Goal: Task Accomplishment & Management: Use online tool/utility

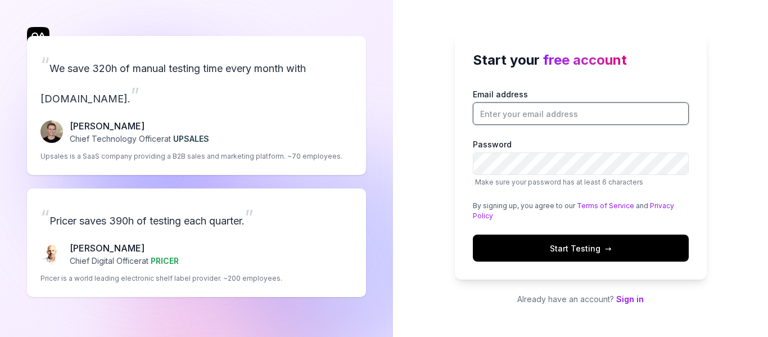
click at [560, 119] on input "Email address" at bounding box center [581, 113] width 216 height 22
type input "abhijitgovenkar@goaelectronics.co.in"
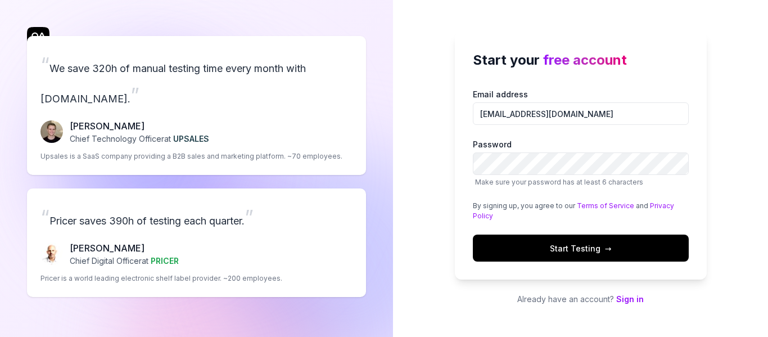
click at [512, 245] on button "Start Testing →" at bounding box center [581, 247] width 216 height 27
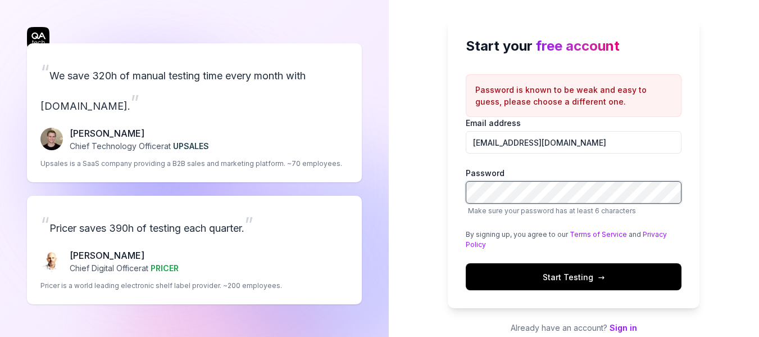
click at [401, 192] on div "Start your free account Password is known to be weak and easy to guess, please …" at bounding box center [574, 175] width 371 height 351
click at [458, 162] on div "Start your free account Password is known to be weak and easy to guess, please …" at bounding box center [574, 163] width 252 height 290
click at [547, 276] on span "Start Testing →" at bounding box center [574, 277] width 62 height 12
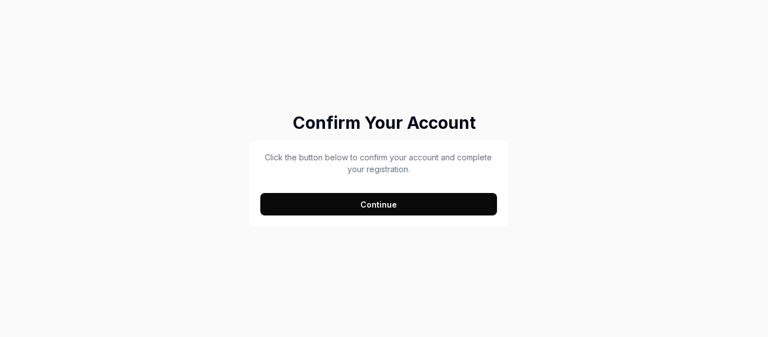
click at [416, 203] on button "Continue" at bounding box center [378, 204] width 237 height 22
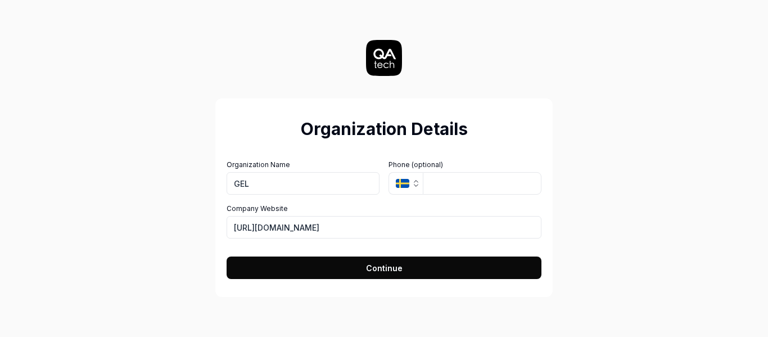
type input "GEL"
click at [640, 195] on div "Organization Details Organization Name GEL Organization Logo (Square minimum 25…" at bounding box center [384, 168] width 768 height 337
drag, startPoint x: 371, startPoint y: 224, endPoint x: 134, endPoint y: 197, distance: 238.6
click at [134, 197] on div "Organization Details Organization Name GEL Organization Logo (Square minimum 25…" at bounding box center [383, 168] width 503 height 337
click at [149, 217] on div "Organization Details Organization Name GEL Organization Logo (Square minimum 25…" at bounding box center [383, 168] width 503 height 337
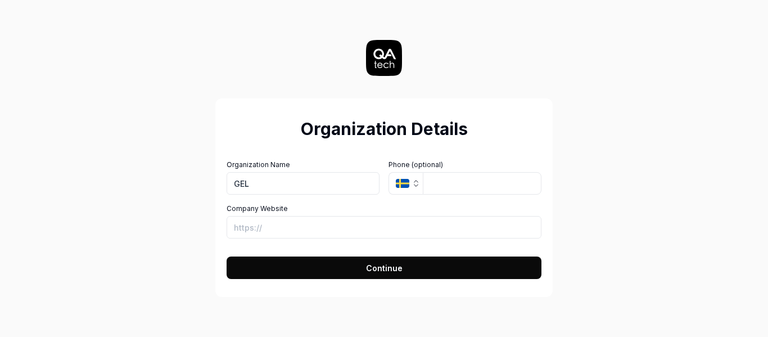
click at [285, 266] on button "Continue" at bounding box center [383, 267] width 315 height 22
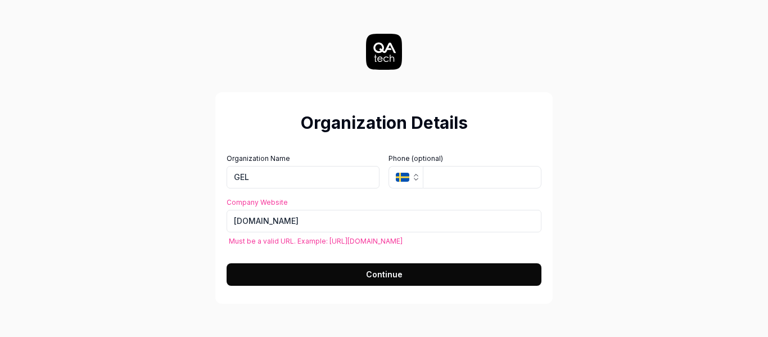
type input "https://www.goaelectronics.co.in"
click at [208, 231] on div "Organization Details Organization Name GEL Organization Logo (Square minimum 25…" at bounding box center [383, 168] width 503 height 337
click at [259, 244] on span "Must be a valid URL. Example: https://example.com" at bounding box center [316, 240] width 174 height 11
click at [304, 265] on button "Continue" at bounding box center [383, 274] width 315 height 22
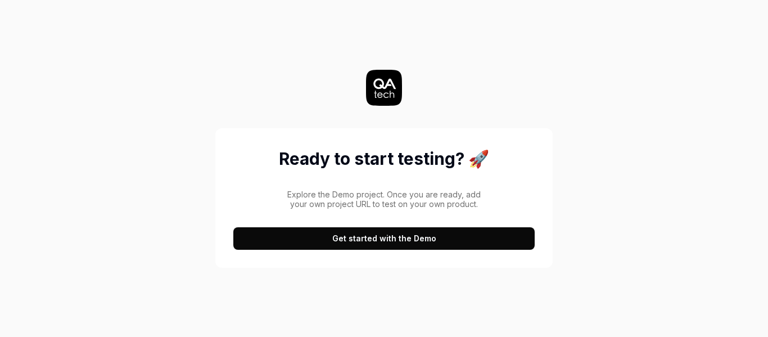
click at [376, 237] on button "Get started with the Demo" at bounding box center [383, 238] width 301 height 22
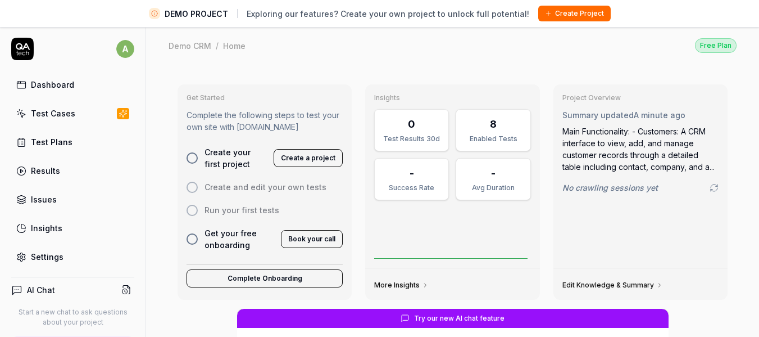
click at [303, 156] on button "Create a project" at bounding box center [308, 158] width 69 height 18
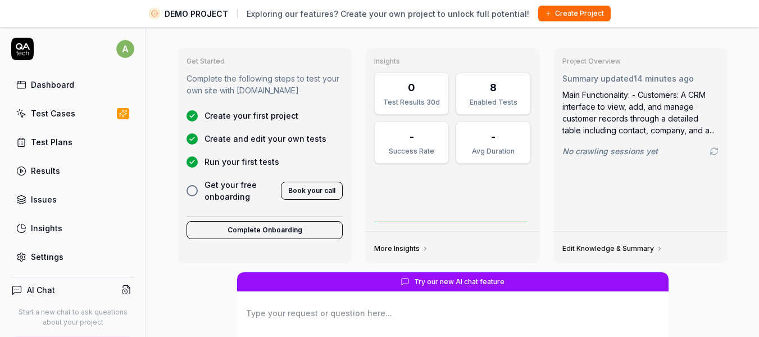
scroll to position [56, 0]
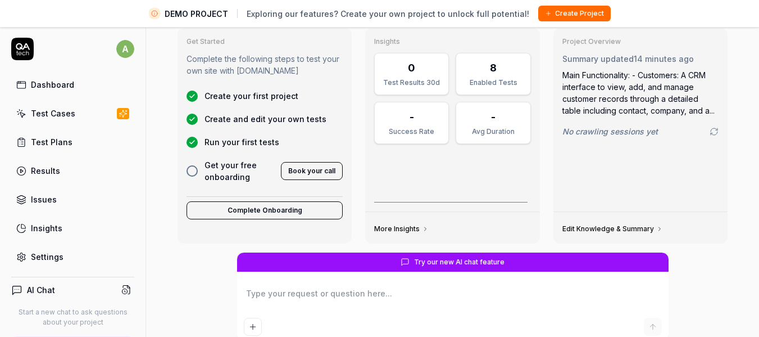
click at [211, 212] on button "Complete Onboarding" at bounding box center [265, 210] width 156 height 18
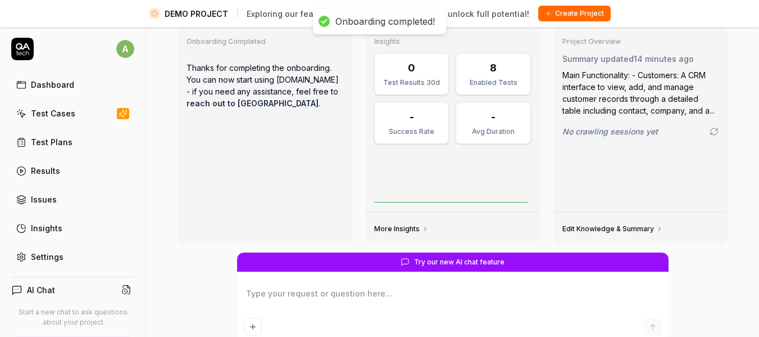
scroll to position [0, 0]
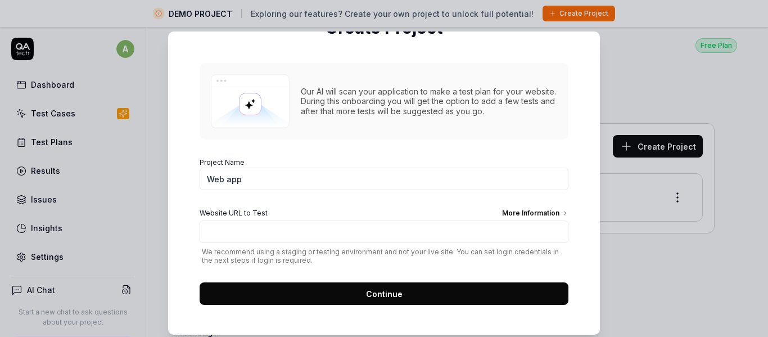
scroll to position [94, 0]
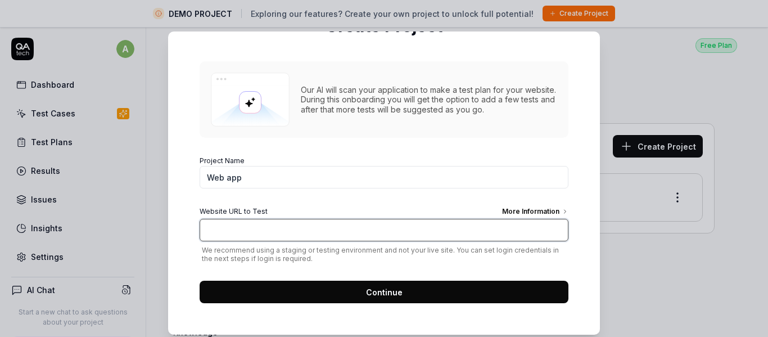
click at [295, 222] on input "Website URL to Test More Information" at bounding box center [383, 230] width 369 height 22
click at [234, 234] on input "Website URL to Test More Information" at bounding box center [383, 230] width 369 height 22
paste input "[URL][TECHNICAL_ID]"
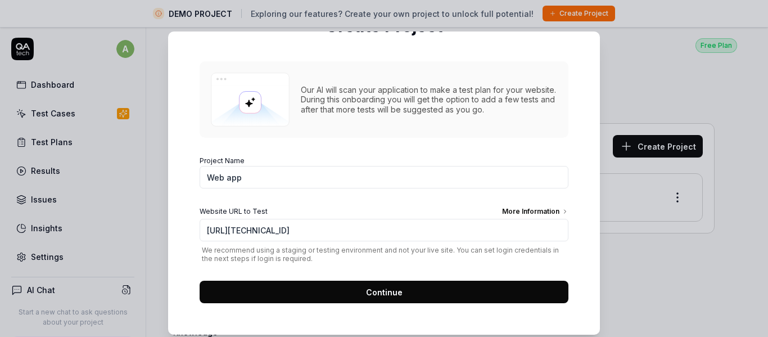
click at [229, 262] on span "We recommend using a staging or testing environment and not your live site. You…" at bounding box center [383, 254] width 369 height 17
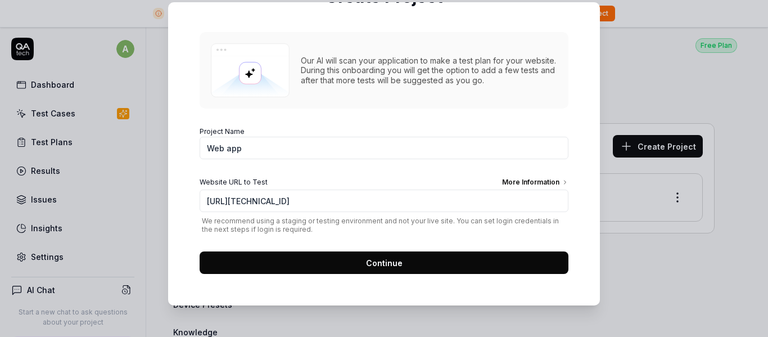
click at [510, 182] on div "More Information" at bounding box center [535, 183] width 66 height 12
click at [510, 189] on input "http://10.190.83.12/eDistrict/HomePage" at bounding box center [383, 200] width 369 height 22
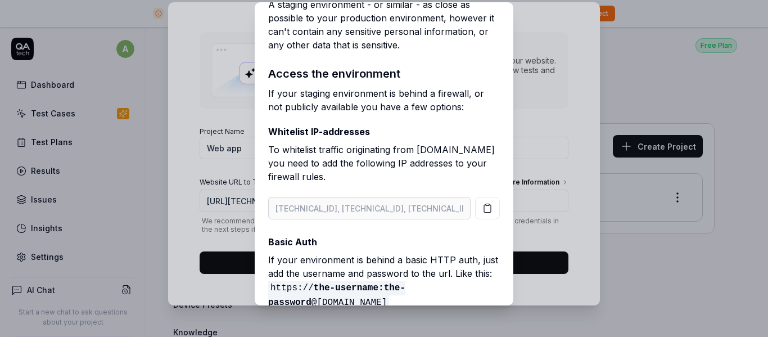
scroll to position [14, 0]
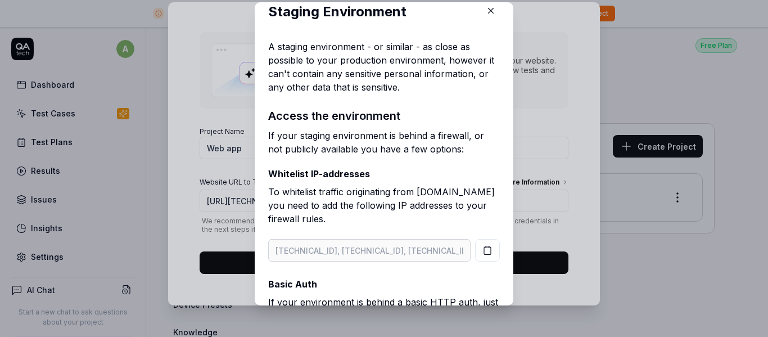
click at [485, 12] on icon "button" at bounding box center [490, 11] width 10 height 10
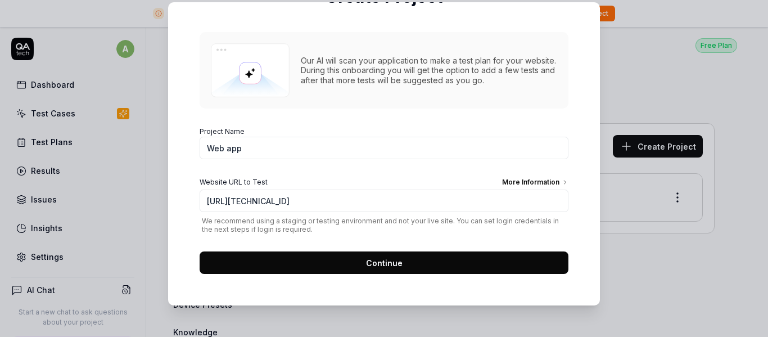
click at [375, 265] on span "Continue" at bounding box center [384, 263] width 37 height 12
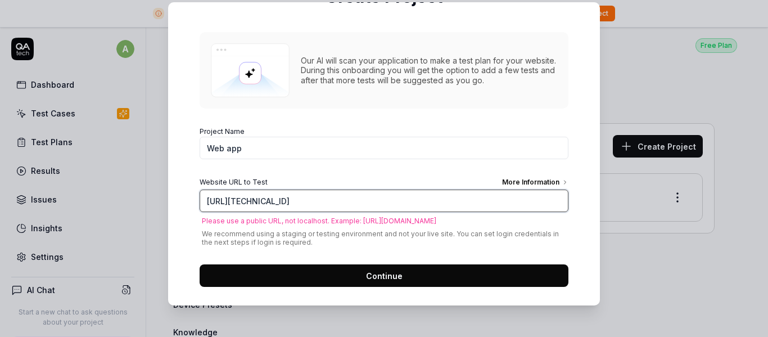
drag, startPoint x: 382, startPoint y: 196, endPoint x: 124, endPoint y: 187, distance: 258.1
click at [125, 187] on div "​ 01 Project 02 Config 03 Add tests Create Project Our AI will scan your applic…" at bounding box center [384, 168] width 768 height 337
paste input "s://staging.goaonline.gov.in/"
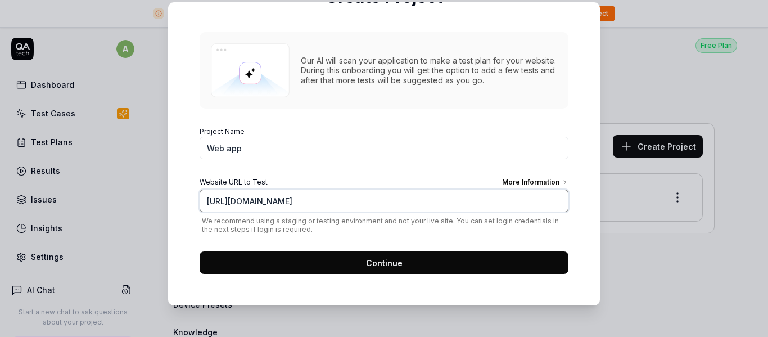
type input "https://staging.goaonline.gov.in/"
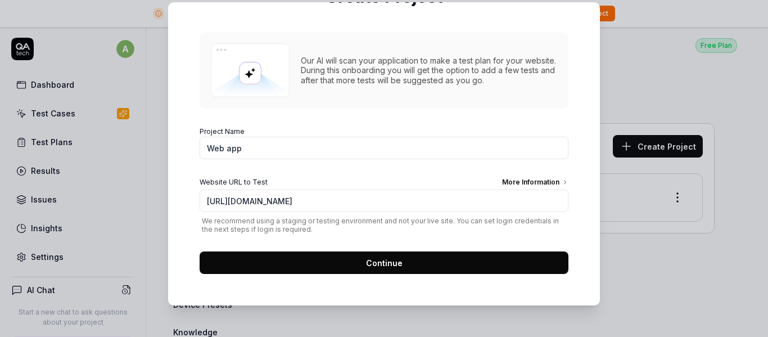
click at [239, 223] on span "We recommend using a staging or testing environment and not your live site. You…" at bounding box center [383, 224] width 369 height 17
click at [333, 260] on button "Continue" at bounding box center [383, 262] width 369 height 22
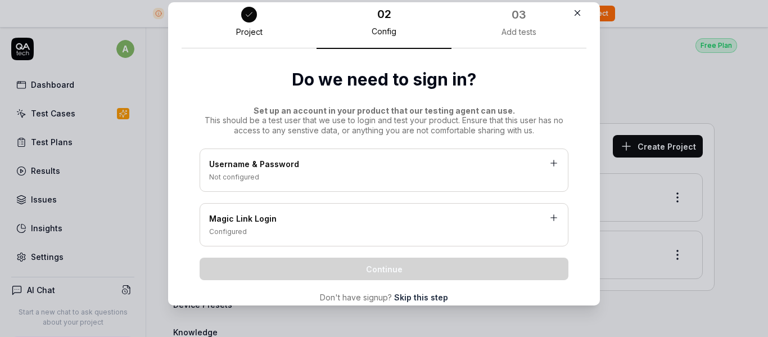
scroll to position [0, 0]
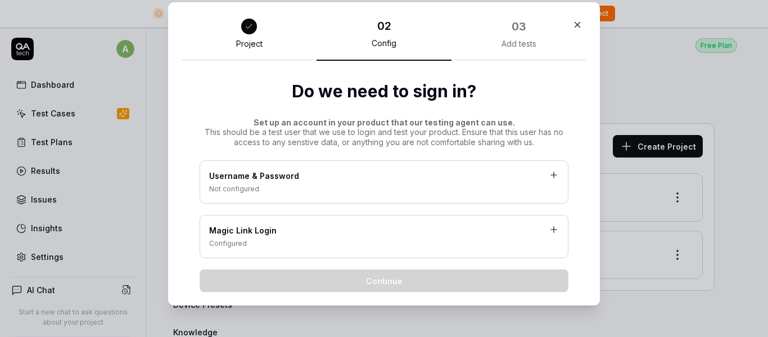
click at [553, 174] on icon at bounding box center [553, 175] width 0 height 6
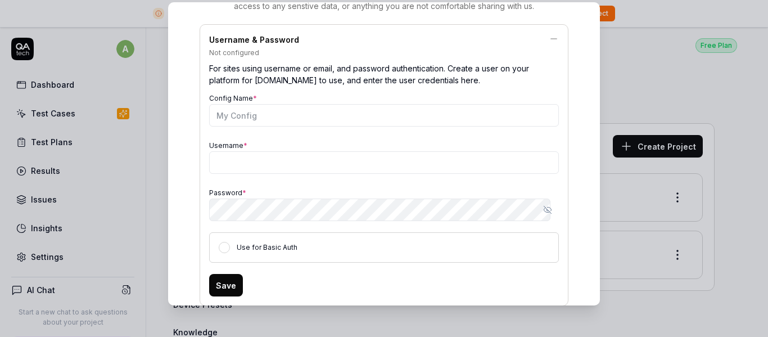
scroll to position [112, 0]
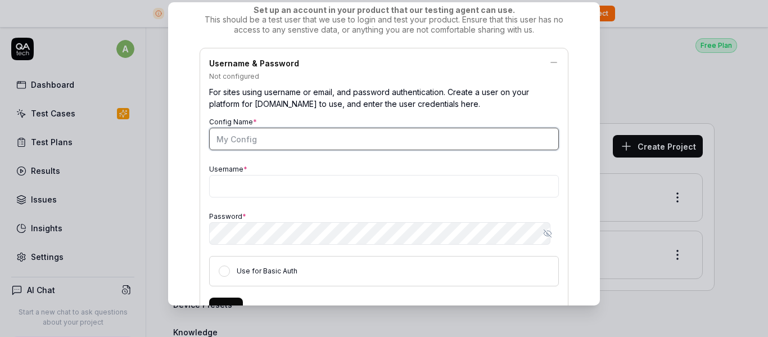
click at [284, 142] on input "Config Name *" at bounding box center [383, 139] width 349 height 22
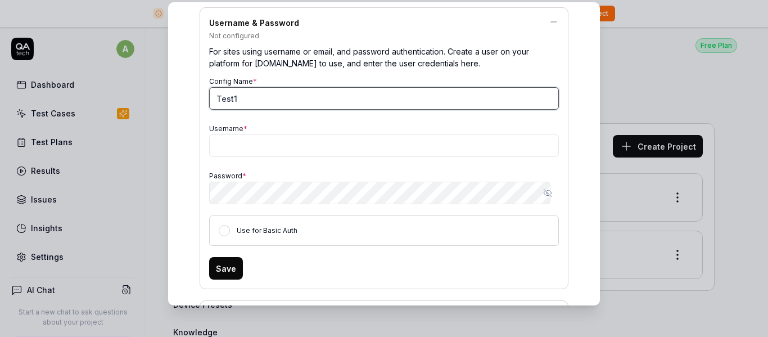
scroll to position [169, 0]
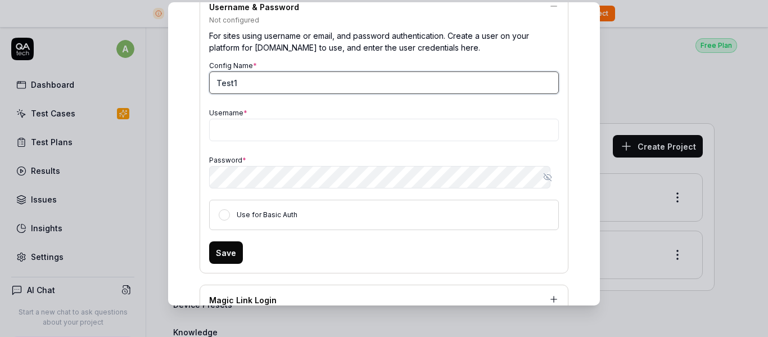
type input "Test1"
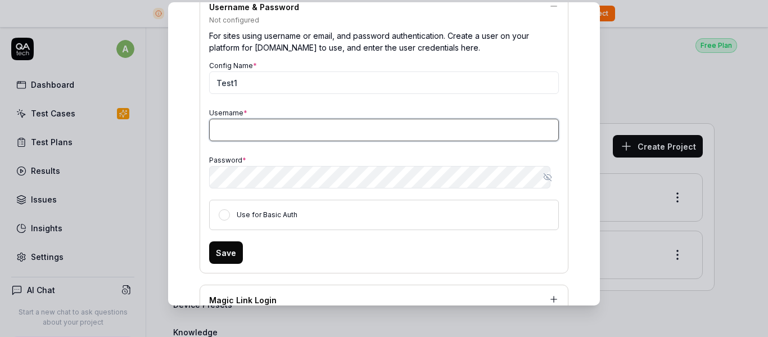
click at [276, 137] on input "Username *" at bounding box center [383, 130] width 349 height 22
type input "8778778777"
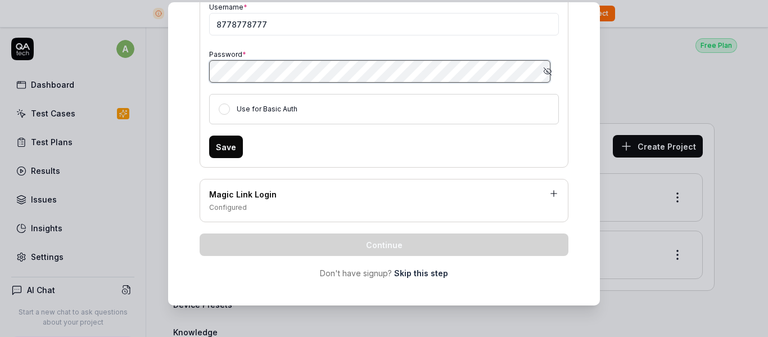
scroll to position [279, 0]
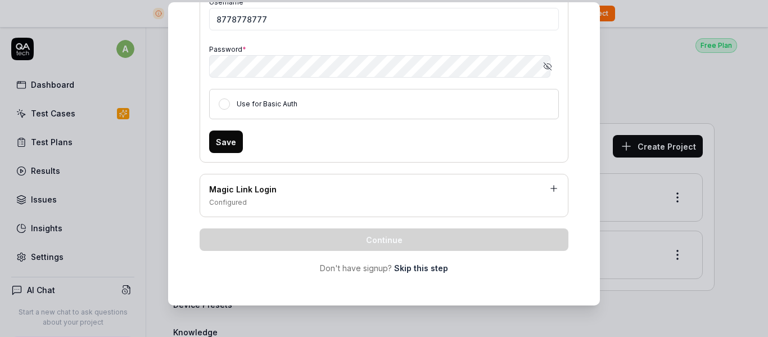
click at [224, 140] on button "Save" at bounding box center [226, 141] width 34 height 22
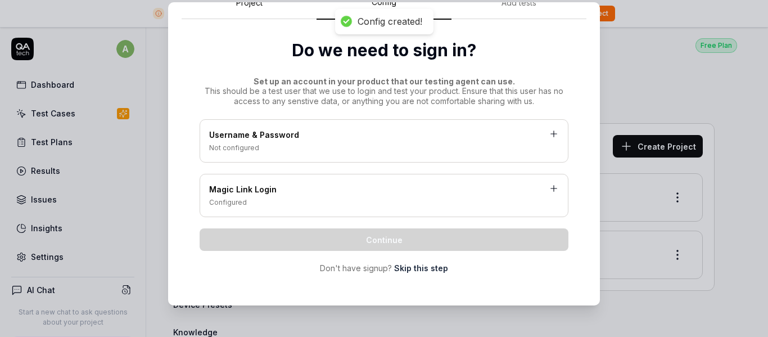
scroll to position [41, 0]
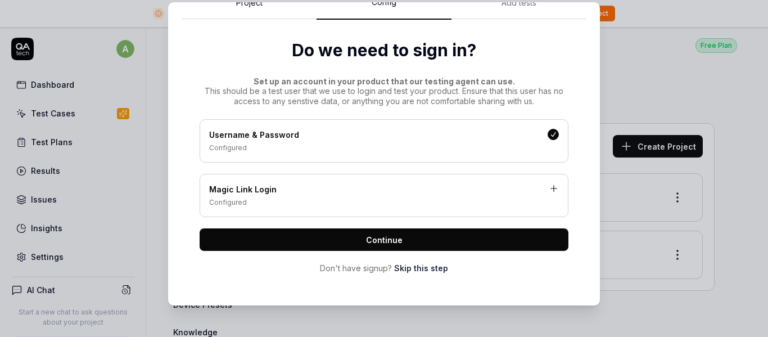
click at [548, 190] on icon at bounding box center [553, 188] width 10 height 10
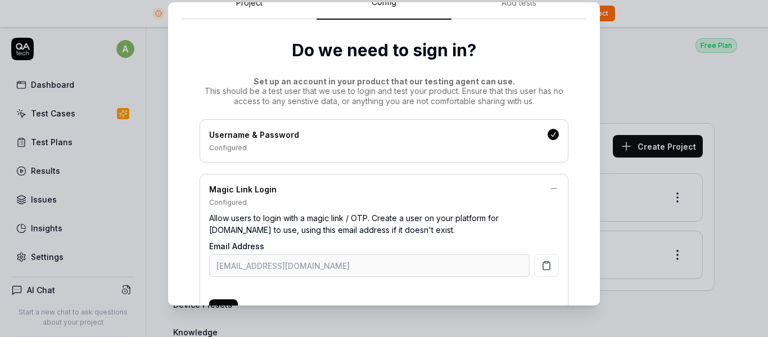
scroll to position [155, 0]
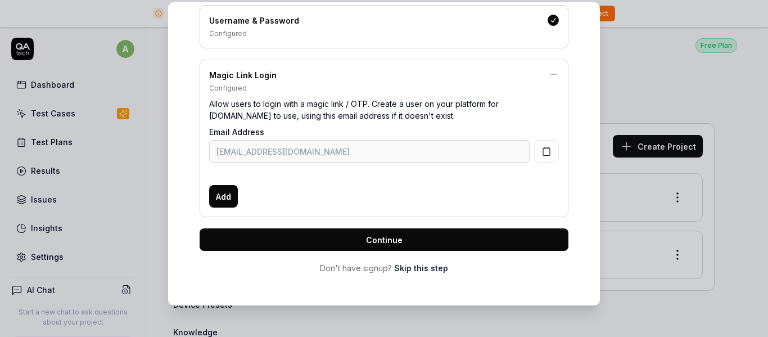
click at [548, 72] on icon at bounding box center [553, 74] width 10 height 10
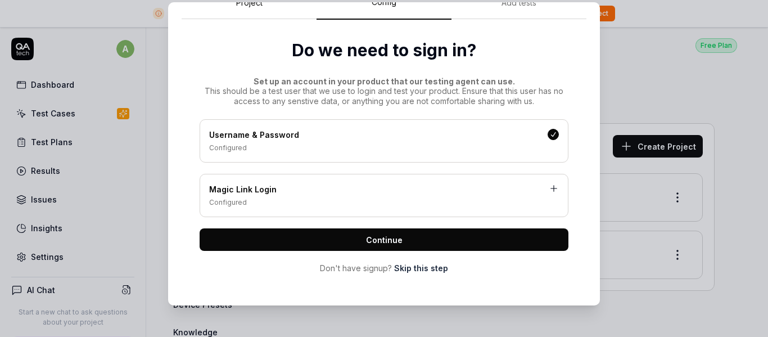
scroll to position [41, 0]
click at [383, 237] on span "Continue" at bounding box center [384, 240] width 37 height 12
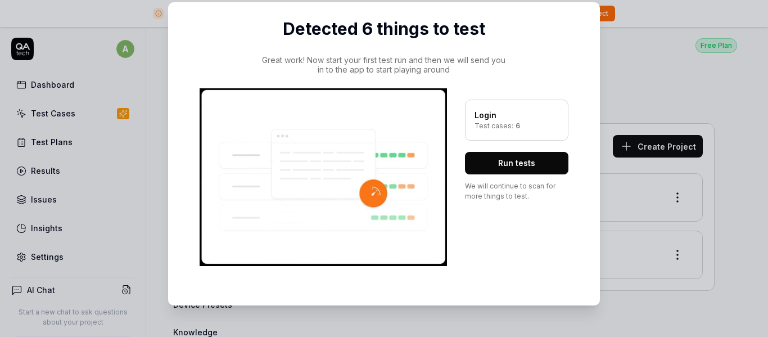
scroll to position [63, 0]
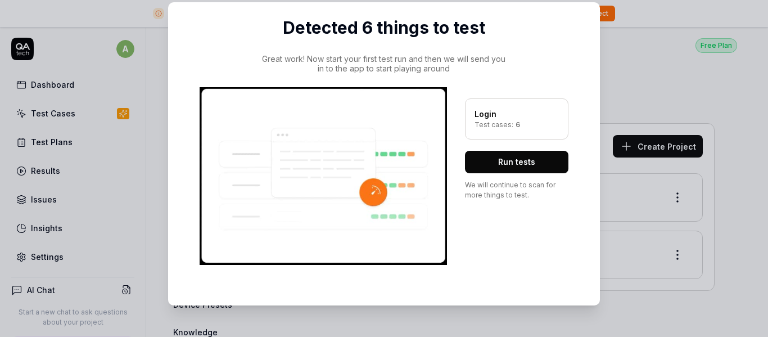
click at [495, 160] on button "Run tests" at bounding box center [516, 162] width 103 height 22
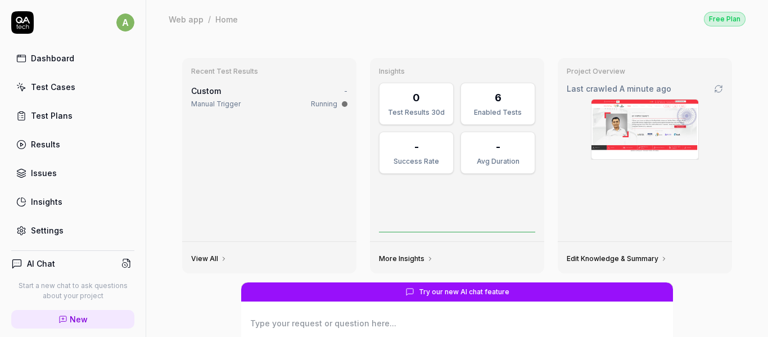
click at [494, 97] on div "6" at bounding box center [497, 97] width 7 height 15
click at [493, 111] on div "Enabled Tests" at bounding box center [497, 112] width 60 height 10
click at [58, 89] on div "Test Cases" at bounding box center [53, 87] width 44 height 12
type textarea "*"
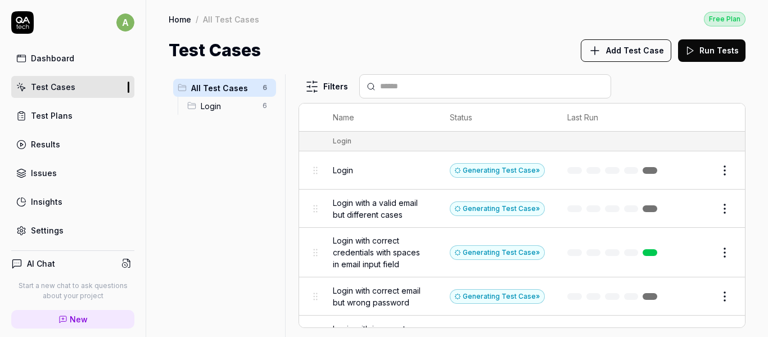
click at [218, 102] on span "Login" at bounding box center [228, 106] width 55 height 12
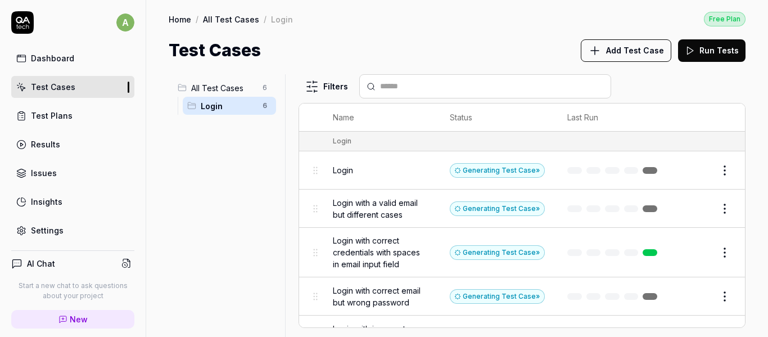
click at [262, 104] on html "a Dashboard Test Cases Test Plans Results Issues Insights Settings AI Chat Star…" at bounding box center [384, 168] width 768 height 337
click at [278, 140] on html "a Dashboard Test Cases Test Plans Results Issues Insights Settings AI Chat Star…" at bounding box center [384, 168] width 768 height 337
click at [629, 56] on button "Add Test Case" at bounding box center [625, 50] width 90 height 22
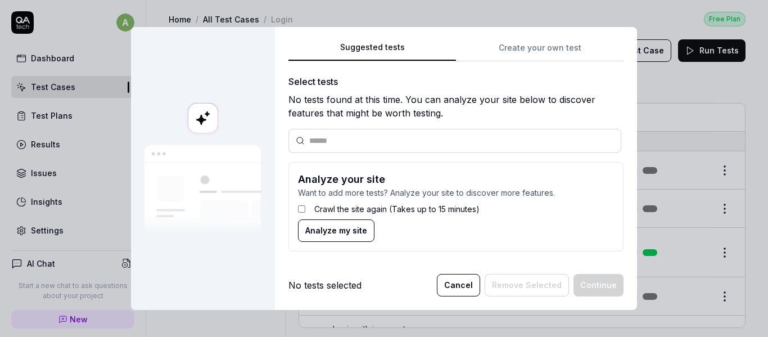
click at [539, 47] on div "Suggested tests Create your own test Select tests No tests found at this time. …" at bounding box center [455, 150] width 335 height 220
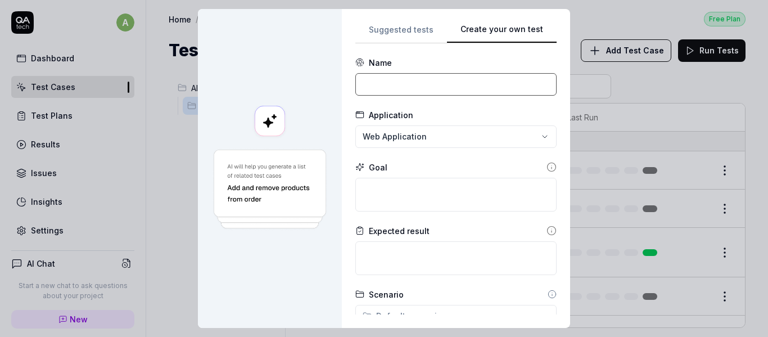
click at [424, 85] on input at bounding box center [455, 84] width 201 height 22
type input "Verify dashboard page redirection"
click at [393, 136] on div "**********" at bounding box center [384, 168] width 768 height 337
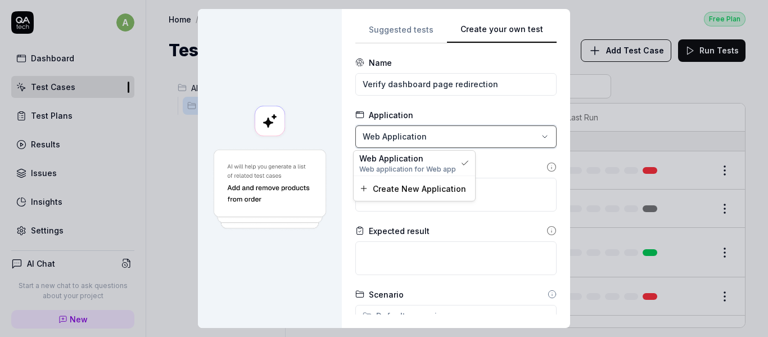
click at [481, 111] on div "**********" at bounding box center [384, 168] width 768 height 337
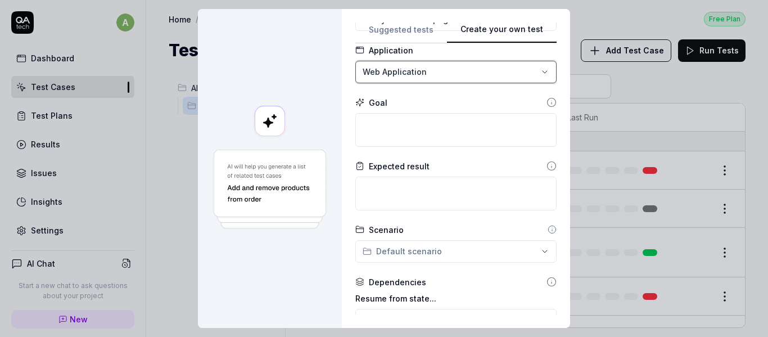
scroll to position [112, 0]
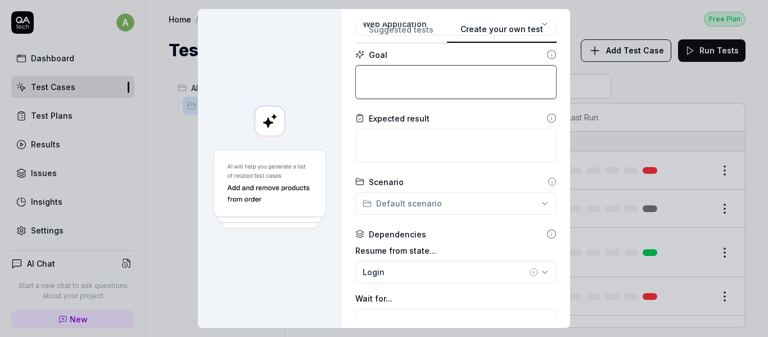
click at [465, 90] on textarea at bounding box center [455, 82] width 201 height 34
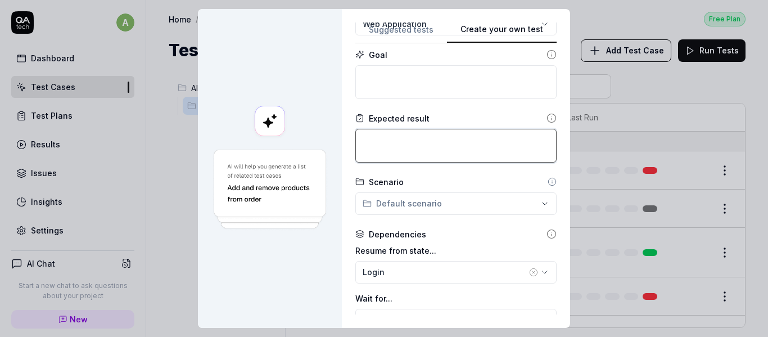
click at [444, 156] on textarea at bounding box center [455, 146] width 201 height 34
type textarea "*"
type textarea "U"
type textarea "*"
type textarea "Us"
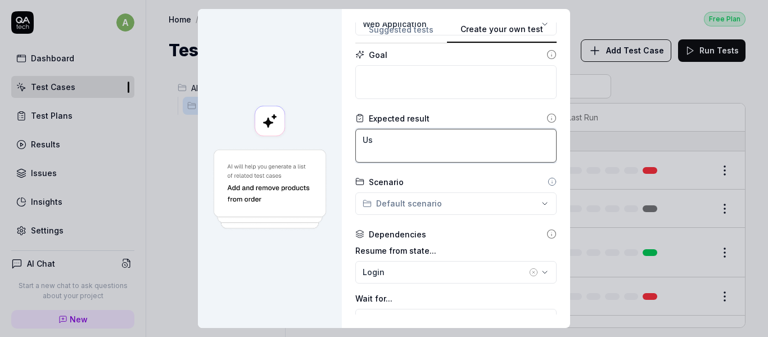
type textarea "*"
type textarea "Use"
type textarea "*"
type textarea "User"
type textarea "*"
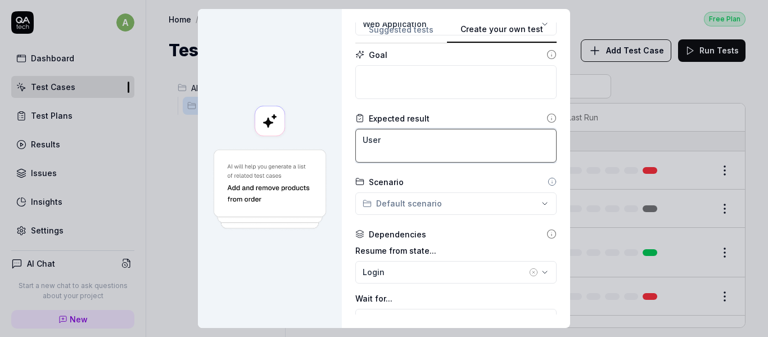
type textarea "User"
type textarea "*"
type textarea "User s"
type textarea "*"
type textarea "User sh"
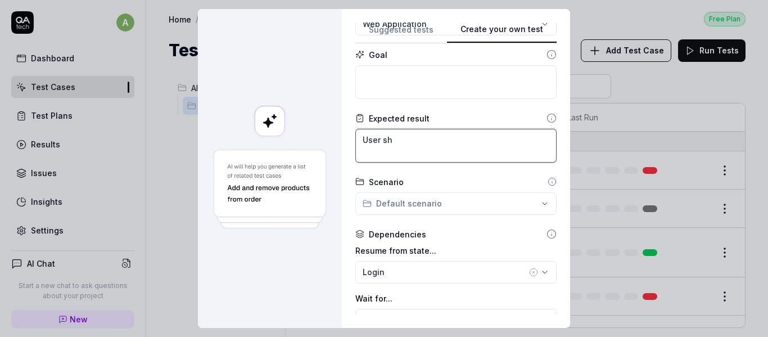
type textarea "*"
type textarea "User sho"
type textarea "*"
type textarea "User shou"
type textarea "*"
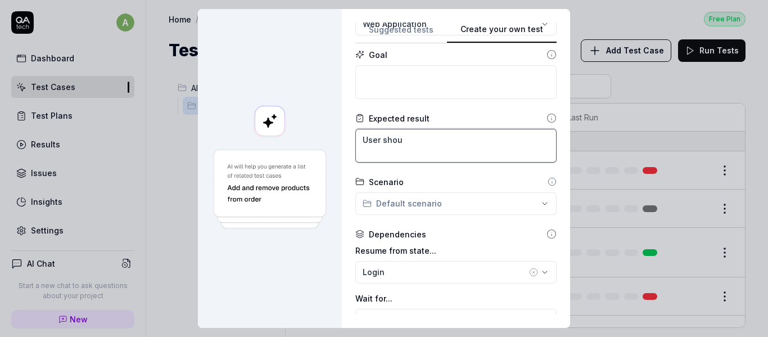
type textarea "User shoul"
type textarea "*"
type textarea "User should"
type textarea "*"
type textarea "User should"
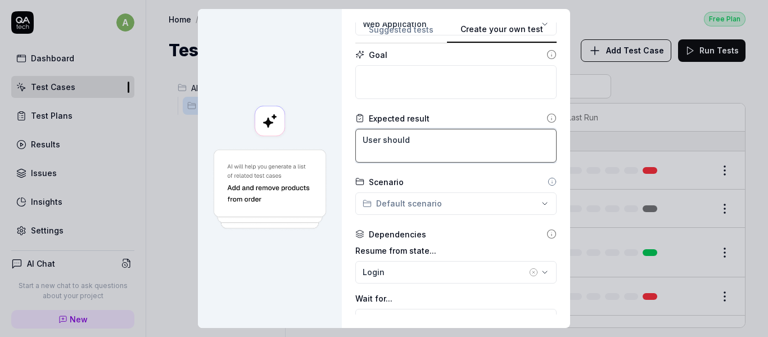
type textarea "*"
type textarea "User should l"
type textarea "*"
type textarea "User should lo"
type textarea "*"
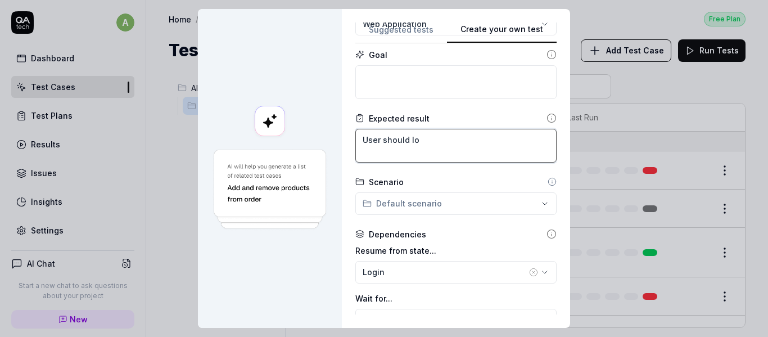
type textarea "User should log"
type textarea "*"
type textarea "User should logi"
type textarea "*"
type textarea "User should login"
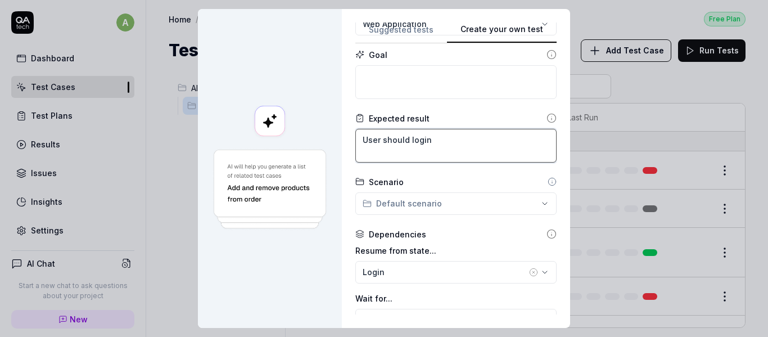
type textarea "*"
type textarea "User should login"
type textarea "*"
type textarea "User should login &"
type textarea "*"
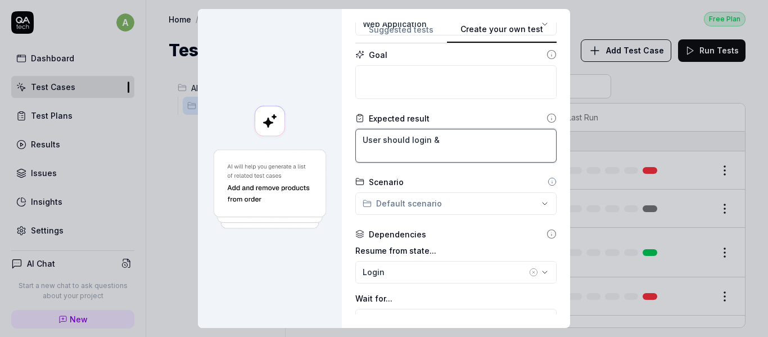
type textarea "User should login &"
type textarea "*"
type textarea "User should login & g"
type textarea "*"
type textarea "User should login & ge"
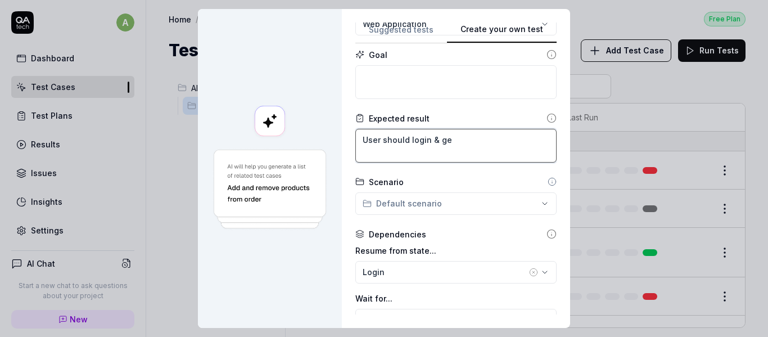
type textarea "*"
type textarea "User should login & get"
type textarea "*"
type textarea "User should login & get"
type textarea "*"
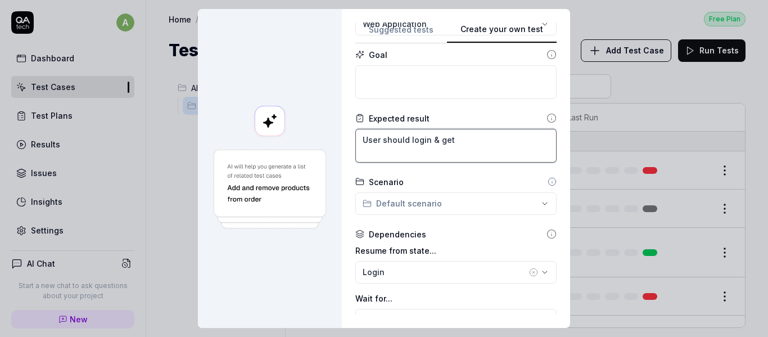
type textarea "User should login & get r"
type textarea "*"
type textarea "User should login & get re"
type textarea "*"
type textarea "User should login & get red"
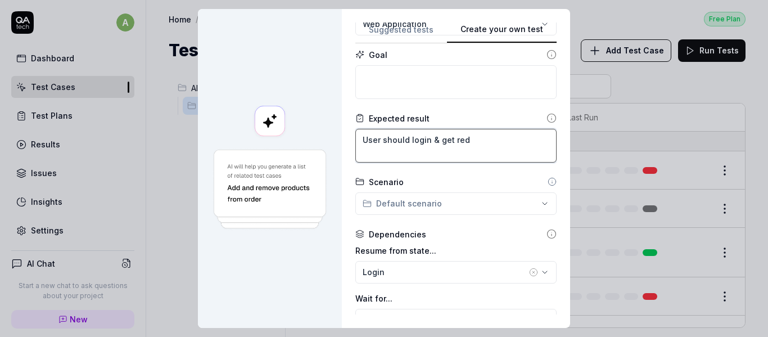
type textarea "*"
type textarea "User should login & get redi"
type textarea "*"
type textarea "User should login & get redir"
type textarea "*"
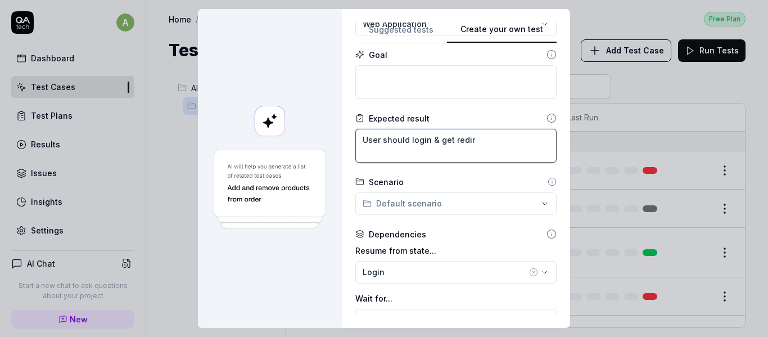
type textarea "User should login & get redire"
type textarea "*"
type textarea "User should login & get redirec"
type textarea "*"
type textarea "User should login & get redirect"
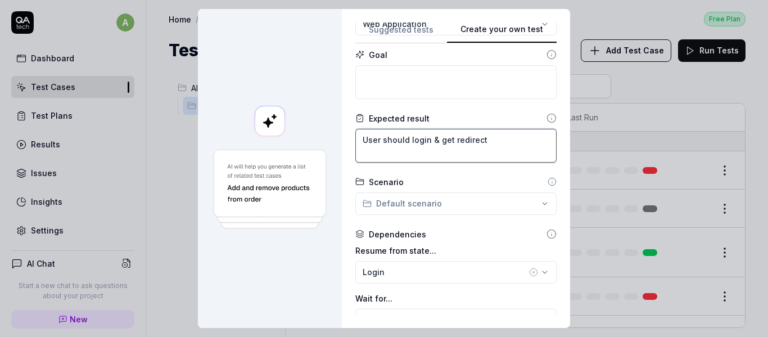
type textarea "*"
type textarea "User should login & get redirect"
type textarea "*"
type textarea "User should login & get redirect t"
type textarea "*"
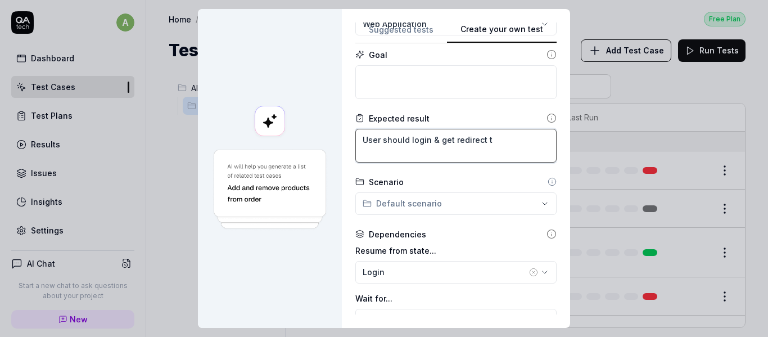
type textarea "User should login & get redirect to"
type textarea "*"
type textarea "User should login & get redirect to"
type textarea "*"
type textarea "User should login & get redirect to u"
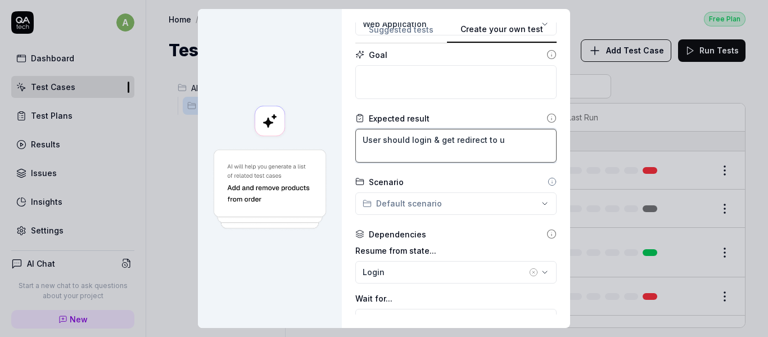
type textarea "*"
type textarea "User should login & get redirect to us"
type textarea "*"
type textarea "User should login & get redirect to use"
type textarea "*"
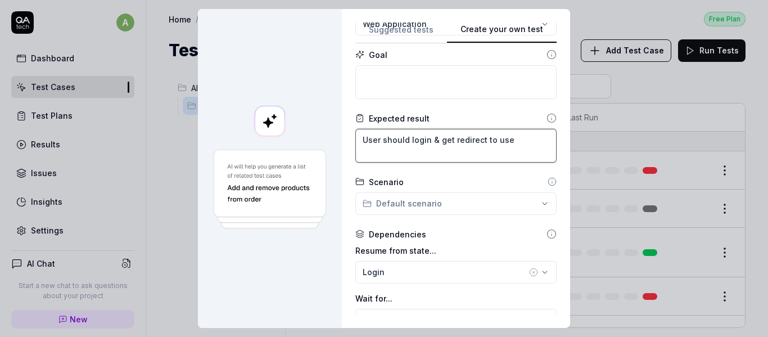
type textarea "User should login & get redirect to user"
type textarea "*"
type textarea "User should login & get redirect to user"
type textarea "*"
type textarea "User should login & get redirect to user h"
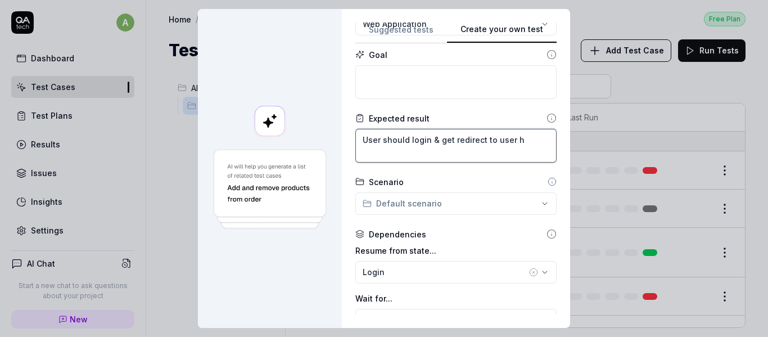
type textarea "*"
type textarea "User should login & get redirect to user ho"
type textarea "*"
type textarea "User should login & get redirect to user hom"
type textarea "*"
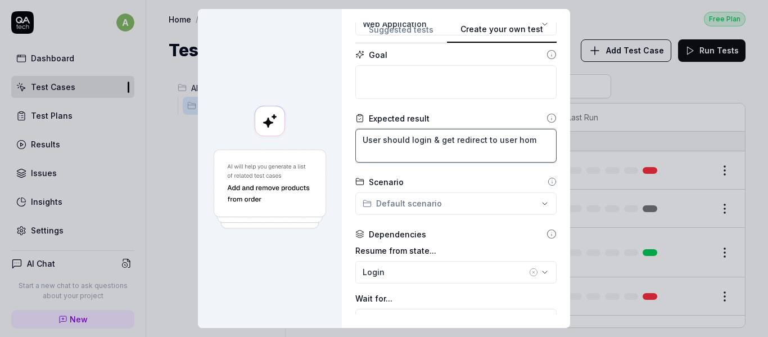
type textarea "User should login & get redirect to user home"
type textarea "*"
type textarea "User should login & get redirect to user home"
type textarea "*"
type textarea "User should login & get redirect to user home d"
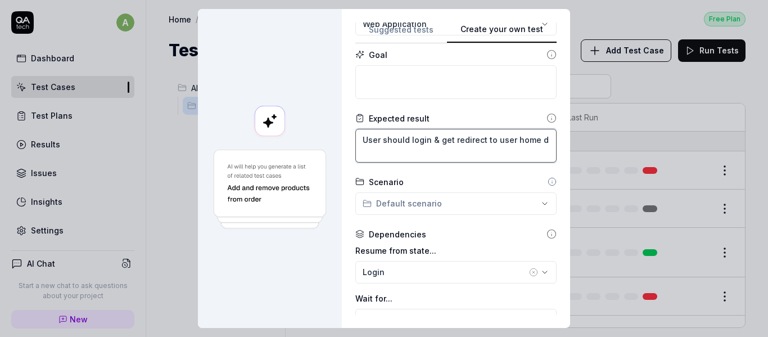
type textarea "*"
type textarea "User should login & get redirect to user home da"
type textarea "*"
type textarea "User should login & get redirect to user home das"
type textarea "*"
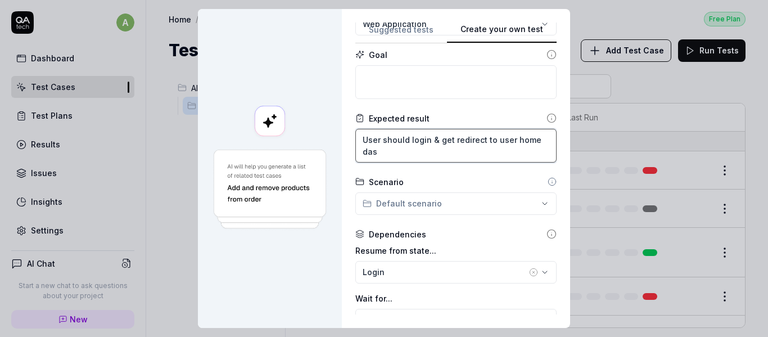
type textarea "User should login & get redirect to user home dash"
type textarea "*"
type textarea "User should login & get redirect to user home dashb"
type textarea "*"
type textarea "User should login & get redirect to user home dashbo"
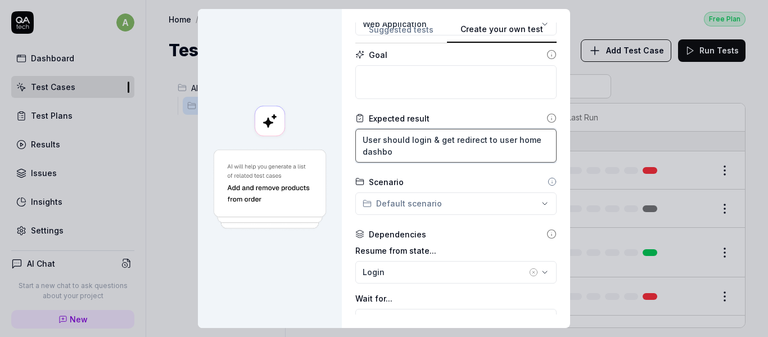
type textarea "*"
type textarea "User should login & get redirect to user home dashboa"
type textarea "*"
type textarea "User should login & get redirect to user home dashboar"
type textarea "*"
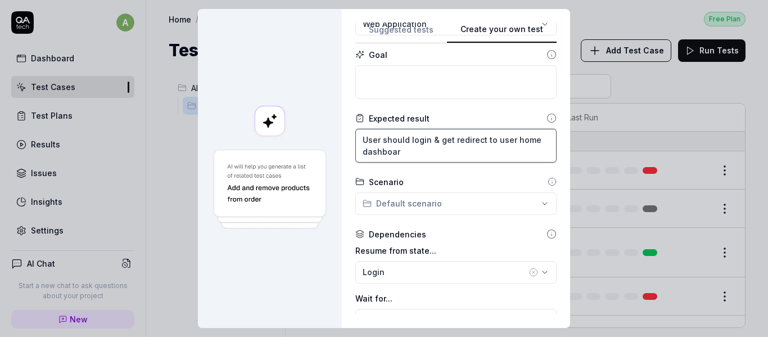
type textarea "User should login & get redirect to user home dashboard"
type textarea "*"
type textarea "User should login & get redirect to user home dashboard"
type textarea "*"
type textarea "User should login & get redirect to user home dashboard p"
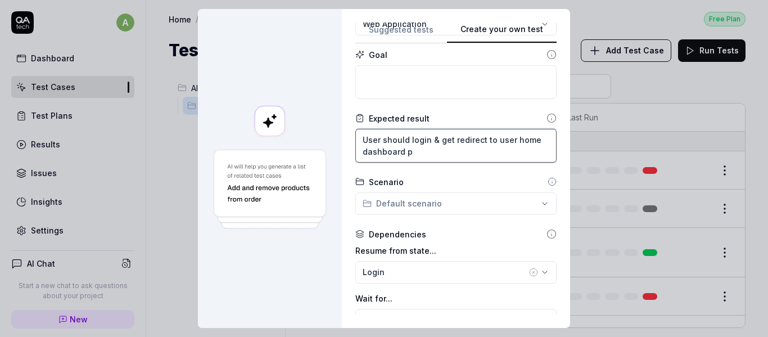
type textarea "*"
type textarea "User should login & get redirect to user home dashboard pa"
type textarea "*"
type textarea "User should login & get redirect to user home dashboard pag"
type textarea "*"
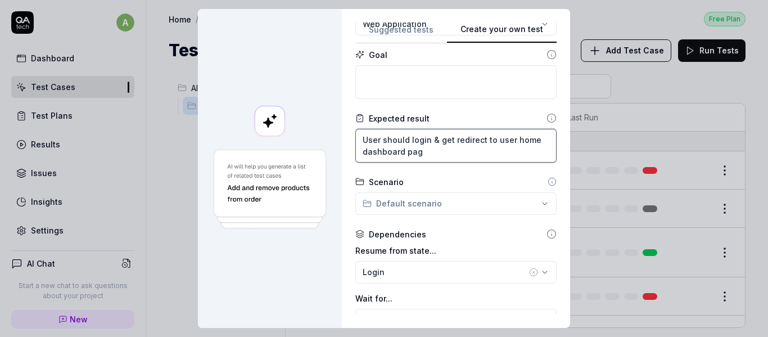
type textarea "User should login & get redirect to user home dashboard page"
type textarea "*"
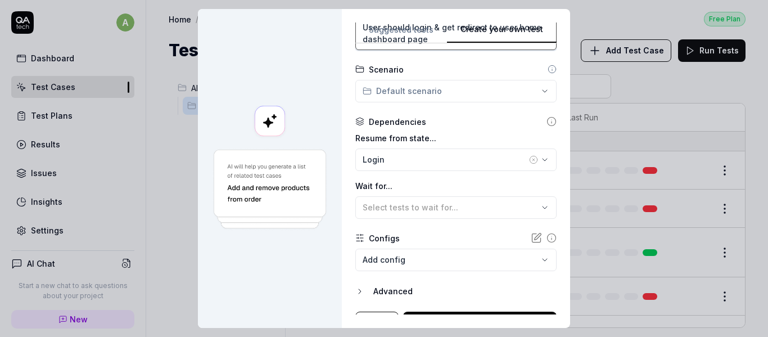
type textarea "User should login & get redirect to user home dashboard page"
click at [446, 95] on div "**********" at bounding box center [384, 168] width 768 height 337
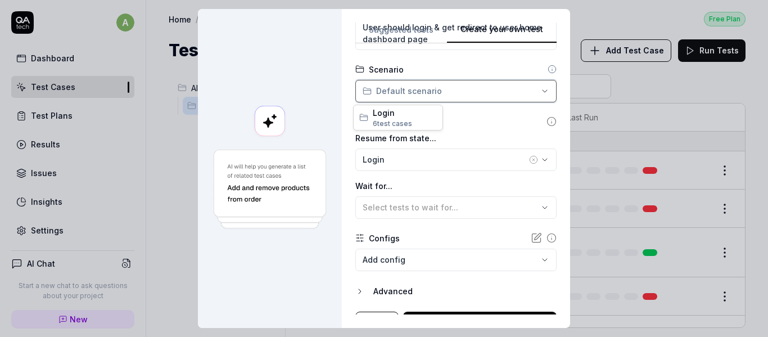
click at [476, 125] on div "**********" at bounding box center [384, 168] width 768 height 337
click at [403, 121] on div "Dependencies" at bounding box center [397, 122] width 57 height 12
click at [546, 120] on icon at bounding box center [551, 121] width 10 height 10
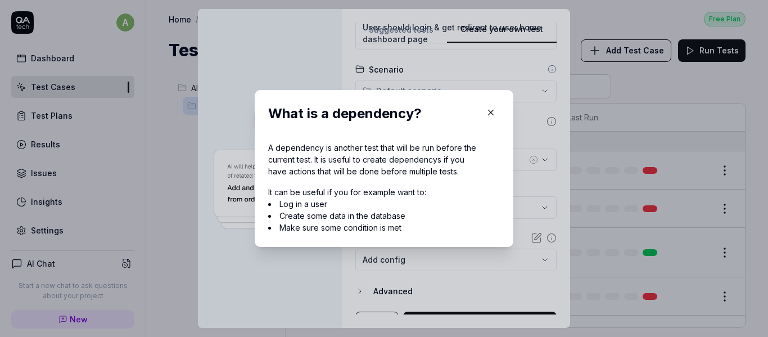
click at [488, 111] on icon "button" at bounding box center [490, 112] width 5 height 5
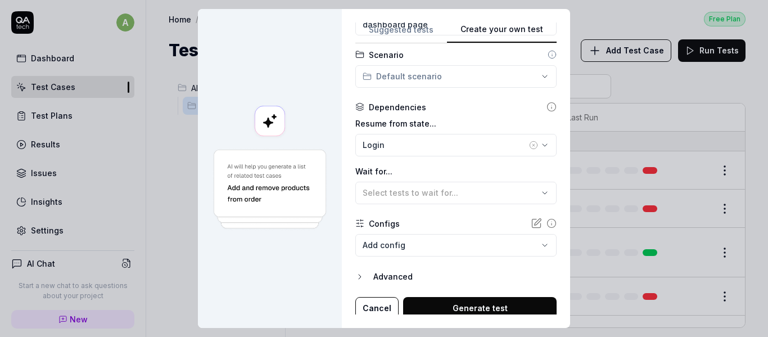
scroll to position [244, 0]
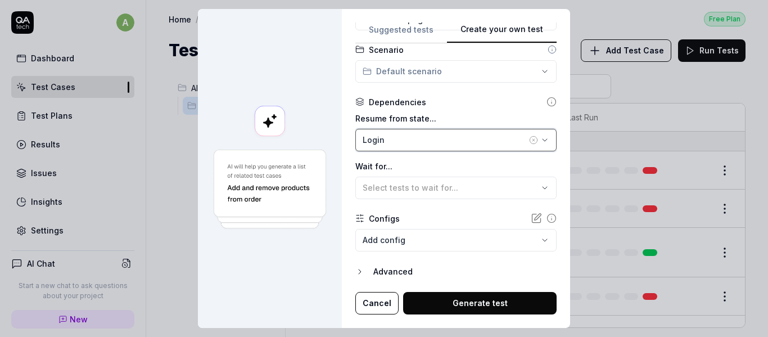
click at [455, 142] on div "Login" at bounding box center [444, 140] width 164 height 12
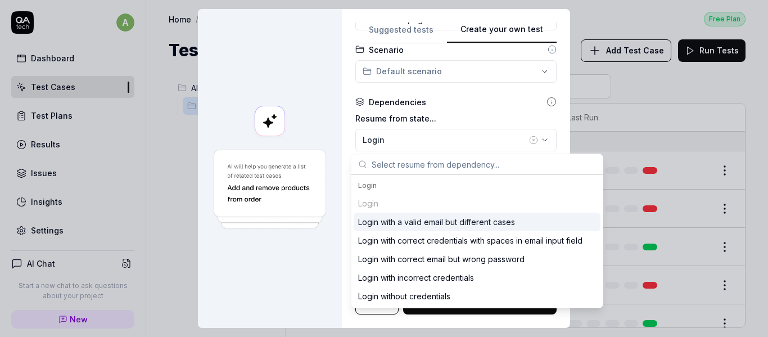
click at [393, 162] on input "text" at bounding box center [483, 164] width 224 height 20
click at [342, 156] on div "**********" at bounding box center [456, 168] width 228 height 319
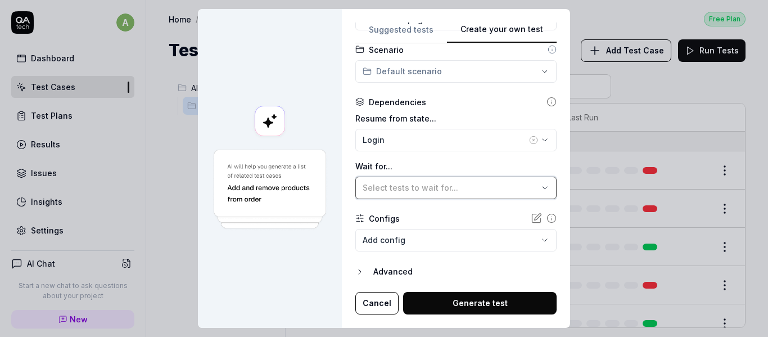
click at [397, 188] on span "Select tests to wait for..." at bounding box center [410, 188] width 96 height 10
click at [342, 164] on div "**********" at bounding box center [456, 168] width 228 height 319
click at [385, 239] on body "a Dashboard Test Cases Test Plans Results Issues Insights Settings AI Chat Star…" at bounding box center [384, 168] width 768 height 337
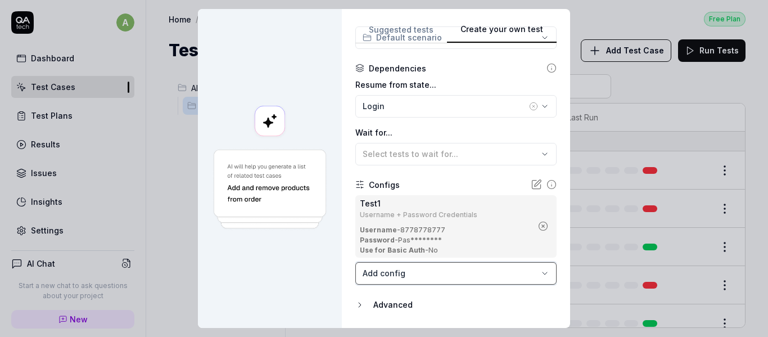
scroll to position [311, 0]
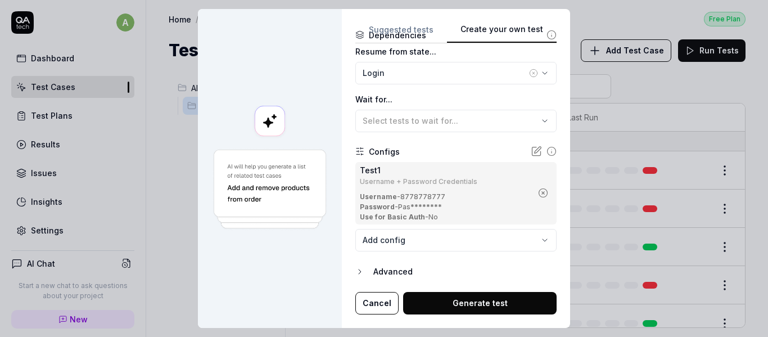
click at [419, 240] on body "a Dashboard Test Cases Test Plans Results Issues Insights Settings AI Chat Star…" at bounding box center [384, 168] width 768 height 337
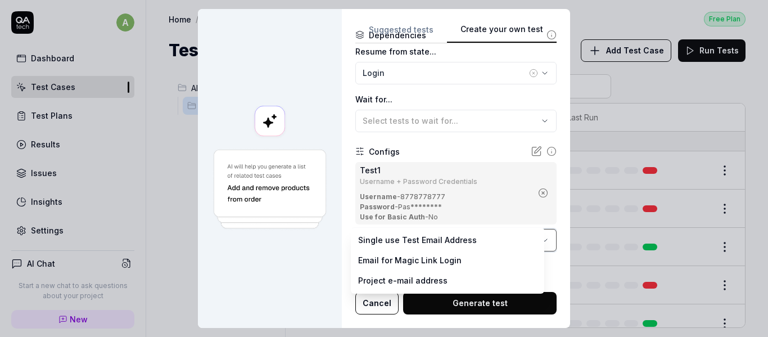
click at [343, 245] on div "**********" at bounding box center [384, 168] width 768 height 337
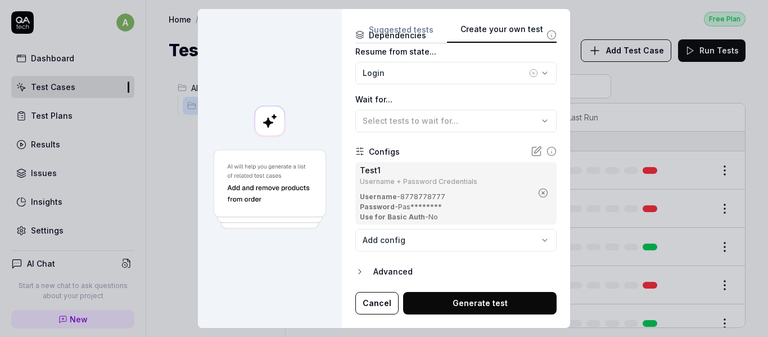
click at [358, 269] on icon "button" at bounding box center [359, 271] width 9 height 9
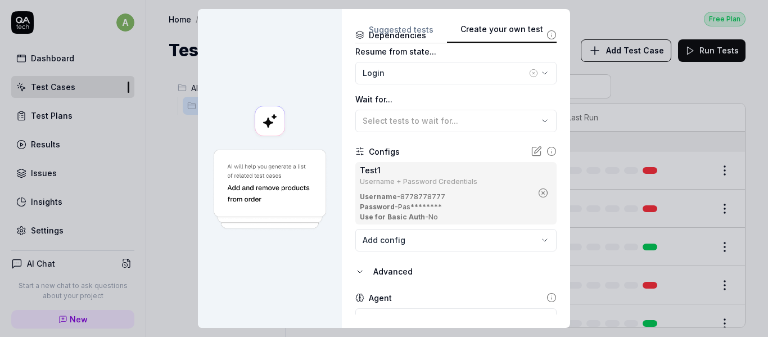
scroll to position [364, 0]
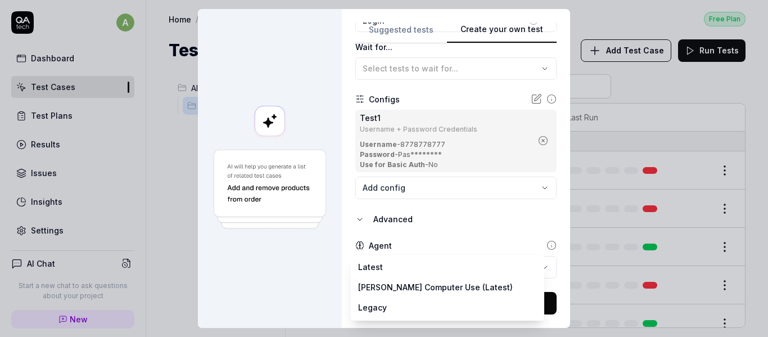
click at [408, 264] on body "a Dashboard Test Cases Test Plans Results Issues Insights Settings AI Chat Star…" at bounding box center [384, 168] width 768 height 337
click at [348, 284] on div "**********" at bounding box center [384, 168] width 768 height 337
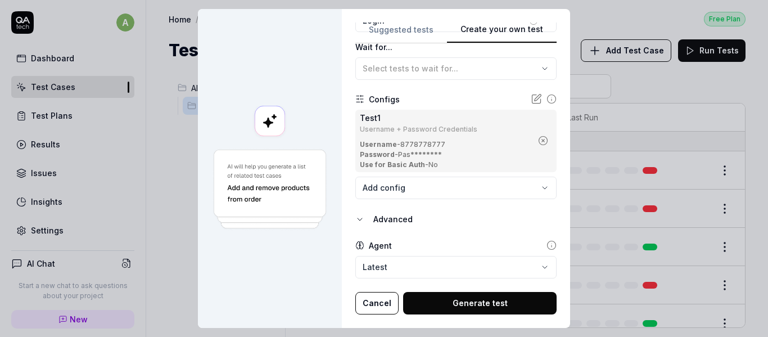
click at [446, 305] on button "Generate test" at bounding box center [479, 303] width 153 height 22
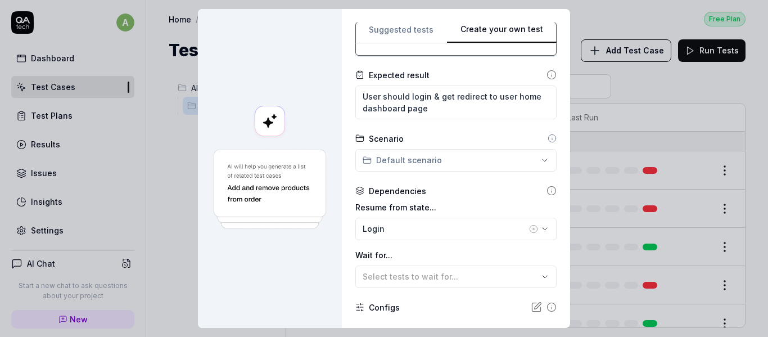
scroll to position [43, 0]
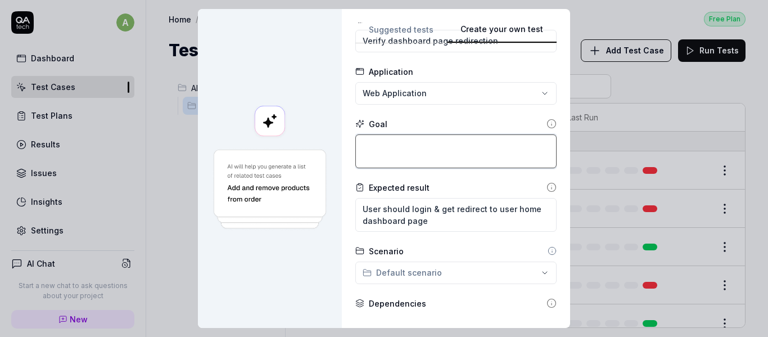
type textarea "*"
type textarea "T"
type textarea "*"
type textarea "To"
type textarea "*"
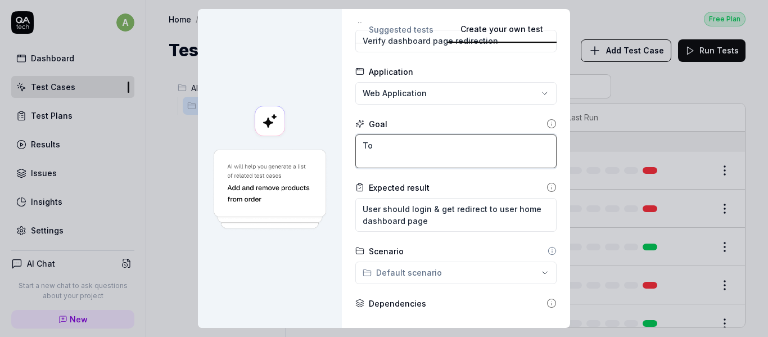
type textarea "To"
type textarea "*"
type textarea "To b"
type textarea "*"
type textarea "To"
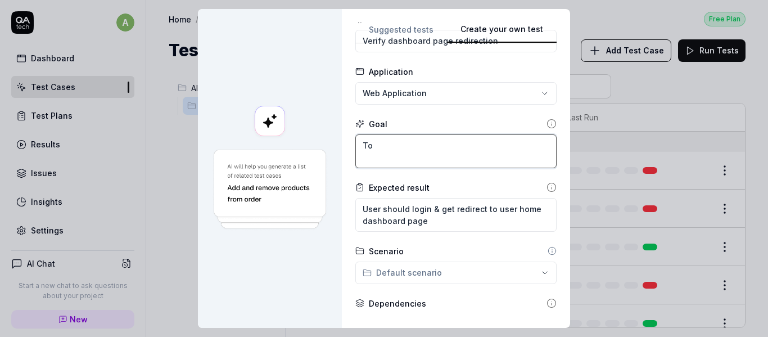
type textarea "*"
type textarea "To v"
type textarea "*"
type textarea "To ve"
type textarea "*"
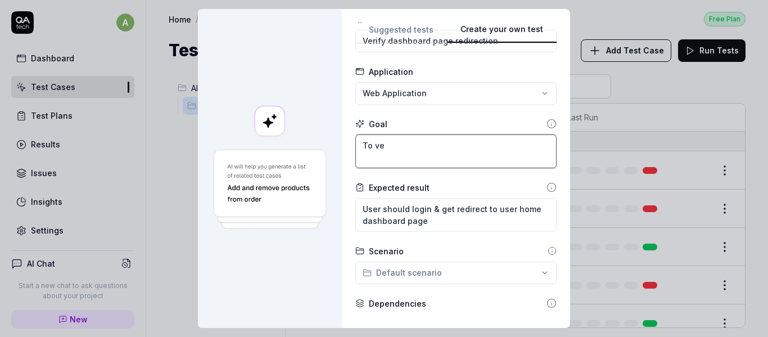
type textarea "To ver"
type textarea "*"
type textarea "To veri"
type textarea "*"
type textarea "To verif"
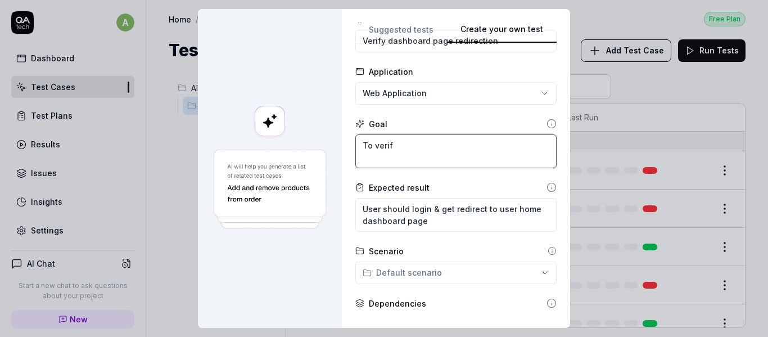
type textarea "*"
type textarea "To verify"
type textarea "*"
type textarea "To verify"
type textarea "*"
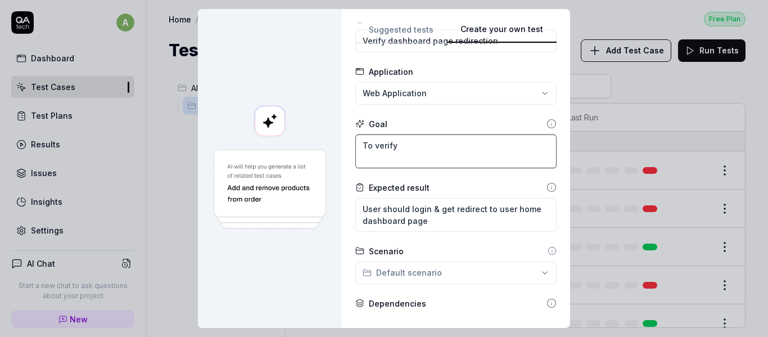
type textarea "To verify l"
type textarea "*"
type textarea "To verify lo"
type textarea "*"
type textarea "To verify log"
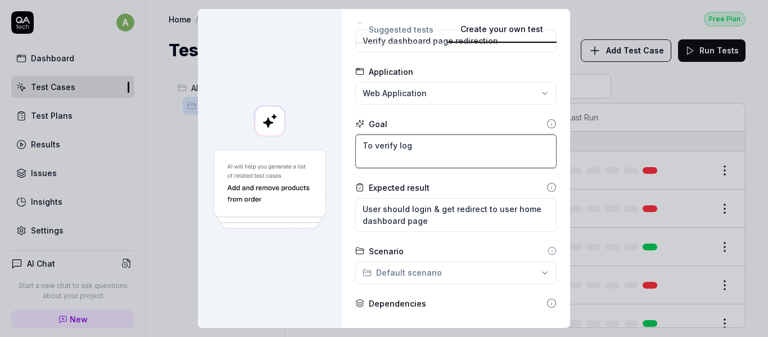
type textarea "*"
type textarea "To verify logi"
type textarea "*"
type textarea "To verify login"
type textarea "*"
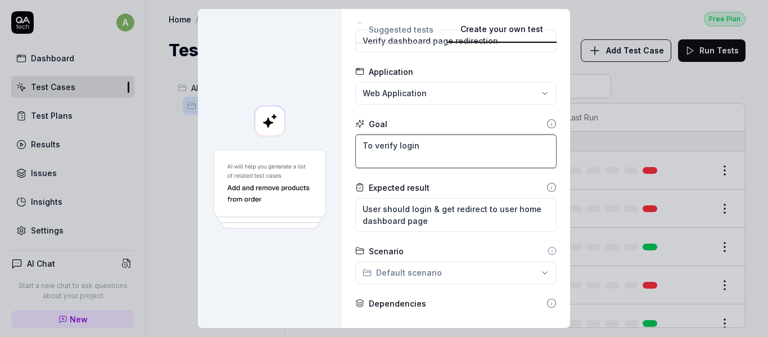
type textarea "To verify login"
type textarea "*"
type textarea "To verify login &"
type textarea "*"
type textarea "To verify login &"
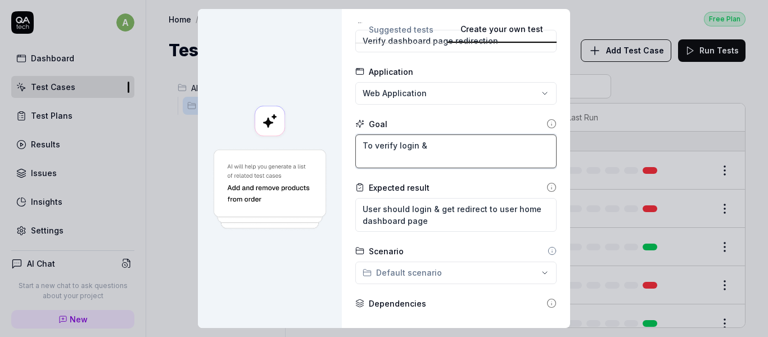
type textarea "*"
type textarea "To verify login & r"
type textarea "*"
type textarea "To verify login & re"
type textarea "*"
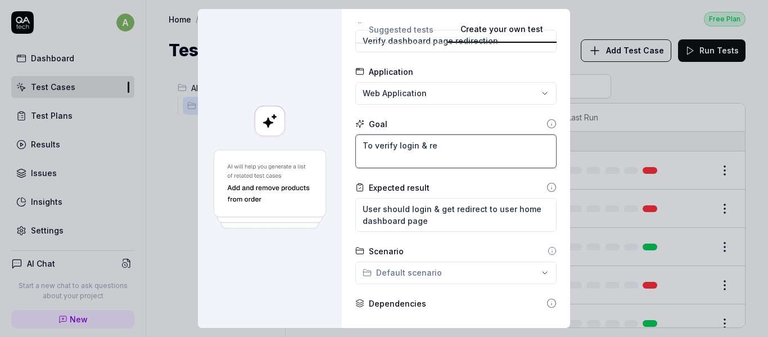
type textarea "To verify login & red"
type textarea "*"
type textarea "To verify login & redi"
type textarea "*"
type textarea "To verify login & redir"
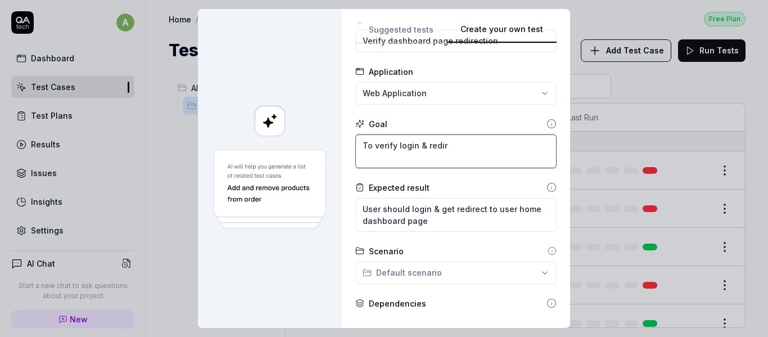
type textarea "*"
type textarea "To verify login & redire"
type textarea "*"
type textarea "To verify login & redirec"
type textarea "*"
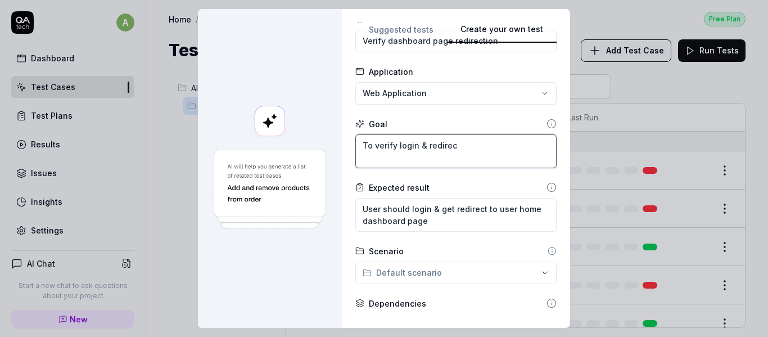
type textarea "To verify login & redirect"
type textarea "*"
type textarea "To verify login & redirecti"
type textarea "*"
type textarea "To verify login & redirectio"
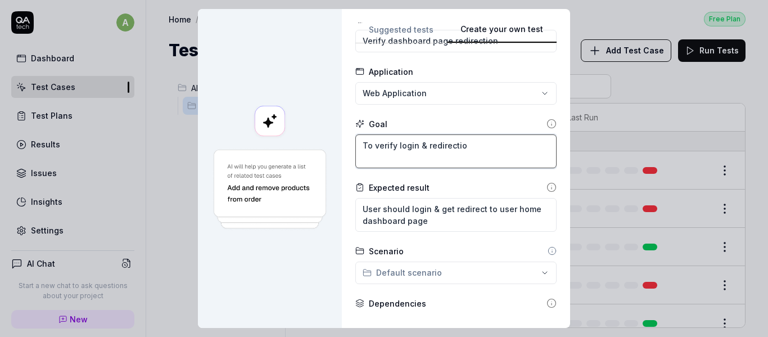
type textarea "*"
type textarea "To verify login & redirection"
click at [432, 112] on form "**********" at bounding box center [455, 323] width 201 height 621
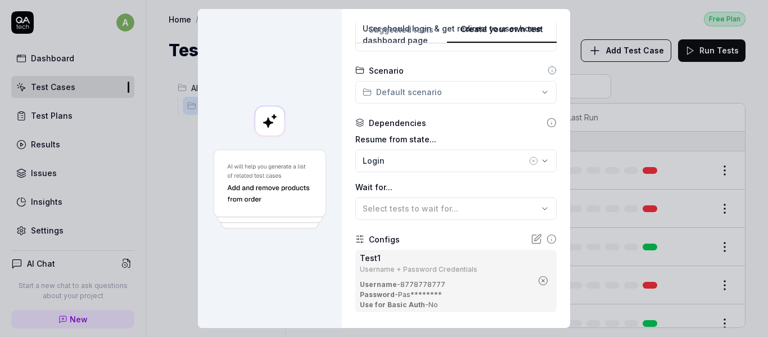
scroll to position [364, 0]
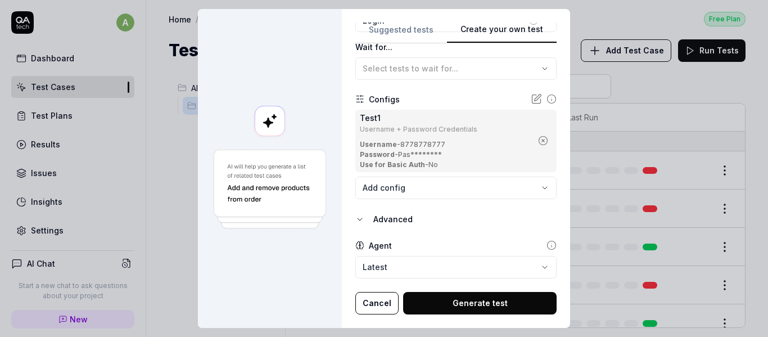
click at [465, 298] on button "Generate test" at bounding box center [479, 303] width 153 height 22
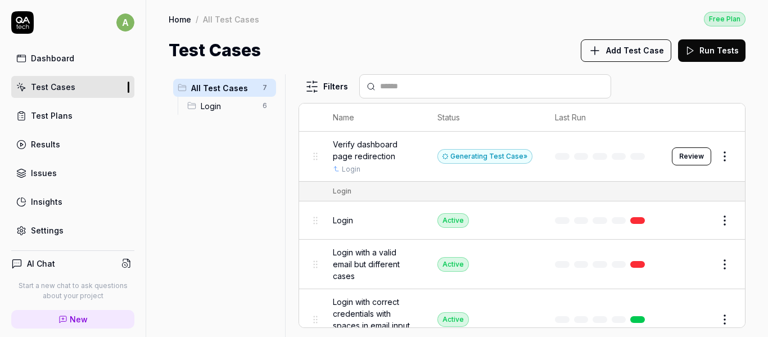
click at [720, 154] on html "a Dashboard Test Cases Test Plans Results Issues Insights Settings AI Chat Star…" at bounding box center [384, 168] width 768 height 337
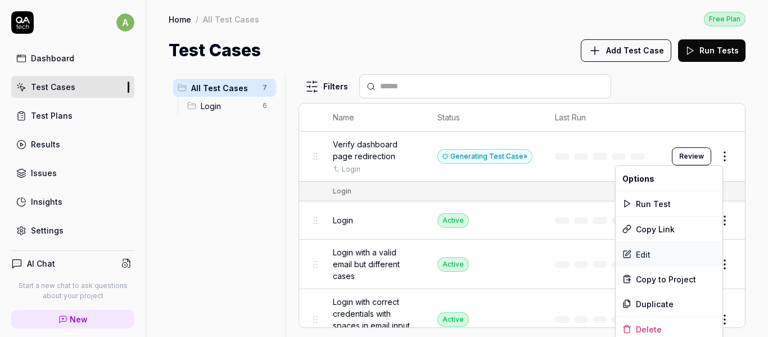
click at [651, 257] on div "Edit" at bounding box center [668, 254] width 107 height 25
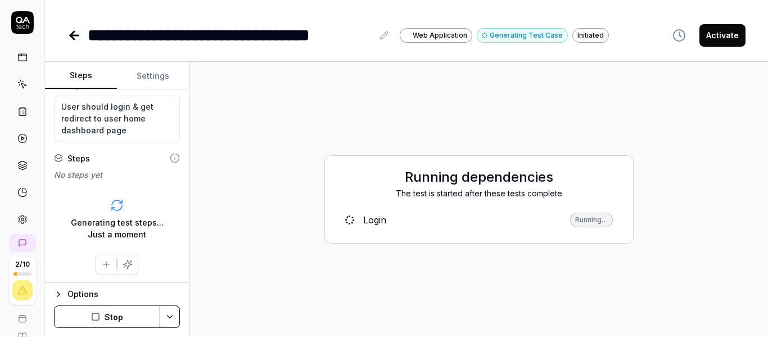
scroll to position [81, 0]
click at [73, 294] on div "Options" at bounding box center [123, 293] width 112 height 13
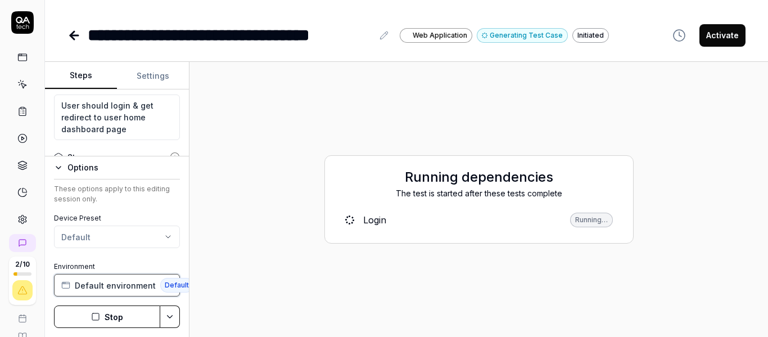
click at [85, 280] on span "Default environment" at bounding box center [115, 285] width 81 height 12
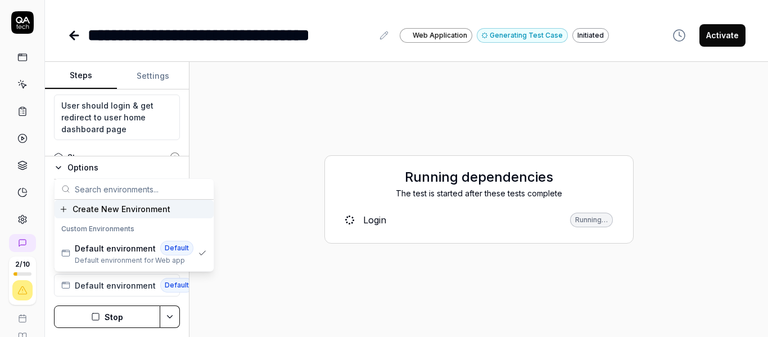
click at [60, 165] on icon "button" at bounding box center [58, 167] width 9 height 9
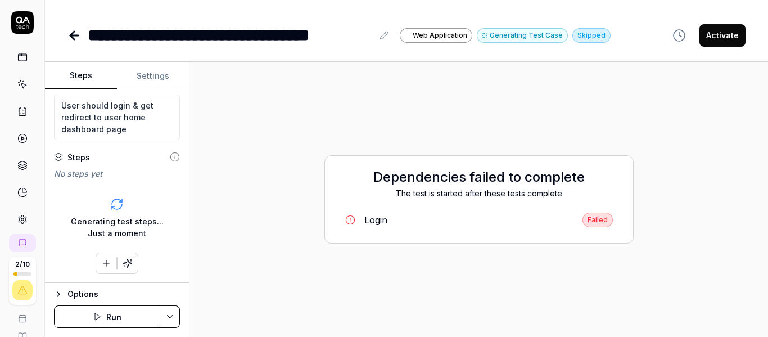
scroll to position [17, 0]
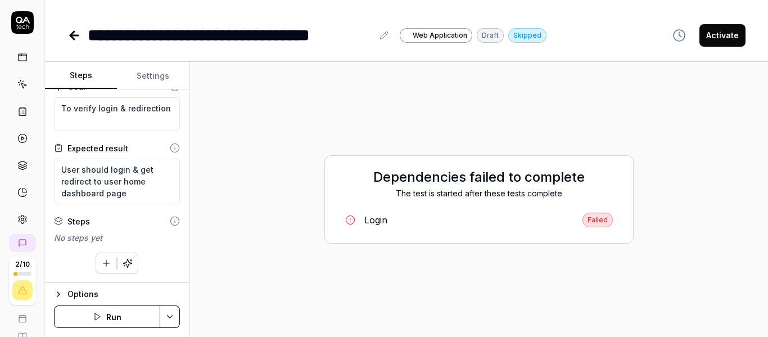
click at [370, 217] on div "Login" at bounding box center [375, 219] width 23 height 13
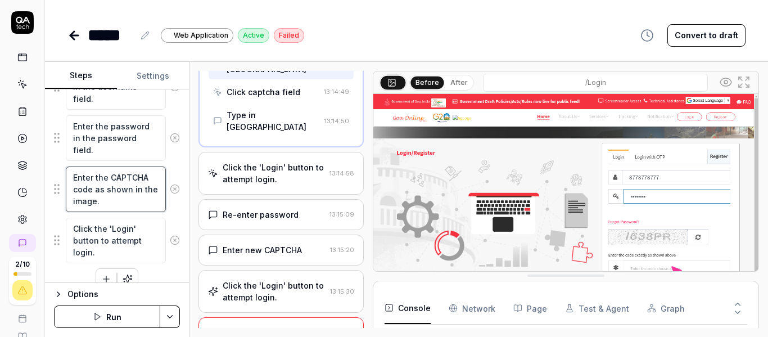
scroll to position [346, 0]
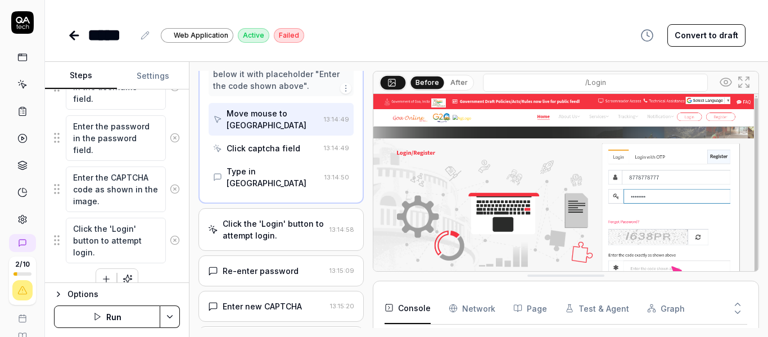
click at [272, 154] on div "Click captcha field" at bounding box center [263, 148] width 74 height 12
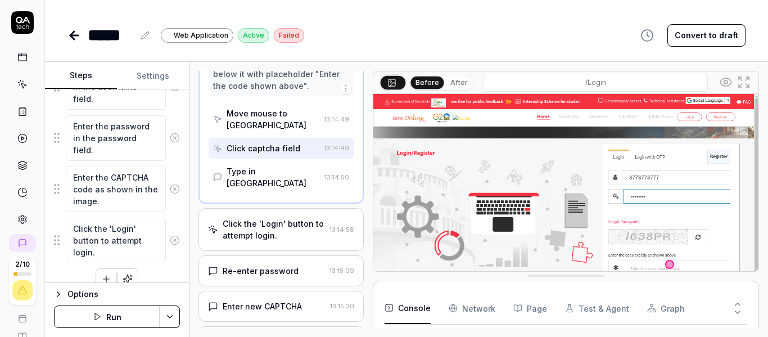
click at [279, 189] on div "Type in captcha field" at bounding box center [272, 177] width 93 height 24
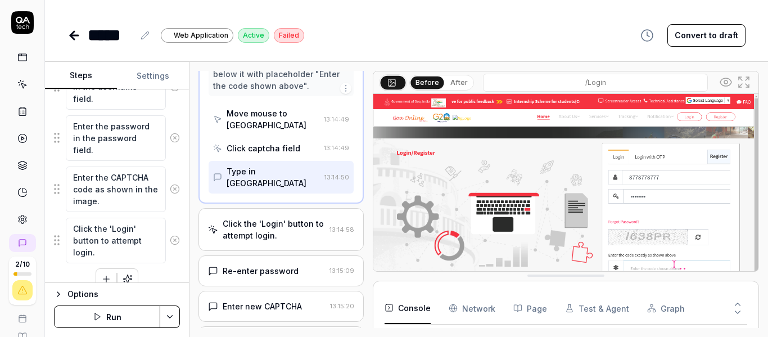
scroll to position [402, 0]
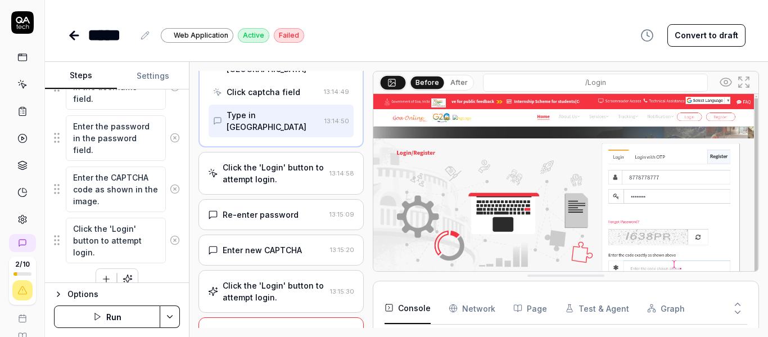
click at [273, 185] on div "Click the 'Login' button to attempt login." at bounding box center [274, 173] width 102 height 24
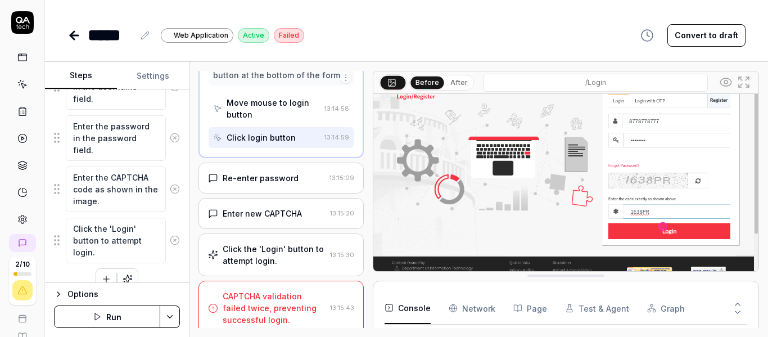
scroll to position [403, 0]
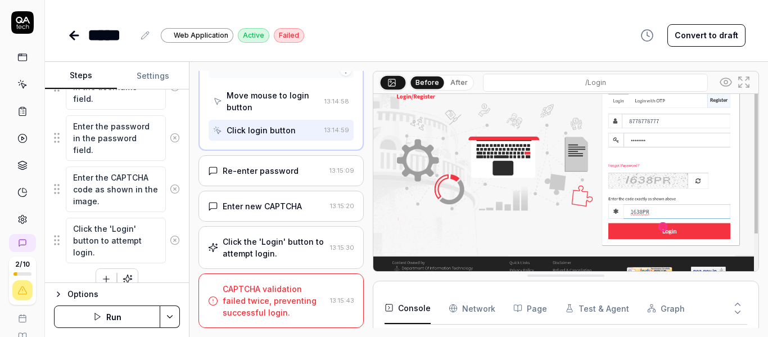
click at [279, 186] on div "Re-enter password 13:15:09" at bounding box center [280, 170] width 165 height 31
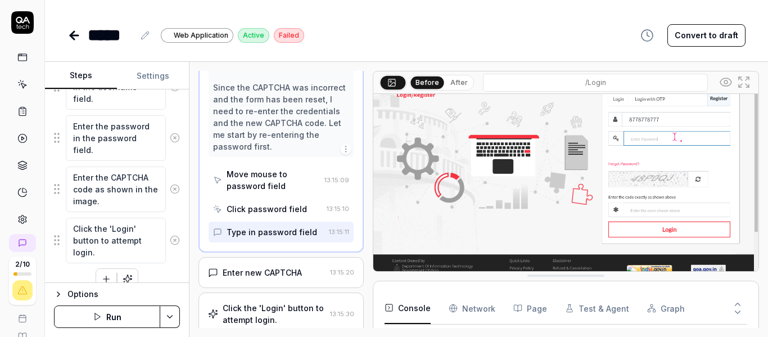
scroll to position [618, 0]
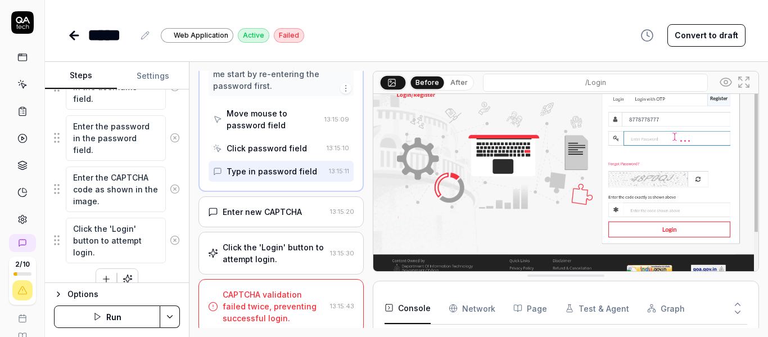
click at [281, 217] on div "Enter new CAPTCHA" at bounding box center [262, 212] width 79 height 12
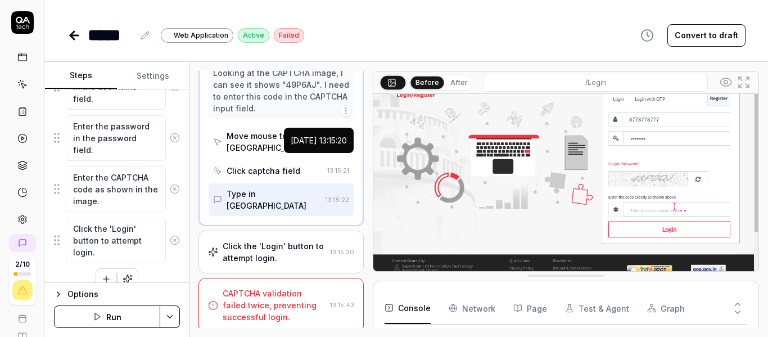
scroll to position [434, 0]
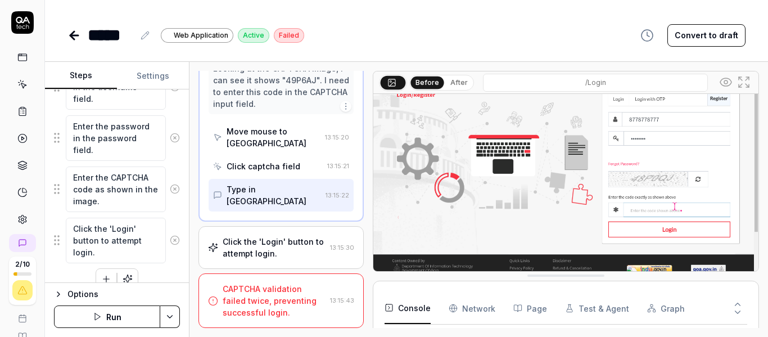
click at [259, 247] on div "Click the 'Login' button to attempt login." at bounding box center [274, 247] width 103 height 24
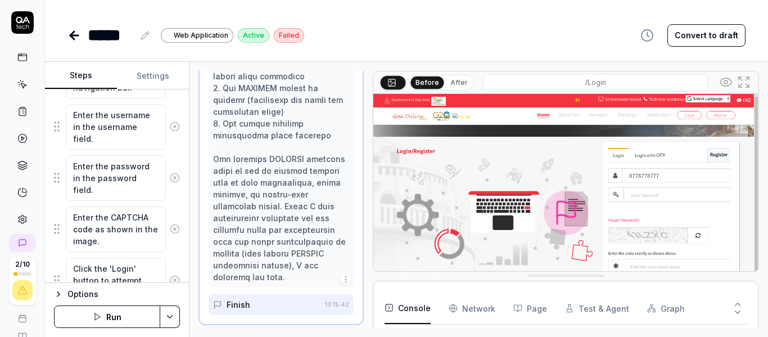
scroll to position [58, 0]
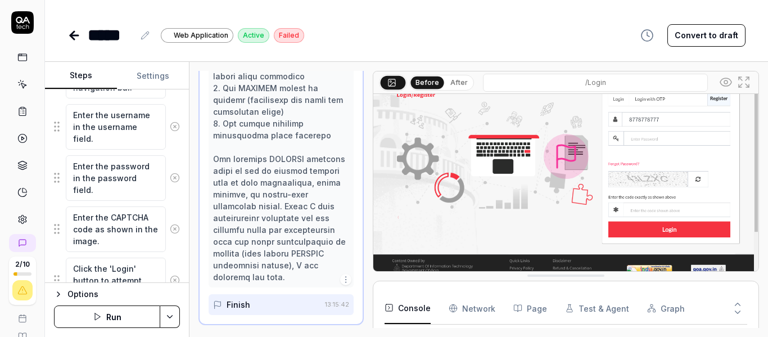
click at [243, 303] on div "Finish" at bounding box center [238, 304] width 24 height 12
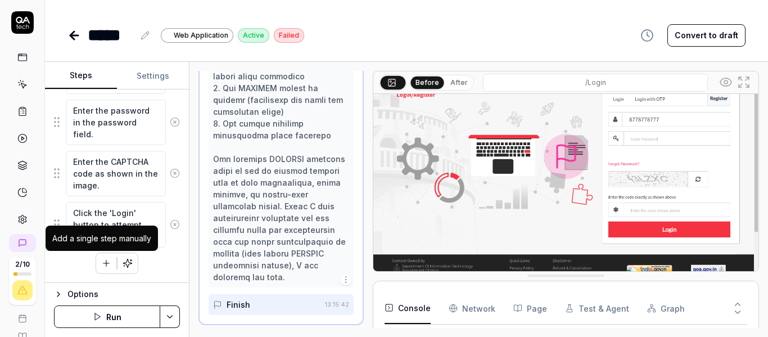
click at [106, 262] on icon "button" at bounding box center [106, 263] width 10 height 10
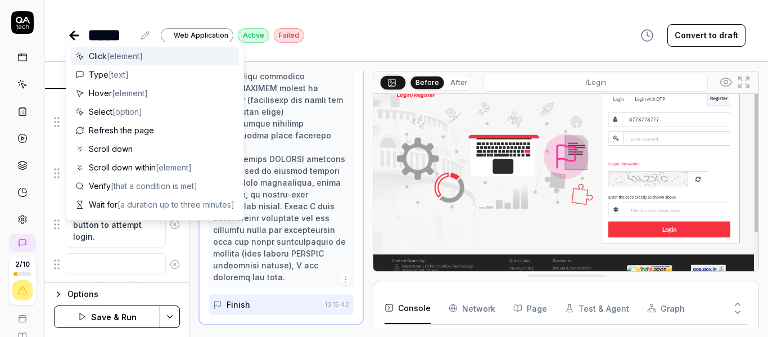
scroll to position [269, 0]
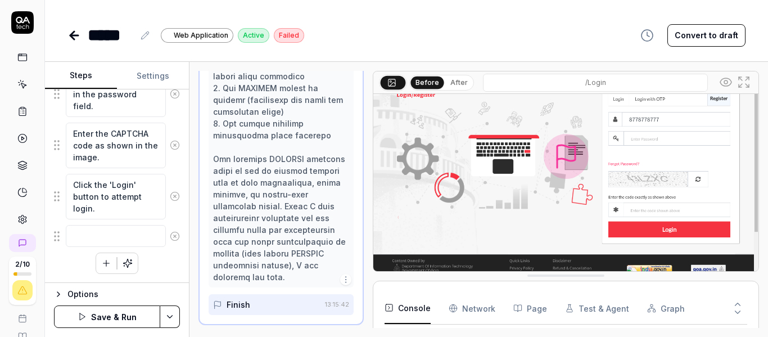
click at [58, 267] on div "Click on the 'Login' button in the top navigation bar. Enter the username in th…" at bounding box center [117, 121] width 126 height 305
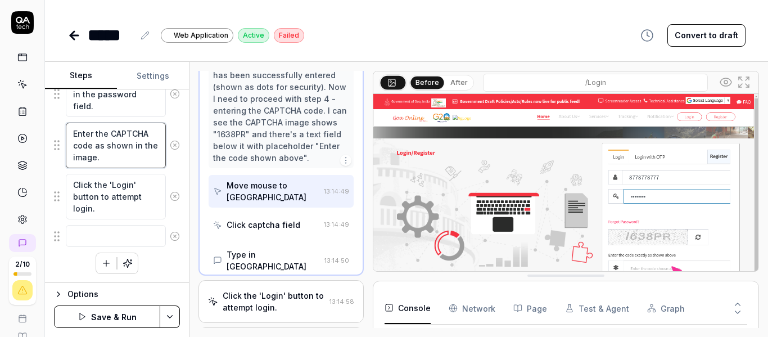
scroll to position [234, 0]
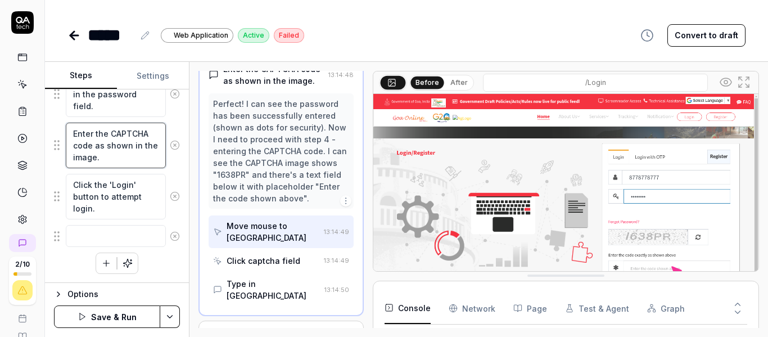
drag, startPoint x: 125, startPoint y: 161, endPoint x: 62, endPoint y: 134, distance: 67.7
click at [62, 134] on div "Enter the CAPTCHA code as shown in the image." at bounding box center [117, 145] width 126 height 47
click at [108, 234] on textarea at bounding box center [116, 236] width 100 height 22
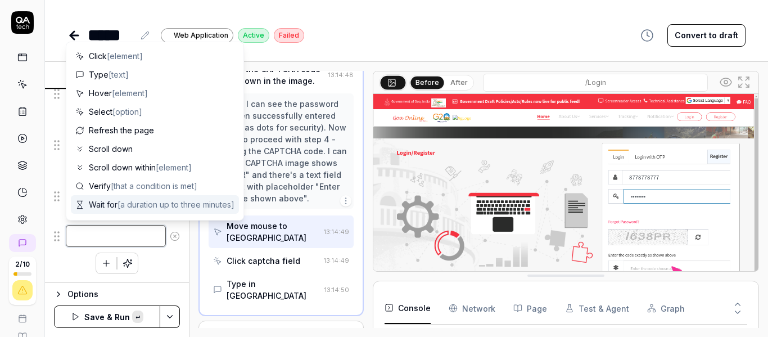
paste textarea "Enter the CAPTCHA code as shown in the image."
type textarea "*"
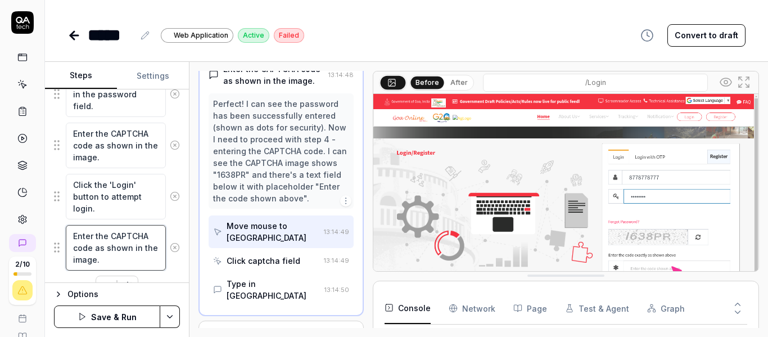
scroll to position [12, 0]
type textarea "Enter the CAPTCHA code as shown in the image."
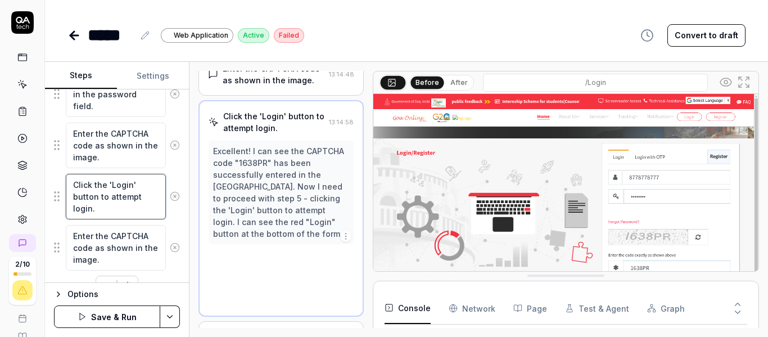
scroll to position [234, 0]
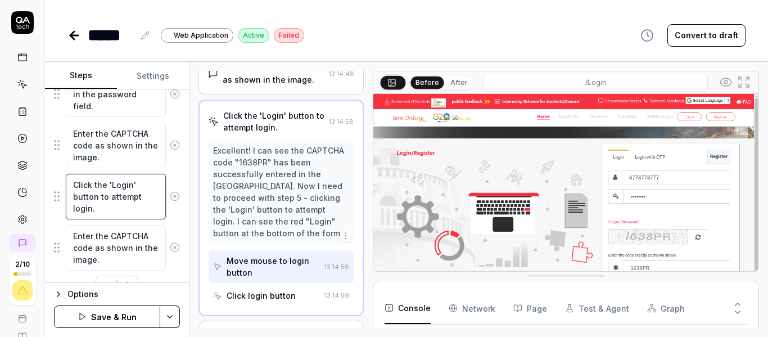
drag, startPoint x: 103, startPoint y: 213, endPoint x: 57, endPoint y: 171, distance: 62.5
click at [57, 171] on fieldset "Click on the 'Login' button in the top navigation bar. Enter the username in th…" at bounding box center [117, 120] width 126 height 302
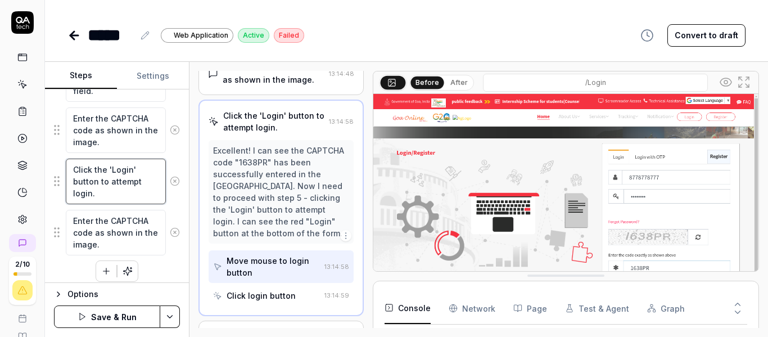
scroll to position [292, 0]
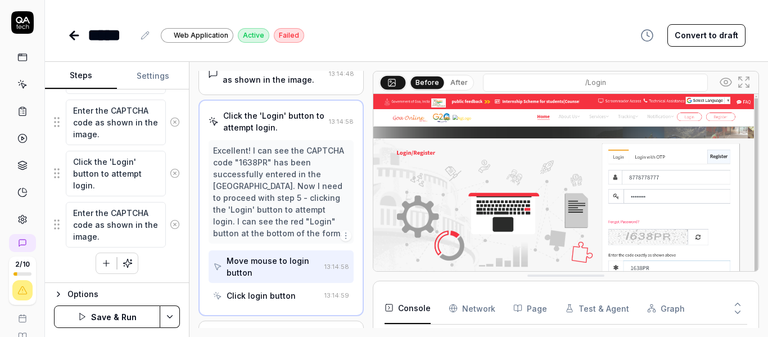
click at [105, 263] on icon "button" at bounding box center [106, 263] width 6 height 0
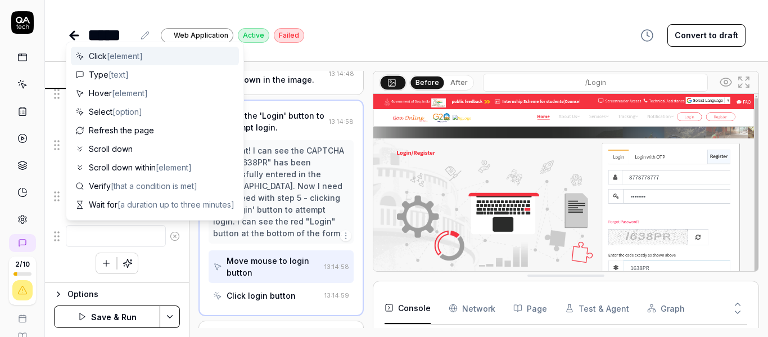
click at [101, 237] on textarea at bounding box center [116, 236] width 100 height 22
type textarea "*"
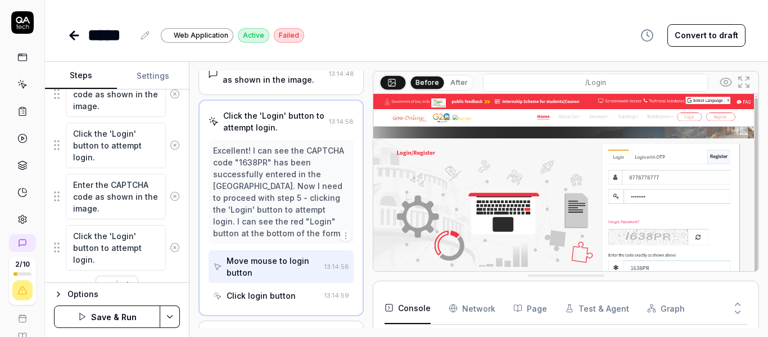
scroll to position [343, 0]
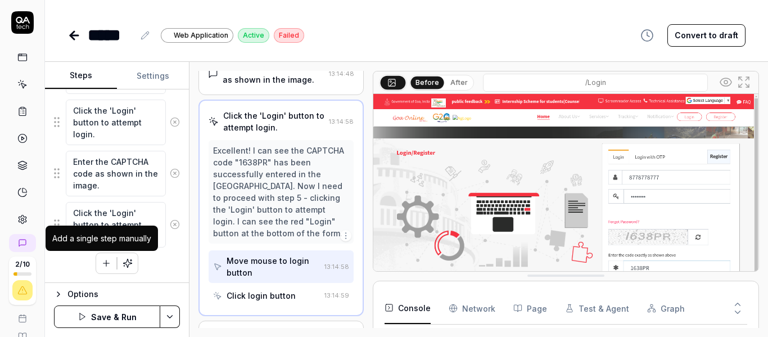
type textarea "Click the 'Login' button to attempt login."
click at [104, 261] on icon "button" at bounding box center [106, 263] width 10 height 10
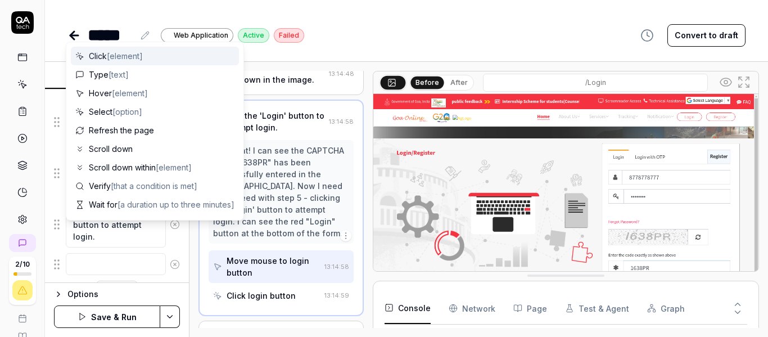
scroll to position [371, 0]
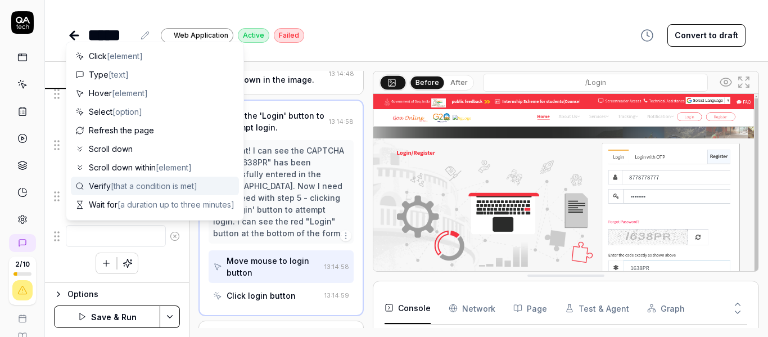
click at [134, 188] on span "[that a condition is met]" at bounding box center [154, 186] width 87 height 10
type textarea "*"
type textarea "Verify"
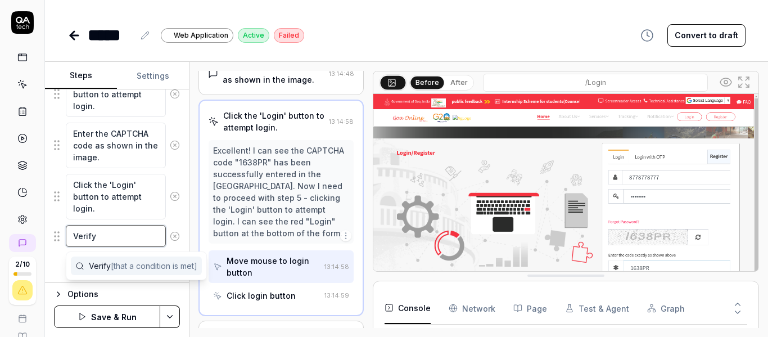
type textarea "*"
type textarea "Verify i"
type textarea "*"
type textarea "Verify if"
type textarea "*"
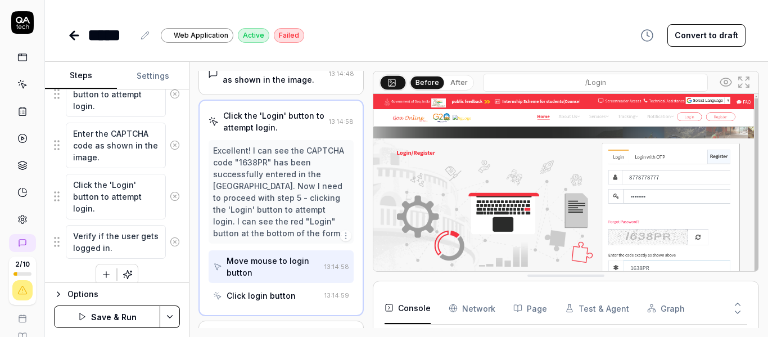
click at [158, 270] on div "Click on the 'Login' button in the top navigation bar. Enter the username in th…" at bounding box center [117, 75] width 126 height 419
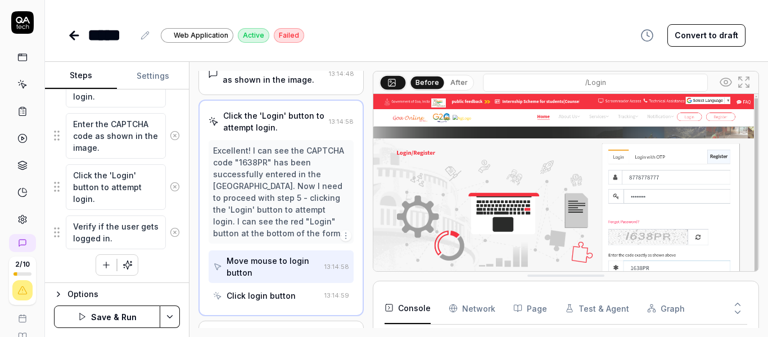
scroll to position [382, 0]
click at [107, 318] on button "Save & Run" at bounding box center [107, 316] width 106 height 22
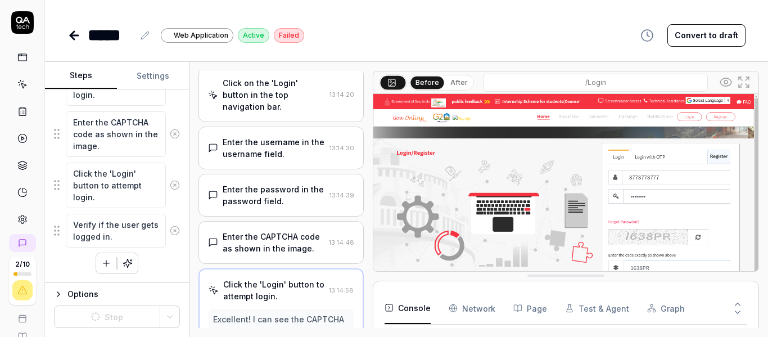
scroll to position [0, 0]
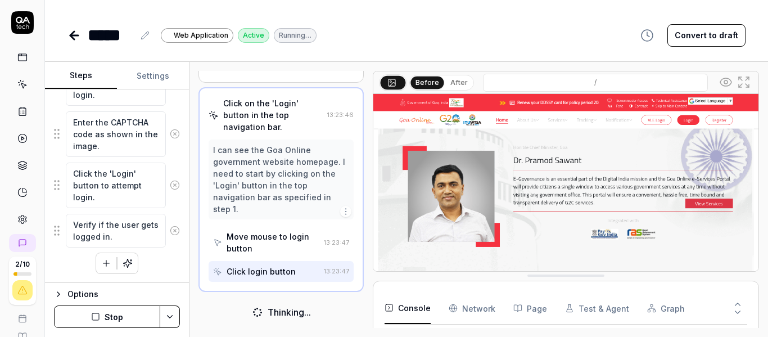
scroll to position [70, 0]
click at [741, 83] on icon at bounding box center [743, 81] width 13 height 13
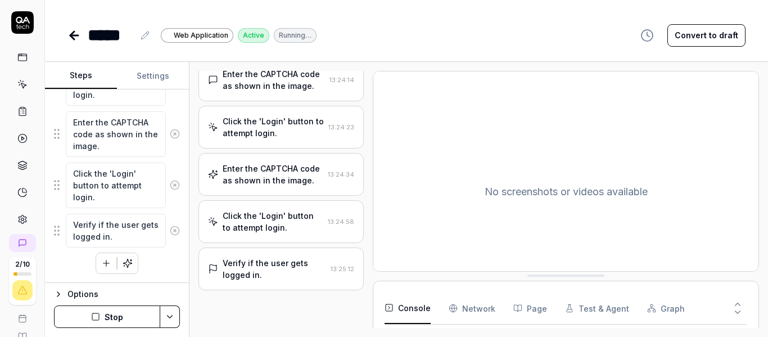
scroll to position [251, 0]
click at [149, 80] on button "Settings" at bounding box center [153, 75] width 72 height 27
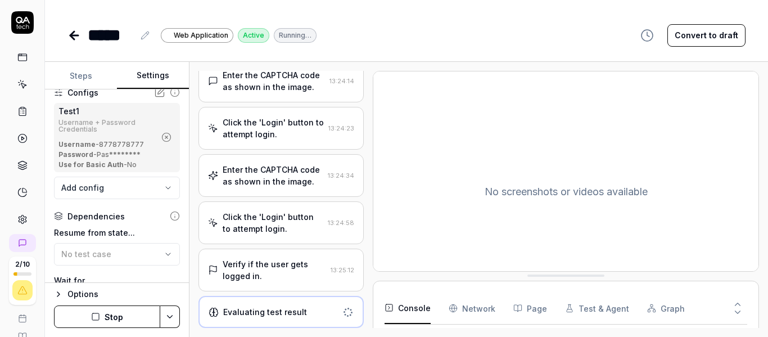
scroll to position [0, 0]
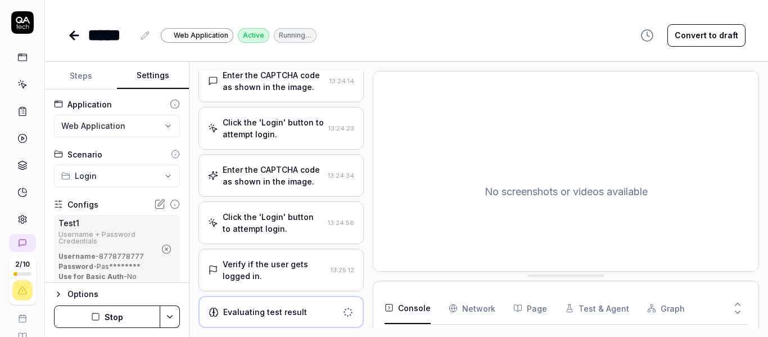
click at [92, 79] on button "Steps" at bounding box center [81, 75] width 72 height 27
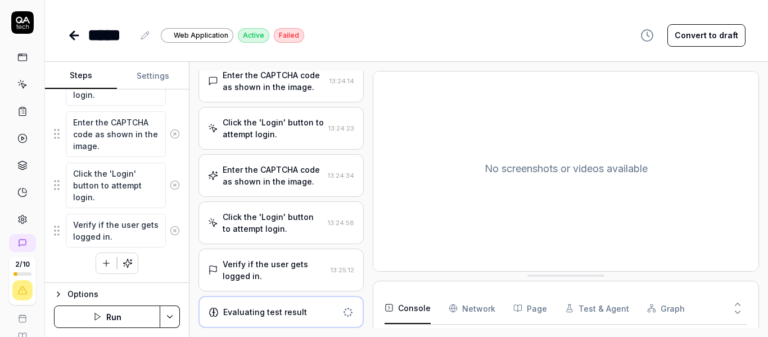
scroll to position [35, 0]
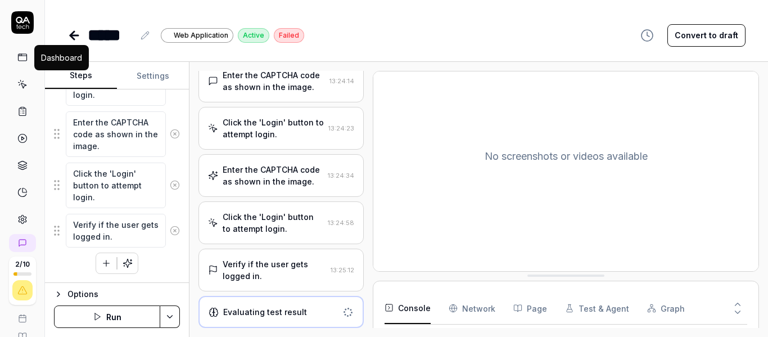
click at [17, 56] on icon at bounding box center [22, 57] width 10 height 10
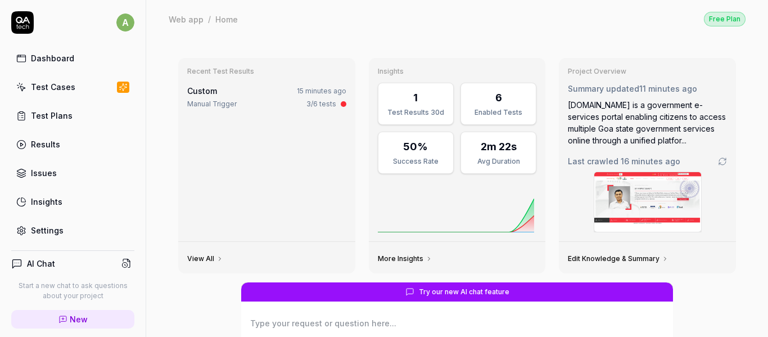
click at [52, 85] on div "Test Cases" at bounding box center [53, 87] width 44 height 12
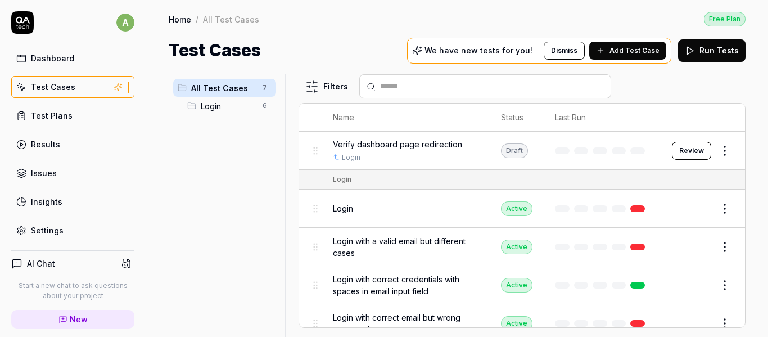
click at [572, 51] on button "Dismiss" at bounding box center [563, 51] width 41 height 18
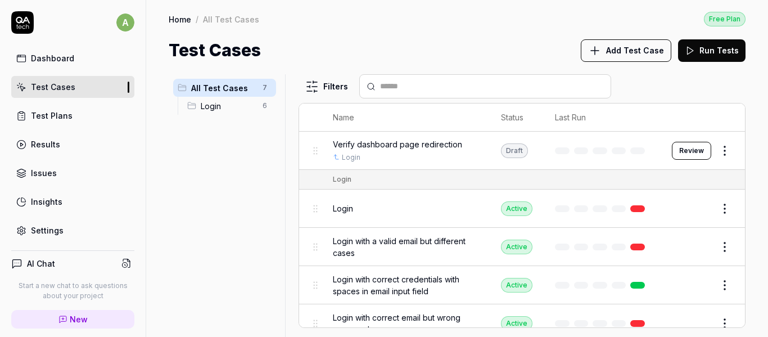
click at [620, 51] on span "Add Test Case" at bounding box center [635, 50] width 58 height 12
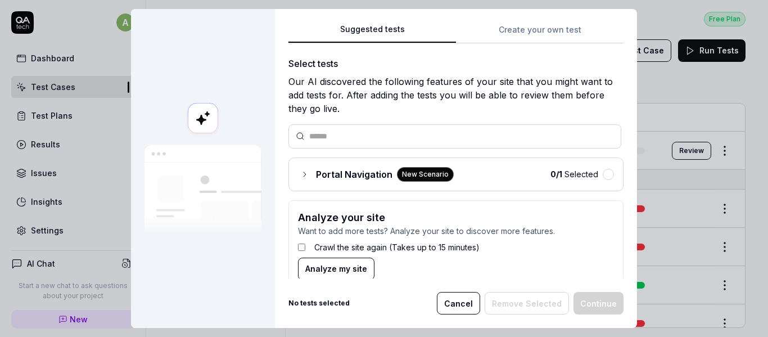
click at [520, 26] on button "Create your own test" at bounding box center [539, 33] width 167 height 20
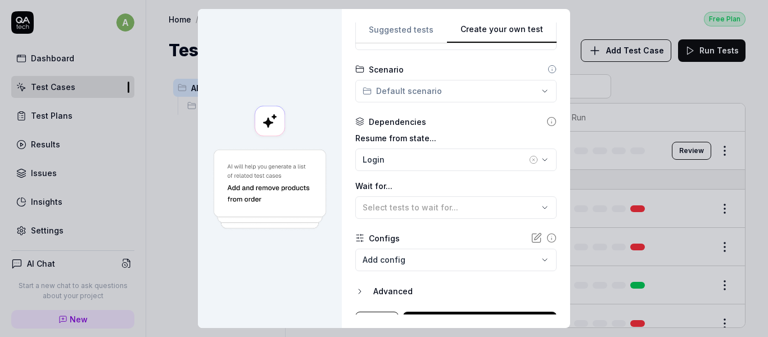
scroll to position [244, 0]
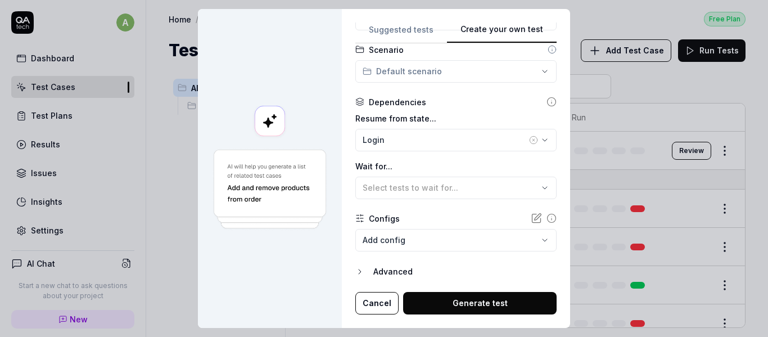
click at [362, 276] on button "Advanced" at bounding box center [455, 271] width 201 height 13
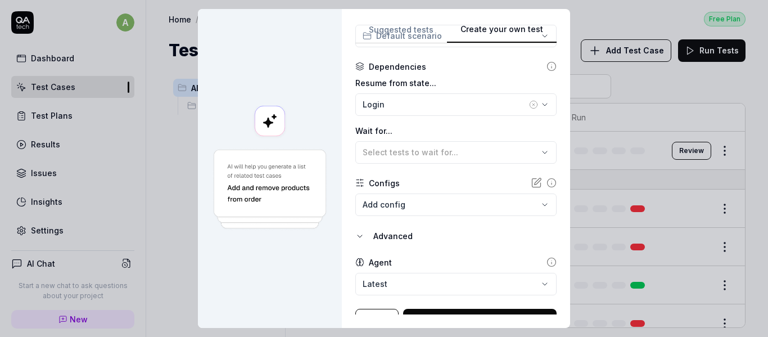
scroll to position [297, 0]
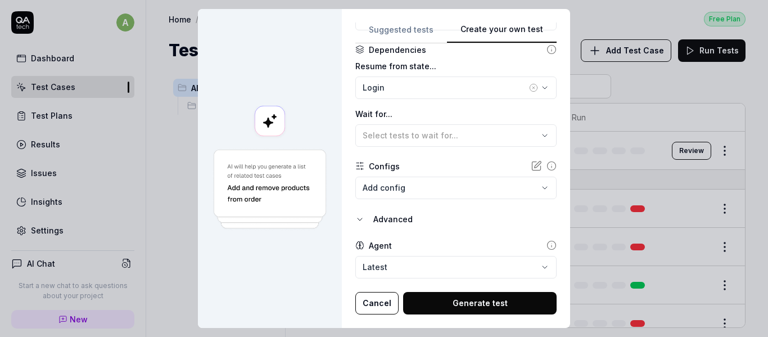
click at [371, 295] on button "Cancel" at bounding box center [376, 303] width 43 height 22
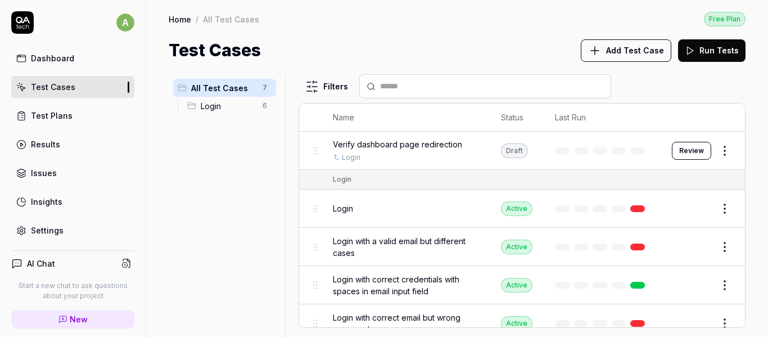
click at [64, 225] on link "Settings" at bounding box center [72, 230] width 123 height 22
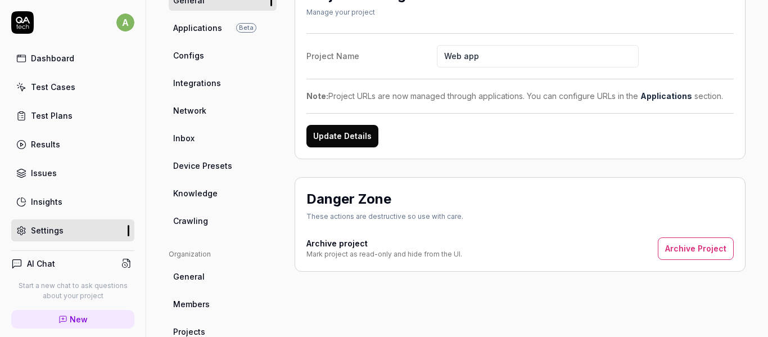
scroll to position [56, 0]
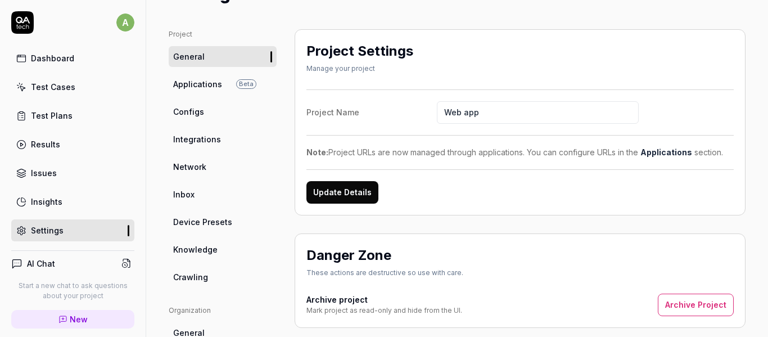
click at [194, 89] on span "Applications" at bounding box center [197, 84] width 49 height 12
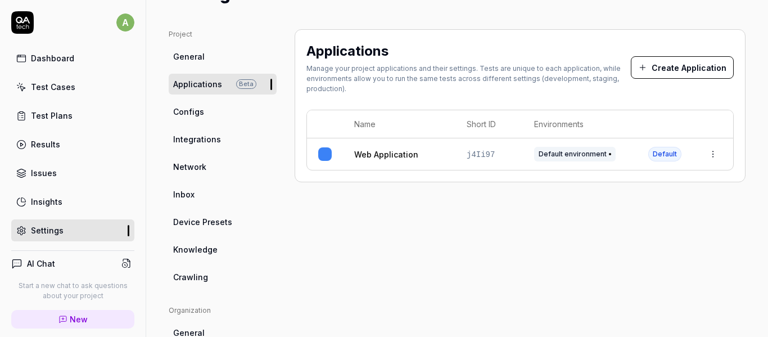
click at [693, 65] on button "Create Application" at bounding box center [681, 67] width 103 height 22
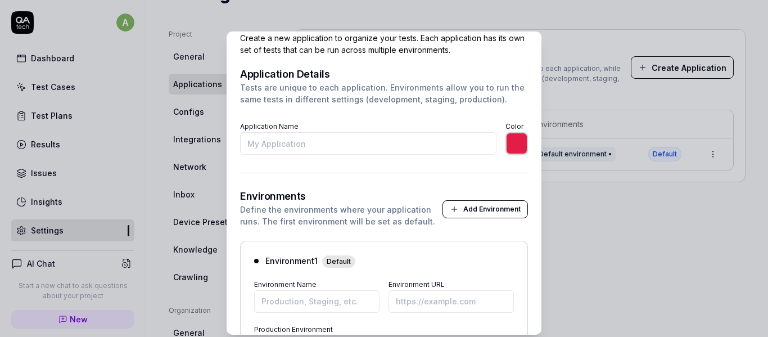
scroll to position [56, 0]
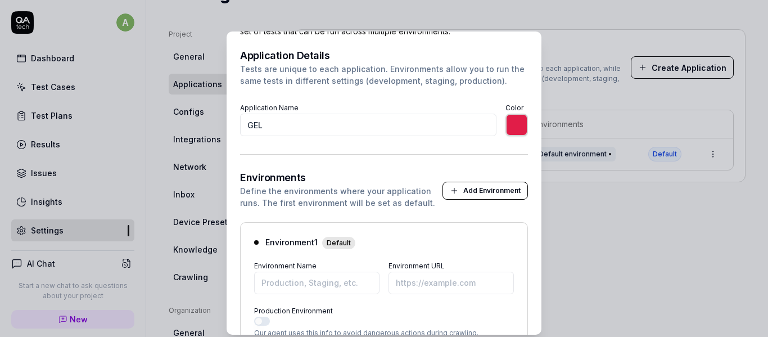
click at [406, 137] on form "Application Details Tests are unique to each application. Environments allow yo…" at bounding box center [384, 229] width 288 height 356
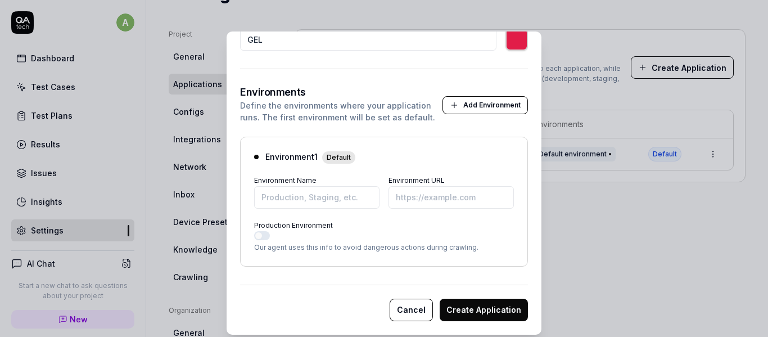
click at [460, 108] on button "Add Environment" at bounding box center [484, 105] width 85 height 18
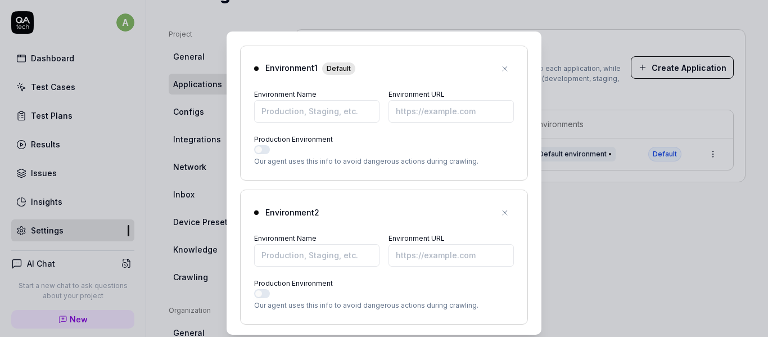
scroll to position [178, 0]
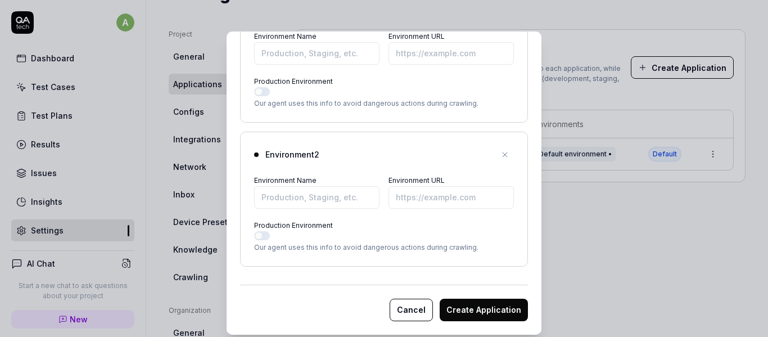
click at [500, 156] on icon "button" at bounding box center [504, 154] width 9 height 9
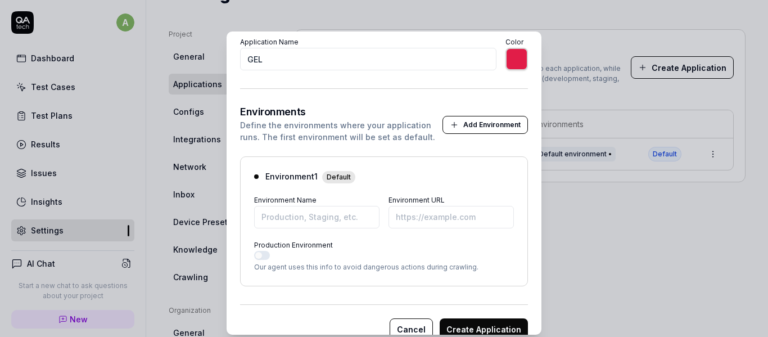
scroll to position [142, 0]
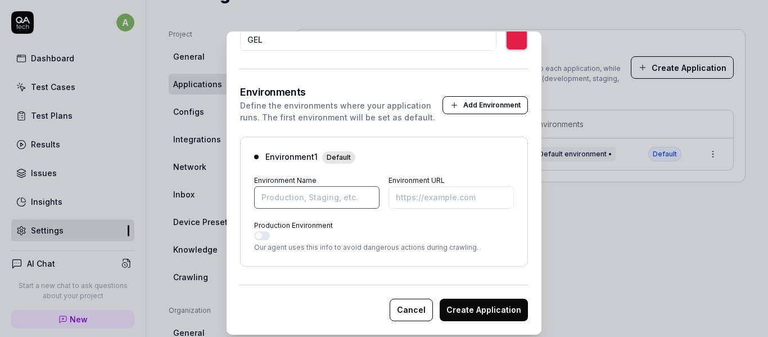
click at [298, 196] on input "Environment Name" at bounding box center [316, 197] width 125 height 22
paste input "https://goaelectronics.co.in/"
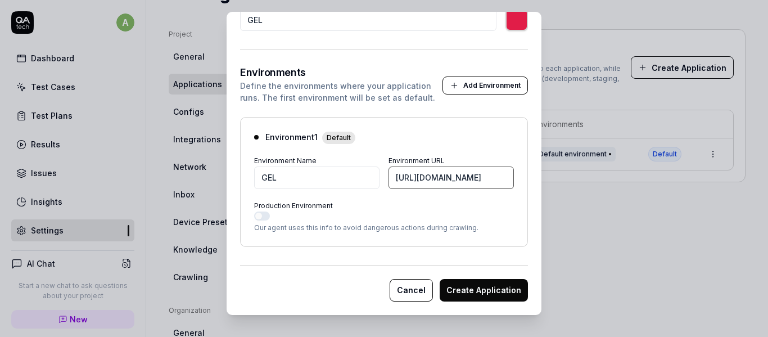
scroll to position [29, 0]
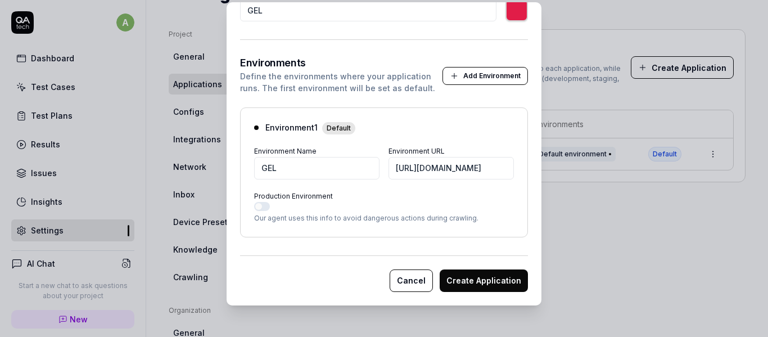
click at [255, 205] on button "Production Environment" at bounding box center [262, 206] width 16 height 9
click at [460, 273] on button "Create Application" at bounding box center [483, 280] width 88 height 22
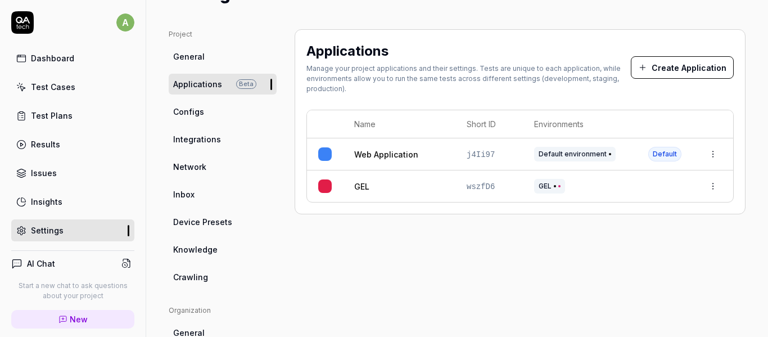
click at [222, 115] on link "Configs" at bounding box center [223, 111] width 108 height 21
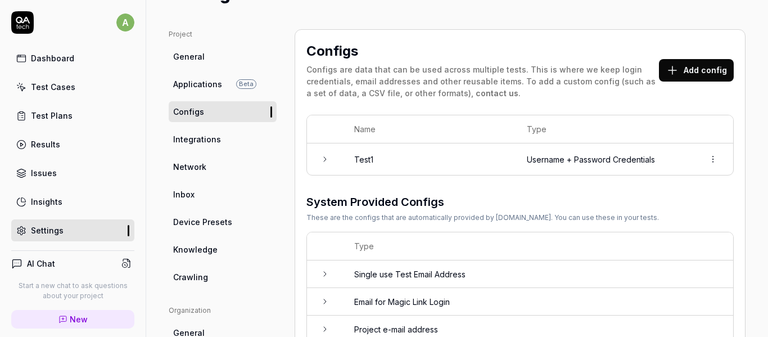
drag, startPoint x: 70, startPoint y: 98, endPoint x: 67, endPoint y: 85, distance: 13.4
click at [70, 98] on div "Dashboard Test Cases Test Plans Results Issues Insights Settings" at bounding box center [72, 144] width 123 height 194
click at [66, 83] on div "Test Cases" at bounding box center [53, 87] width 44 height 12
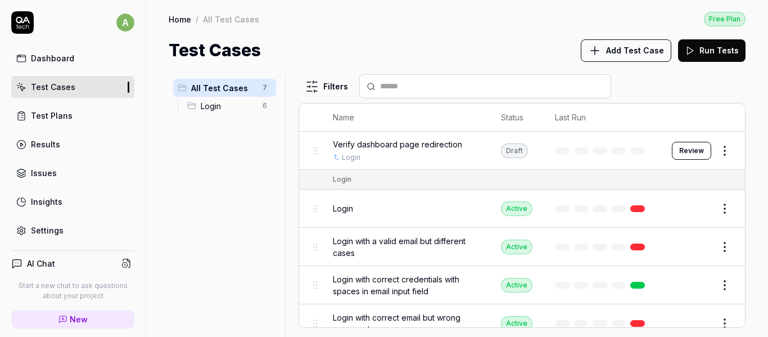
click at [618, 52] on span "Add Test Case" at bounding box center [635, 50] width 58 height 12
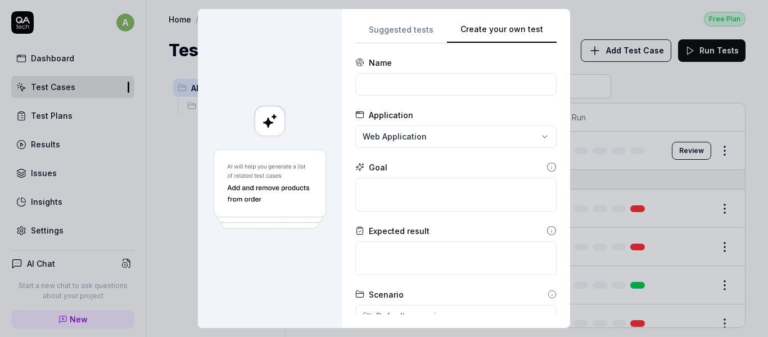
click at [508, 33] on button "Create your own test" at bounding box center [502, 33] width 110 height 20
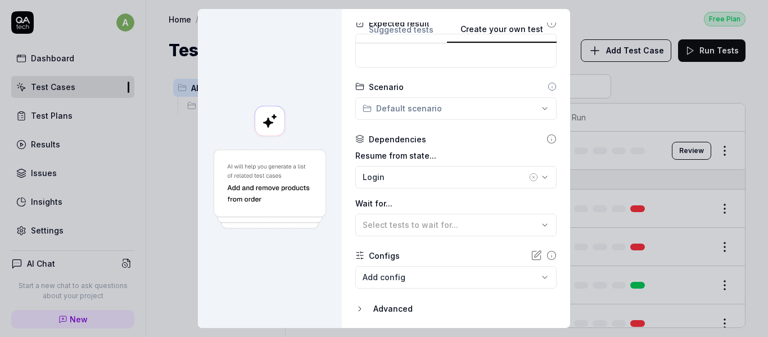
scroll to position [20, 0]
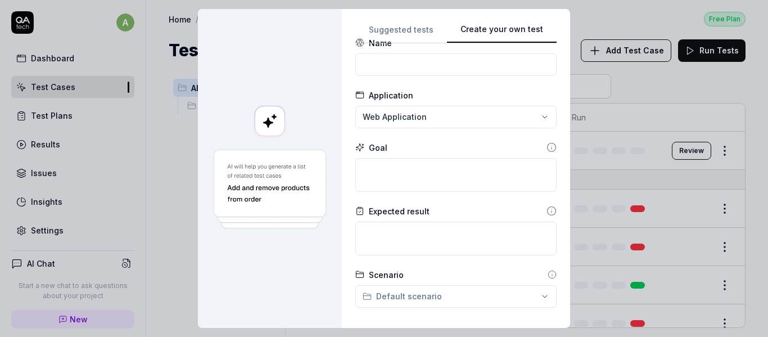
click at [438, 125] on div "**********" at bounding box center [384, 168] width 768 height 337
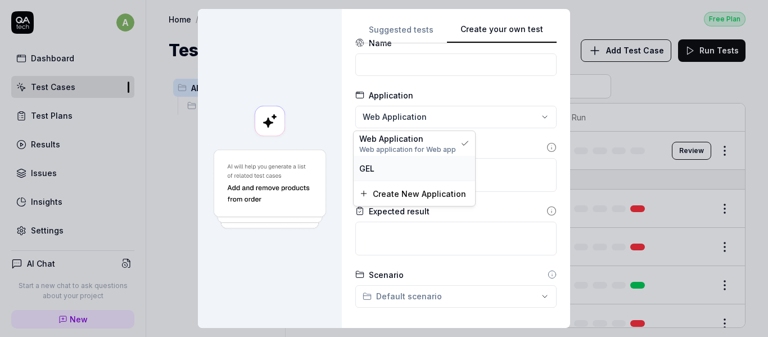
click at [364, 166] on span "GEL" at bounding box center [366, 168] width 15 height 12
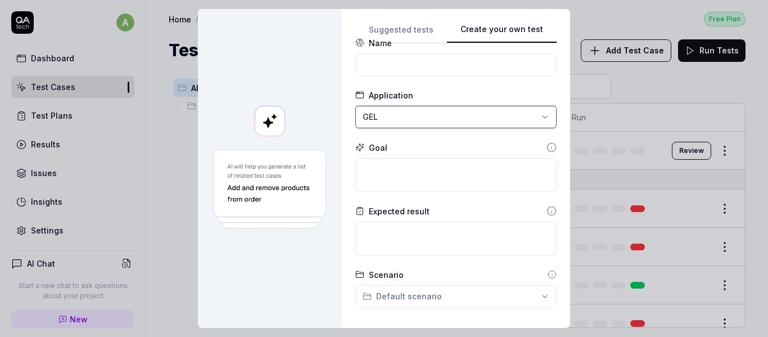
scroll to position [0, 0]
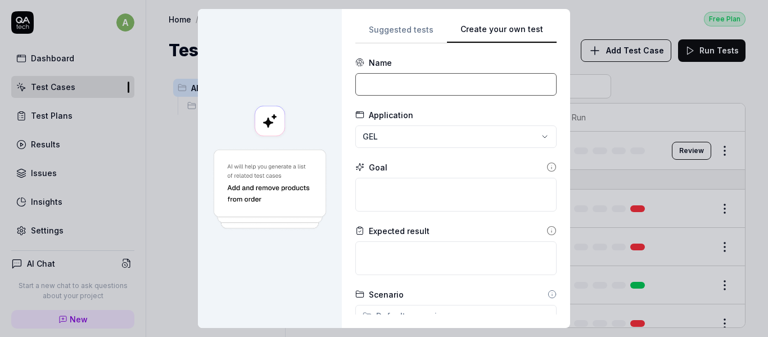
click at [383, 90] on input at bounding box center [455, 84] width 201 height 22
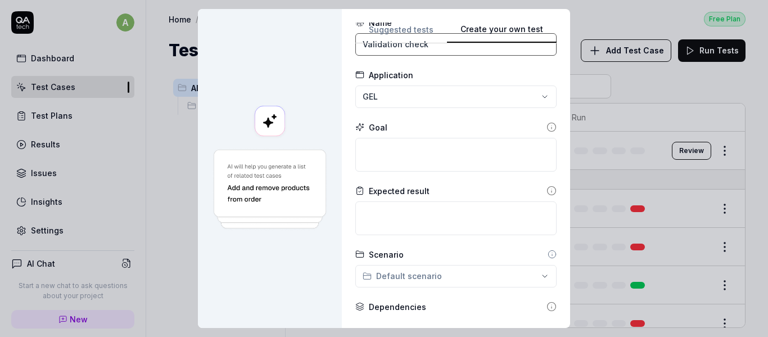
scroll to position [56, 0]
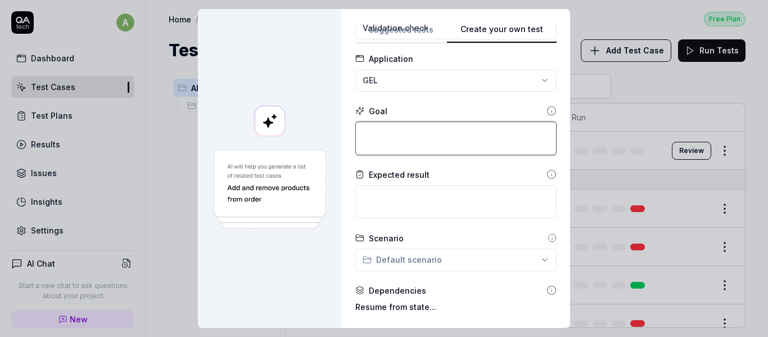
click at [427, 137] on textarea at bounding box center [455, 138] width 201 height 34
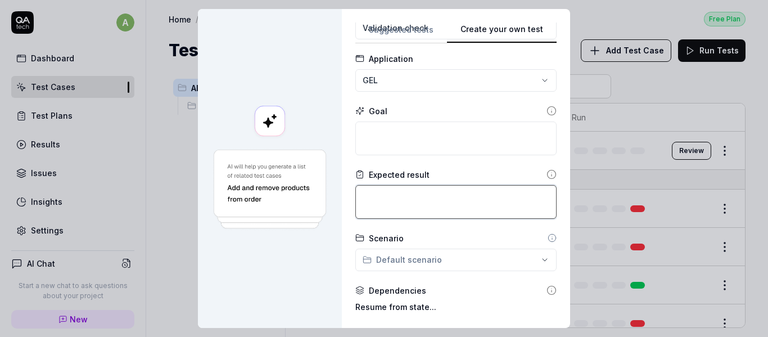
click at [415, 198] on textarea at bounding box center [455, 202] width 201 height 34
paste textarea "Please Enter First Name."
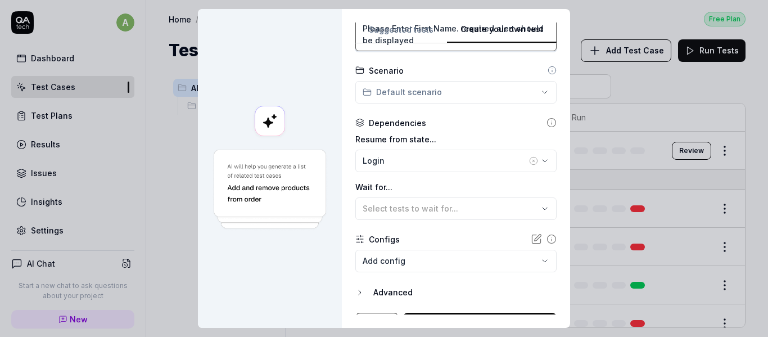
scroll to position [225, 0]
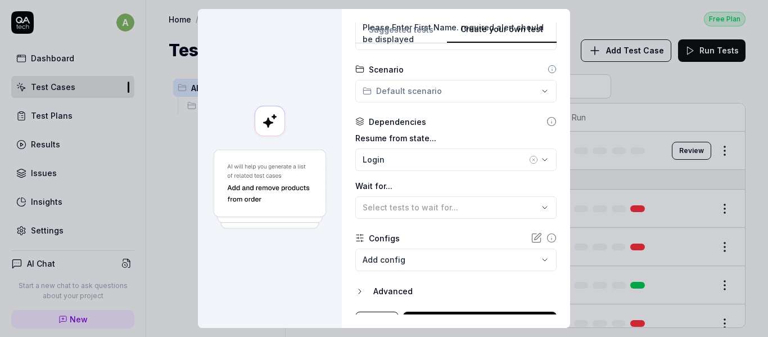
click at [456, 93] on div "**********" at bounding box center [384, 168] width 768 height 337
click at [474, 123] on div "**********" at bounding box center [384, 168] width 768 height 337
click at [448, 164] on div "Login" at bounding box center [444, 159] width 164 height 12
click at [476, 133] on label "Resume from state..." at bounding box center [455, 138] width 201 height 12
click at [529, 158] on icon "button" at bounding box center [533, 159] width 9 height 9
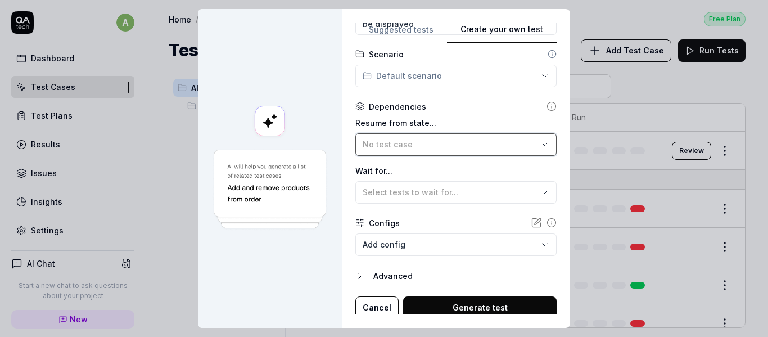
scroll to position [244, 0]
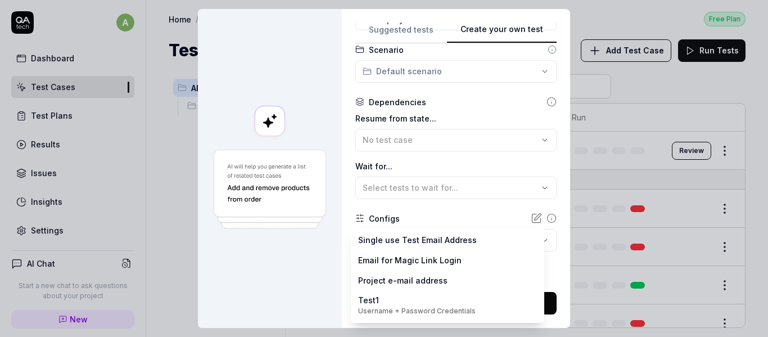
click at [418, 244] on body "a Dashboard Test Cases Test Plans Results Issues Insights Settings AI Chat Star…" at bounding box center [384, 168] width 768 height 337
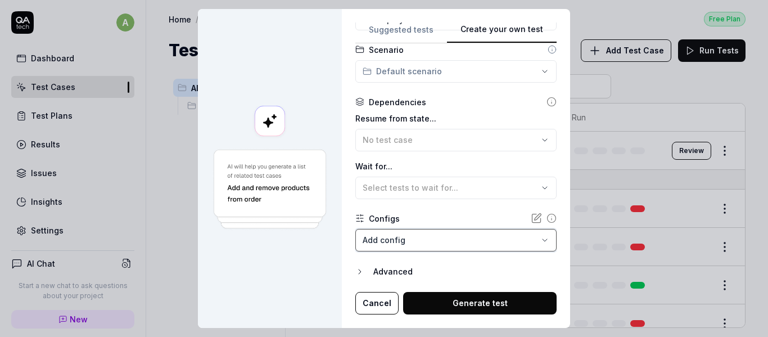
click at [331, 260] on div "**********" at bounding box center [384, 168] width 768 height 337
click at [358, 269] on icon "button" at bounding box center [359, 271] width 2 height 4
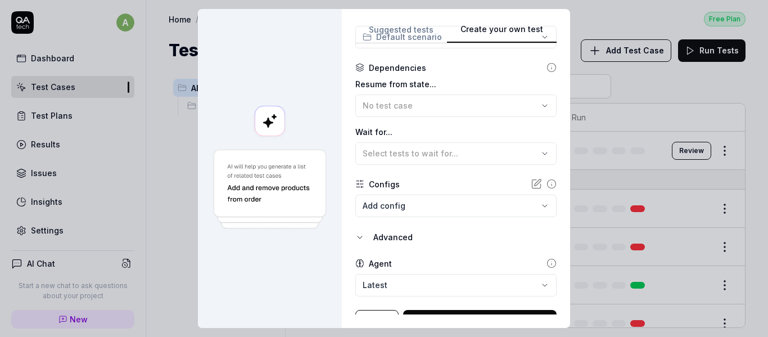
scroll to position [297, 0]
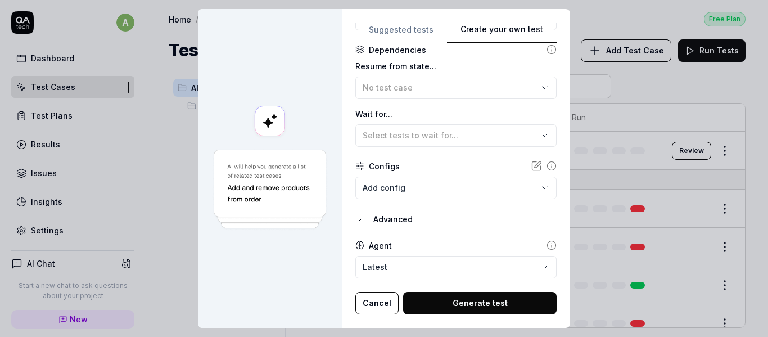
click at [387, 261] on body "a Dashboard Test Cases Test Plans Results Issues Insights Settings AI Chat Star…" at bounding box center [384, 168] width 768 height 337
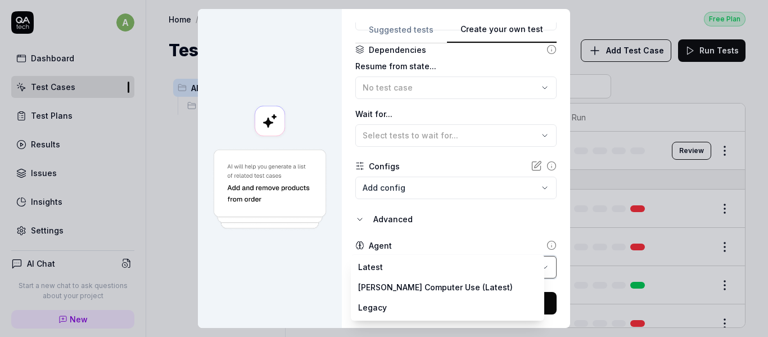
click at [346, 271] on div "**********" at bounding box center [384, 168] width 768 height 337
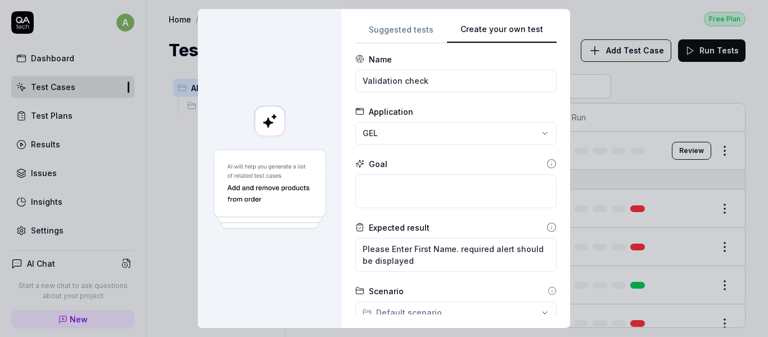
scroll to position [0, 0]
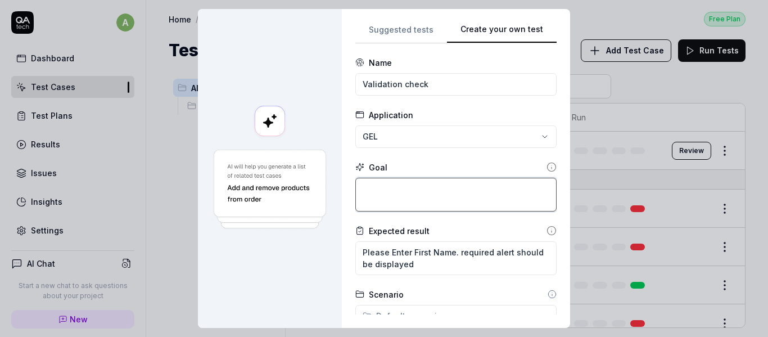
click at [402, 195] on textarea at bounding box center [455, 195] width 201 height 34
click at [496, 188] on textarea "Navigate to the page, Select careers & current Openings" at bounding box center [455, 195] width 201 height 34
click at [438, 203] on textarea "Navigate to the page, Select careers menu & current Openings" at bounding box center [455, 195] width 201 height 34
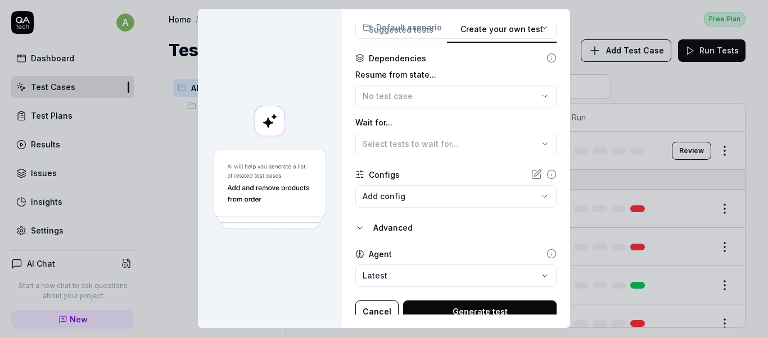
scroll to position [308, 0]
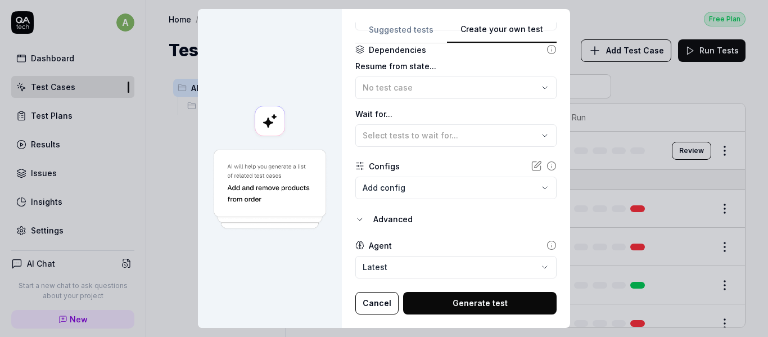
click at [476, 305] on button "Generate test" at bounding box center [479, 303] width 153 height 22
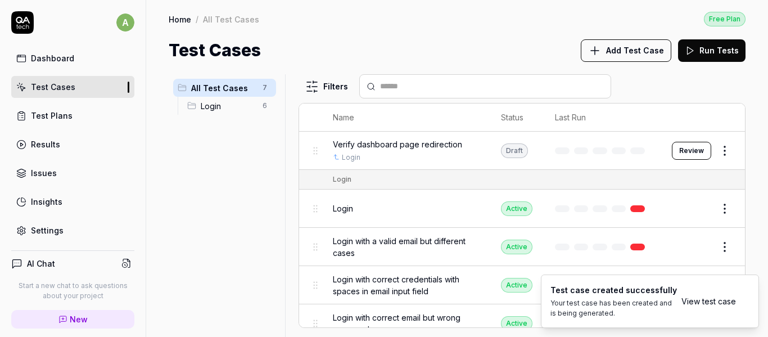
click at [705, 303] on link "View test case" at bounding box center [708, 301] width 55 height 12
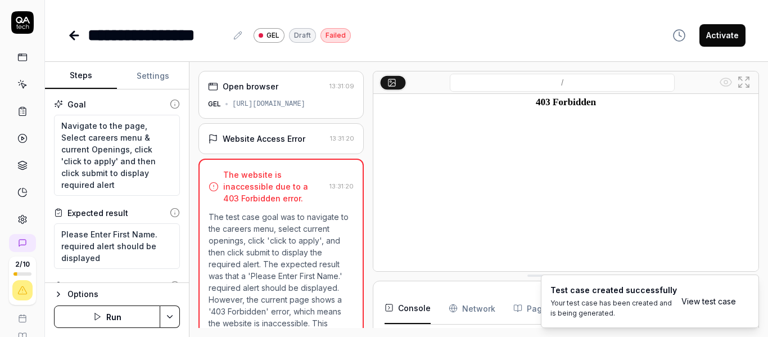
click at [273, 104] on div "https://goaelectronics.co.in/" at bounding box center [268, 104] width 73 height 10
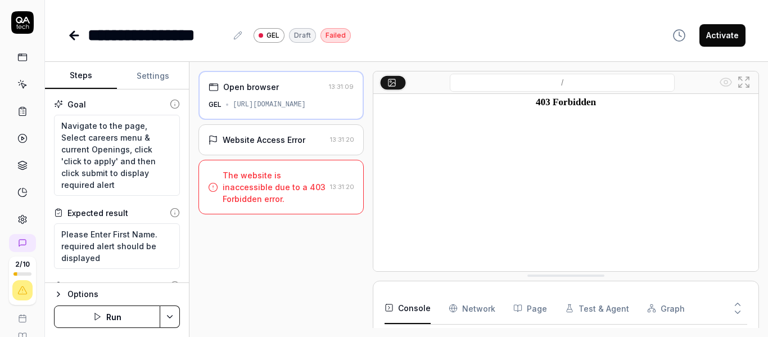
drag, startPoint x: 233, startPoint y: 105, endPoint x: 343, endPoint y: 102, distance: 109.6
click at [343, 102] on div "GEL https://goaelectronics.co.in/" at bounding box center [280, 104] width 145 height 10
copy div "https://goaelectronics.co.in/"
click at [263, 142] on div "Website Access Error" at bounding box center [264, 140] width 83 height 12
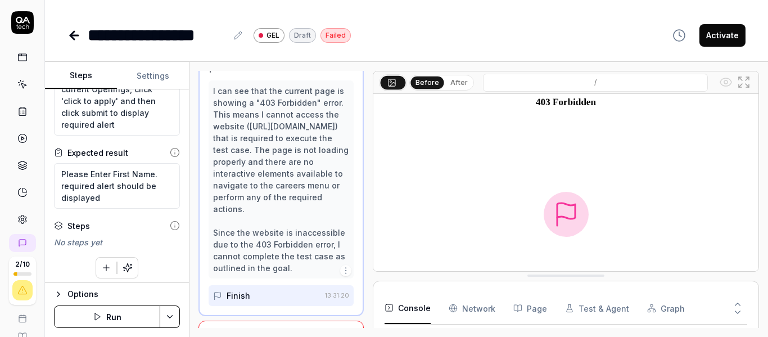
scroll to position [65, 0]
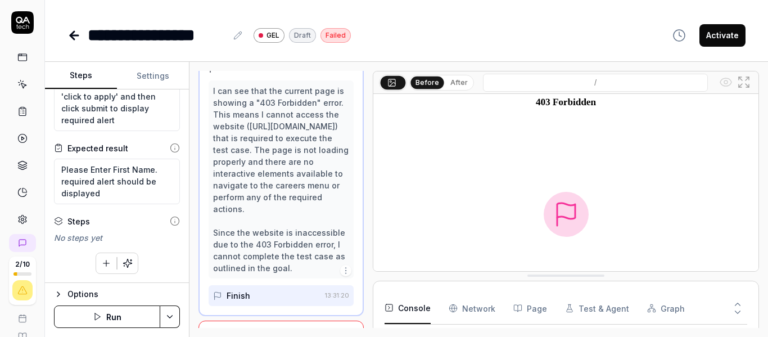
click at [105, 314] on button "Run" at bounding box center [107, 316] width 106 height 22
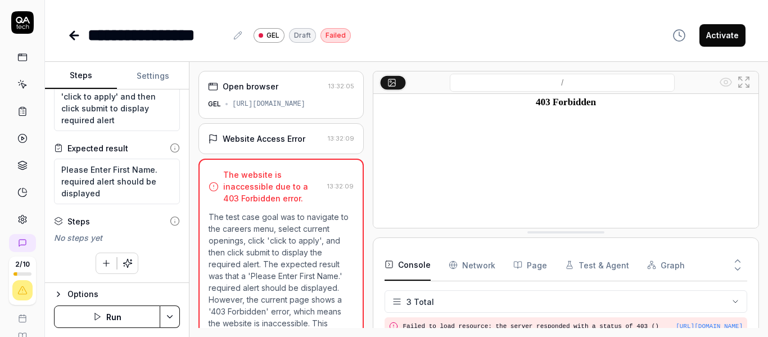
drag, startPoint x: 547, startPoint y: 276, endPoint x: 550, endPoint y: 233, distance: 43.3
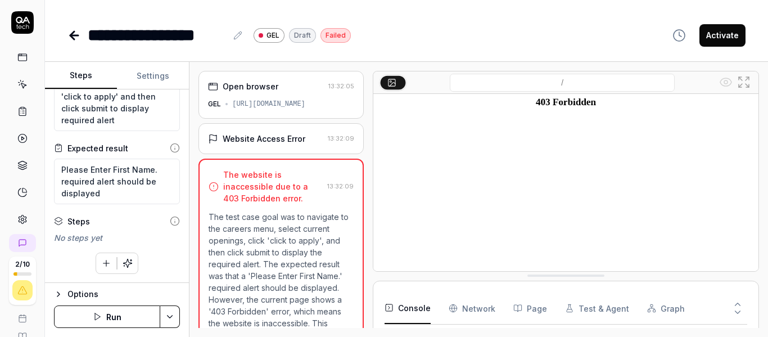
drag, startPoint x: 568, startPoint y: 232, endPoint x: 583, endPoint y: 302, distance: 71.2
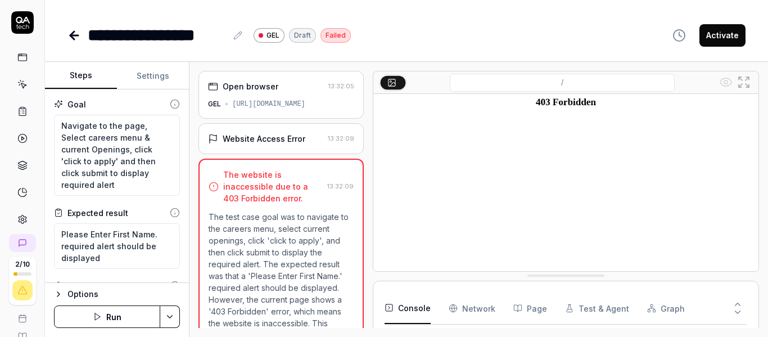
click at [165, 84] on button "Settings" at bounding box center [153, 75] width 72 height 27
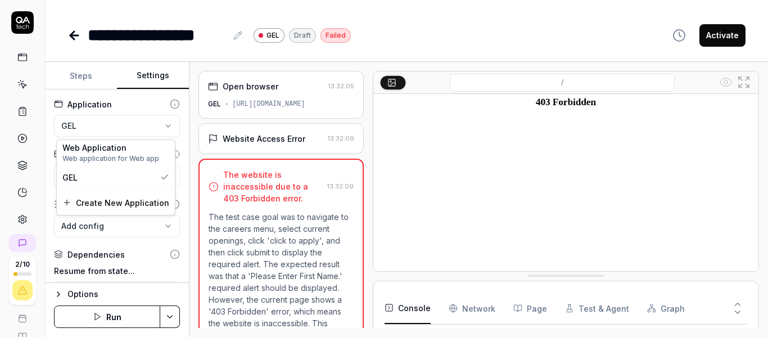
click at [117, 121] on html "**********" at bounding box center [384, 168] width 768 height 337
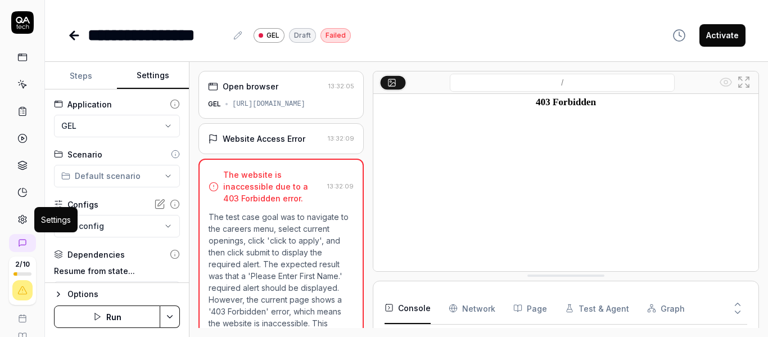
click at [21, 216] on icon at bounding box center [23, 219] width 8 height 8
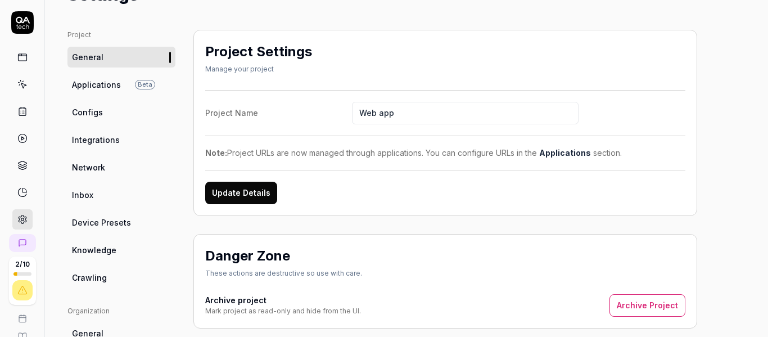
scroll to position [56, 0]
click at [111, 85] on span "Applications" at bounding box center [96, 84] width 49 height 12
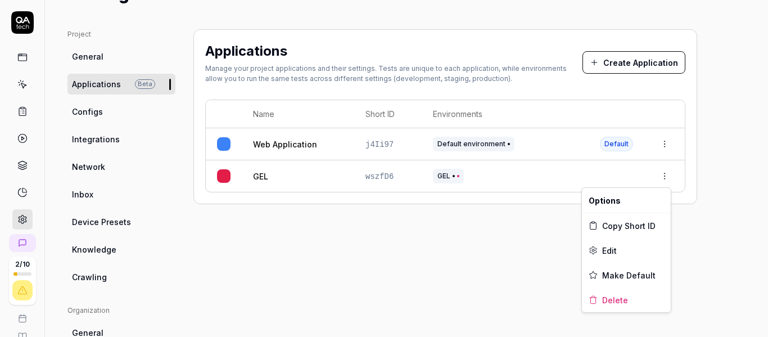
click at [666, 176] on html "2 / 10 a G Home / Settings Free Plan Home / Settings Free Plan Settings Project…" at bounding box center [384, 168] width 768 height 337
click at [624, 255] on div "Edit" at bounding box center [626, 250] width 89 height 25
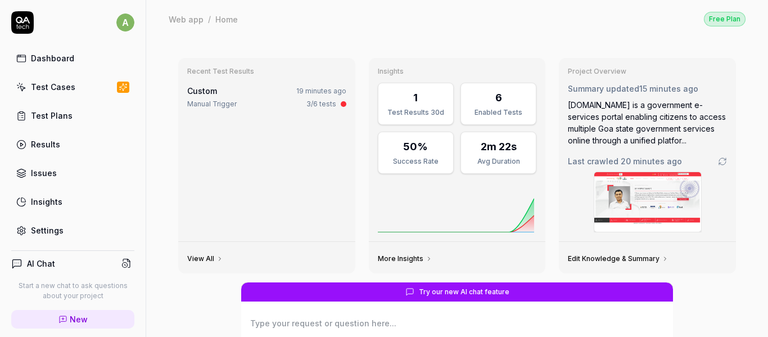
type textarea "*"
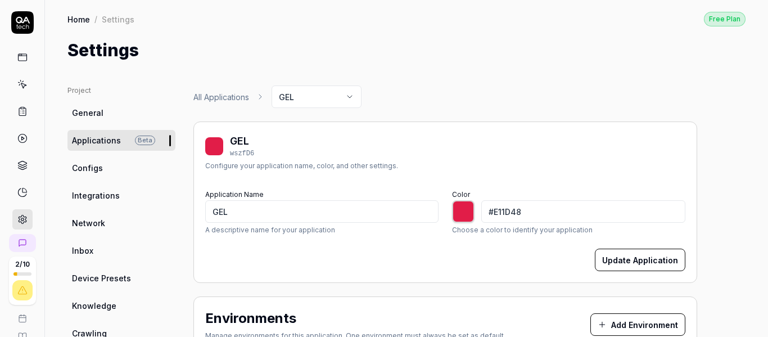
type input "*******"
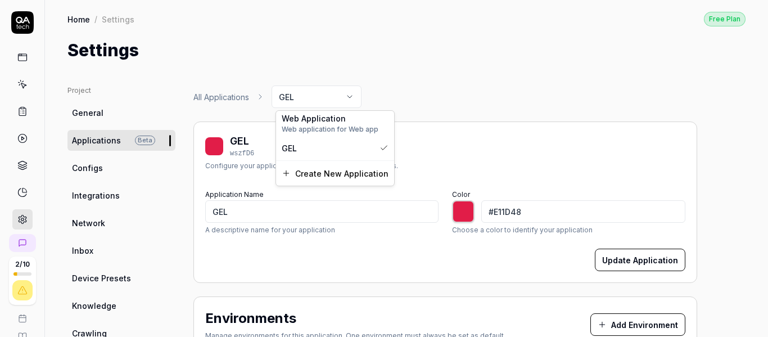
click at [339, 98] on html "2 / 10 a G Home / Settings Free Plan Home / Settings Free Plan Settings Project…" at bounding box center [384, 168] width 768 height 337
click at [420, 92] on html "2 / 10 a G Home / Settings Free Plan Home / Settings Free Plan Settings Project…" at bounding box center [384, 168] width 768 height 337
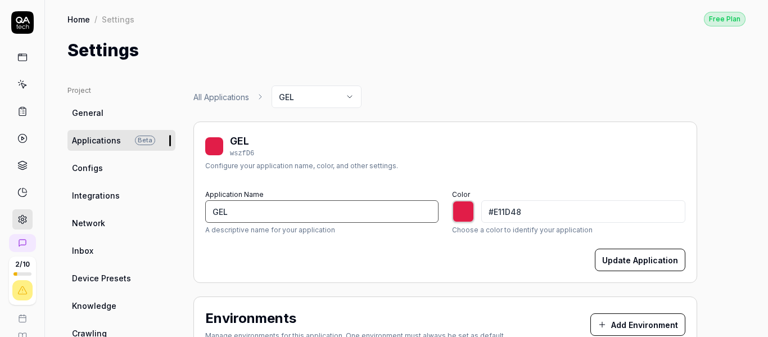
drag, startPoint x: 263, startPoint y: 214, endPoint x: 195, endPoint y: 218, distance: 68.1
click at [195, 218] on div "GEL wszfD6 Configure your application name, color, and other settings. Applicat…" at bounding box center [444, 201] width 503 height 161
type input "B"
type input "*******"
type input "BHUMIJA"
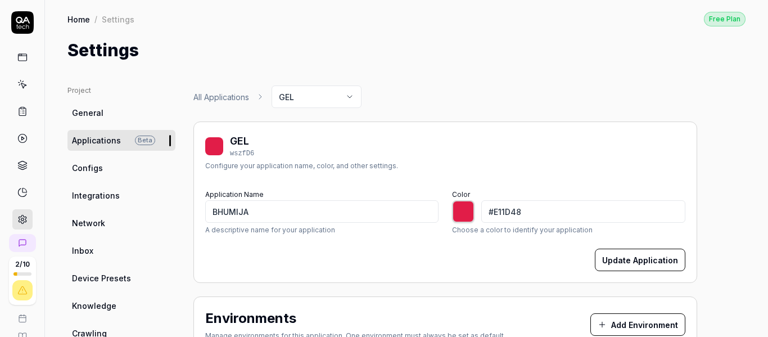
type input "*******"
click at [467, 210] on div at bounding box center [463, 211] width 22 height 22
click at [389, 166] on div "Configure your application name, color, and other settings." at bounding box center [301, 166] width 193 height 10
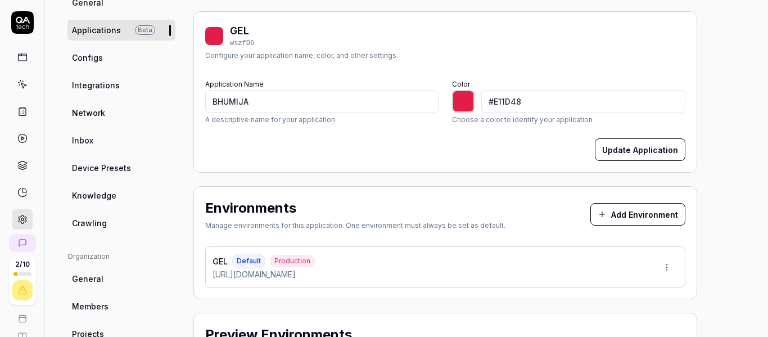
scroll to position [112, 0]
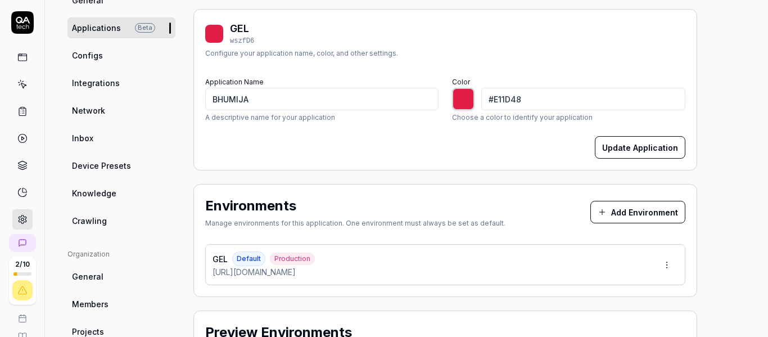
click at [669, 264] on html "2 / 10 a G Home / Settings Free Plan Home / Settings Free Plan Settings Project…" at bounding box center [384, 168] width 768 height 337
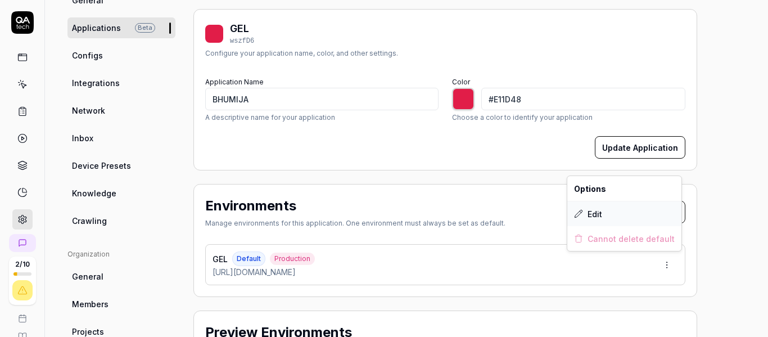
click at [610, 219] on div "Edit" at bounding box center [624, 213] width 114 height 25
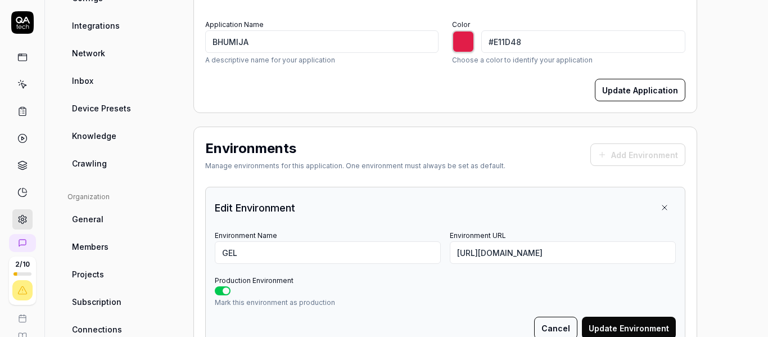
scroll to position [225, 0]
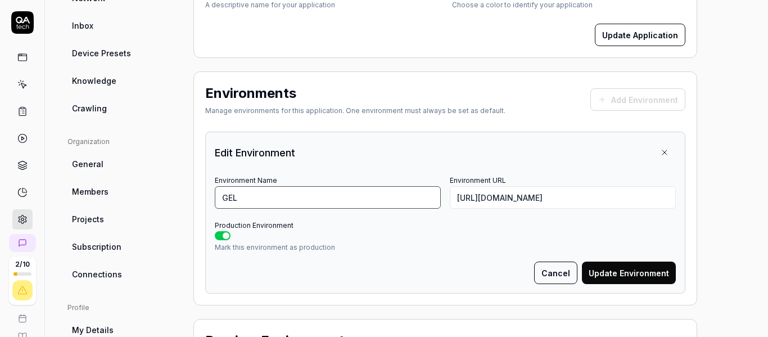
click at [283, 200] on input "GEL" at bounding box center [328, 197] width 226 height 22
drag, startPoint x: 211, startPoint y: 197, endPoint x: 196, endPoint y: 196, distance: 15.7
click at [197, 196] on div "Environments Manage environments for this application. One environment must alw…" at bounding box center [444, 188] width 503 height 234
type input "BHUMIJA"
drag, startPoint x: 581, startPoint y: 199, endPoint x: 387, endPoint y: 190, distance: 194.0
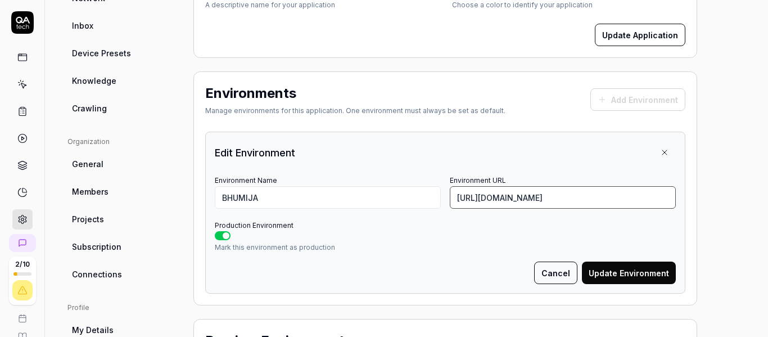
click at [388, 190] on div "Environment Name BHUMIJA Environment URL https://goaelectronics.co.in/" at bounding box center [445, 190] width 461 height 36
paste input ".geleservices.com/BhumijaTest/#/auth/login"
type input "https://go.geleservices.com/BhumijaTest/#/auth/login"
click at [454, 241] on div "Mark this environment as production" at bounding box center [445, 241] width 461 height 21
click at [639, 280] on button "Update Environment" at bounding box center [629, 272] width 94 height 22
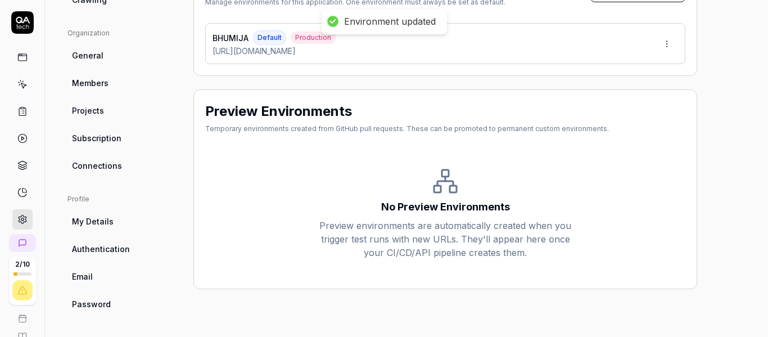
scroll to position [108, 0]
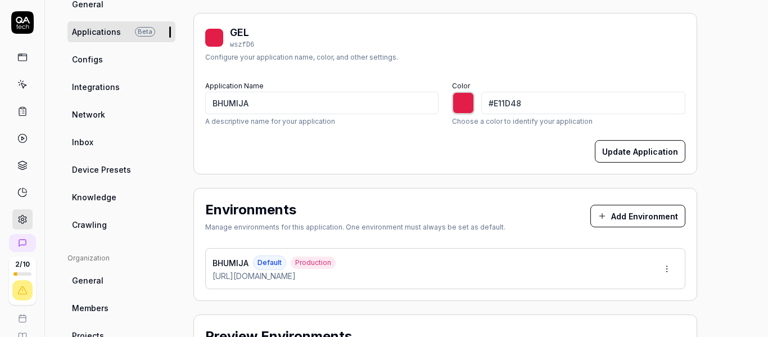
click at [627, 156] on button "Update Application" at bounding box center [639, 151] width 90 height 22
type input "*******"
click at [17, 83] on icon at bounding box center [22, 84] width 10 height 10
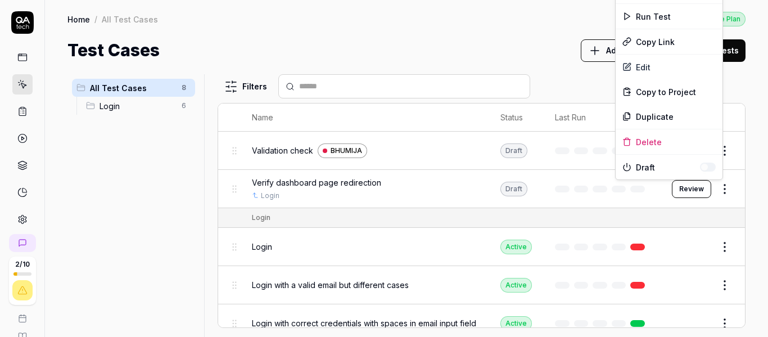
click at [716, 192] on html "2 / 10 a G Home / All Test Cases Free Plan Home / All Test Cases Free Plan Test…" at bounding box center [384, 168] width 768 height 337
click at [660, 137] on div "Delete" at bounding box center [668, 141] width 107 height 25
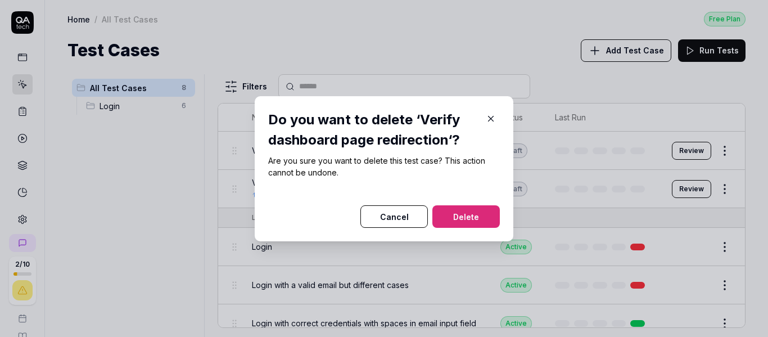
click at [447, 214] on button "Delete" at bounding box center [465, 216] width 67 height 22
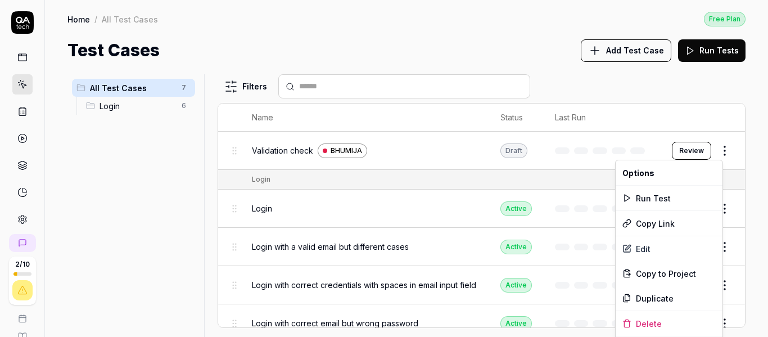
click at [714, 153] on html "2 / 10 a G Home / All Test Cases Free Plan Home / All Test Cases Free Plan Test…" at bounding box center [384, 168] width 768 height 337
click at [657, 248] on div "Edit" at bounding box center [668, 248] width 107 height 25
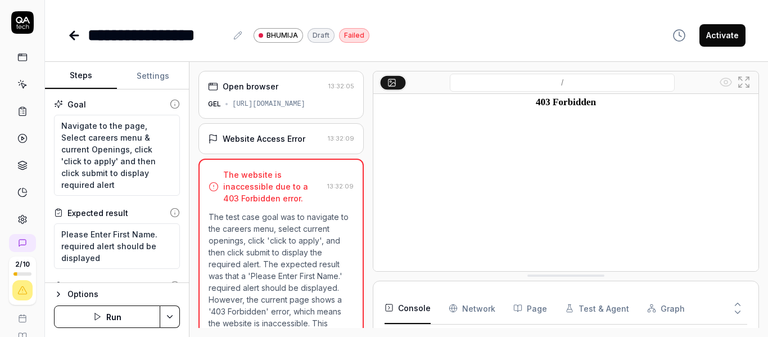
type textarea "*"
click at [152, 72] on button "Settings" at bounding box center [153, 75] width 72 height 27
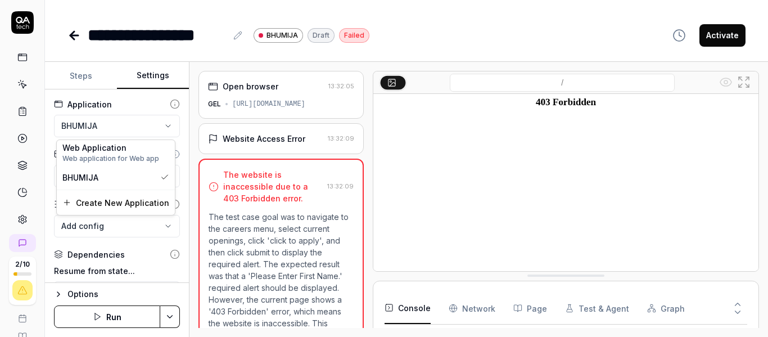
click at [139, 128] on html "**********" at bounding box center [384, 168] width 768 height 337
click at [45, 131] on html "**********" at bounding box center [384, 168] width 768 height 337
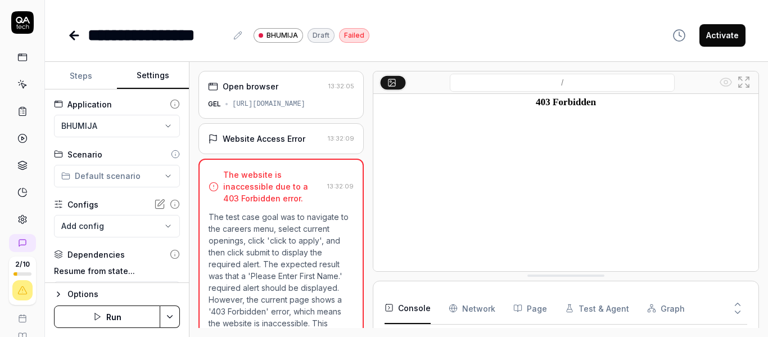
click at [126, 174] on html "**********" at bounding box center [384, 168] width 768 height 337
click at [43, 142] on html "**********" at bounding box center [384, 168] width 768 height 337
click at [93, 172] on html "**********" at bounding box center [384, 168] width 768 height 337
click at [70, 199] on icon at bounding box center [66, 202] width 9 height 9
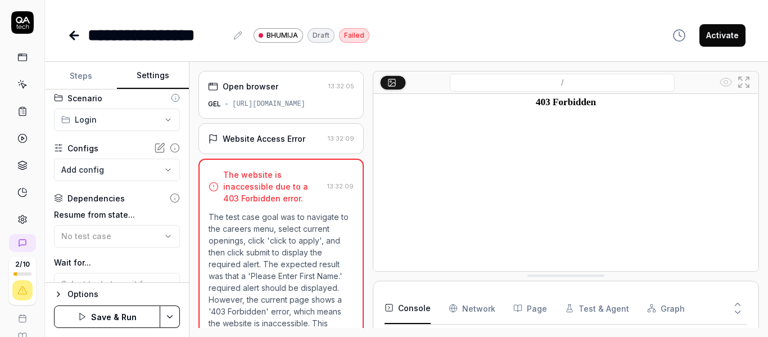
click at [111, 130] on html "**********" at bounding box center [384, 168] width 768 height 337
click at [126, 144] on span "Login" at bounding box center [102, 141] width 53 height 12
click at [115, 126] on html "**********" at bounding box center [384, 168] width 768 height 337
click at [49, 133] on html "**********" at bounding box center [384, 168] width 768 height 337
click at [120, 173] on body "**********" at bounding box center [384, 168] width 768 height 337
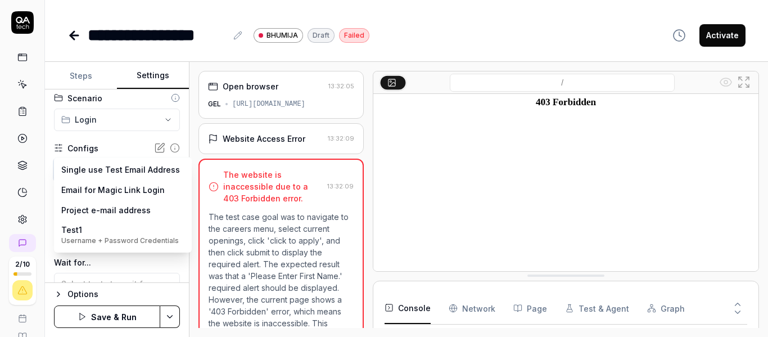
click at [48, 173] on html "**********" at bounding box center [384, 168] width 768 height 337
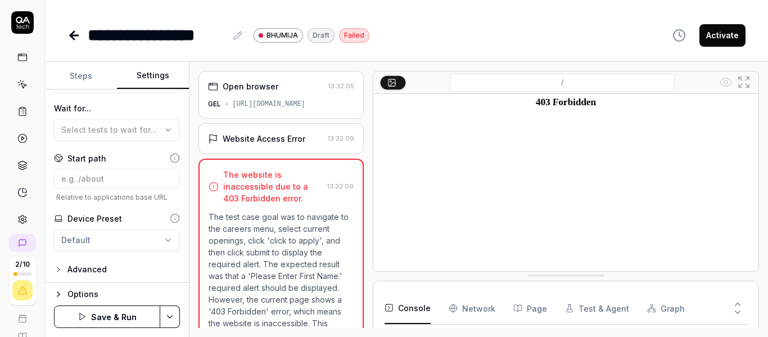
scroll to position [212, 0]
click at [117, 175] on input at bounding box center [117, 176] width 126 height 20
paste input "https://go.geleservices.com/BhumijaTest/#/auth/login"
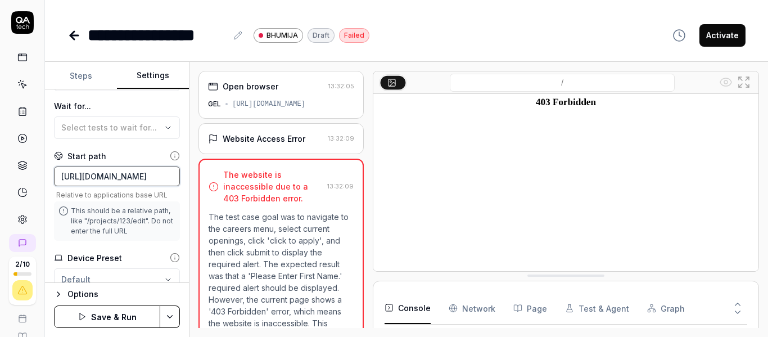
scroll to position [0, 0]
type input "https://go.geleservices.com/BhumijaTest/#/auth/login"
click at [99, 156] on div "Start path" at bounding box center [86, 156] width 39 height 12
click at [57, 198] on span "Relative to applications base URL" at bounding box center [117, 194] width 126 height 8
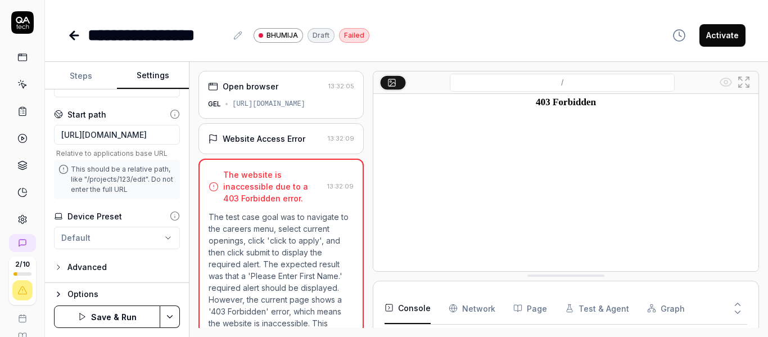
click at [120, 234] on html "**********" at bounding box center [384, 168] width 768 height 337
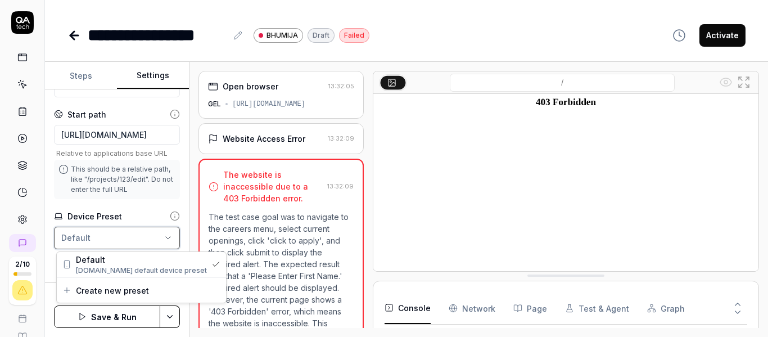
click at [121, 209] on html "**********" at bounding box center [384, 168] width 768 height 337
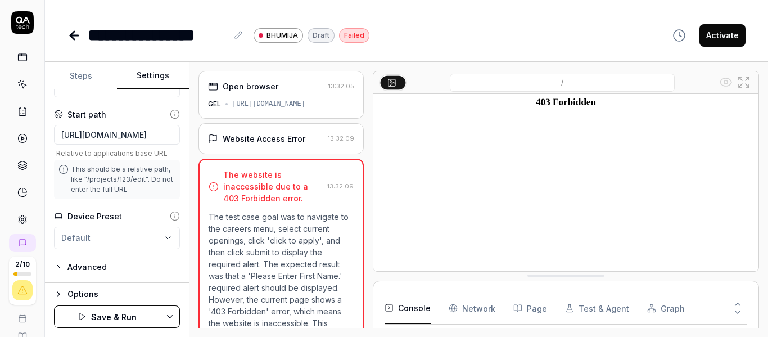
click at [93, 257] on div "**********" at bounding box center [117, 185] width 144 height 193
click at [93, 265] on div "Advanced" at bounding box center [86, 266] width 39 height 13
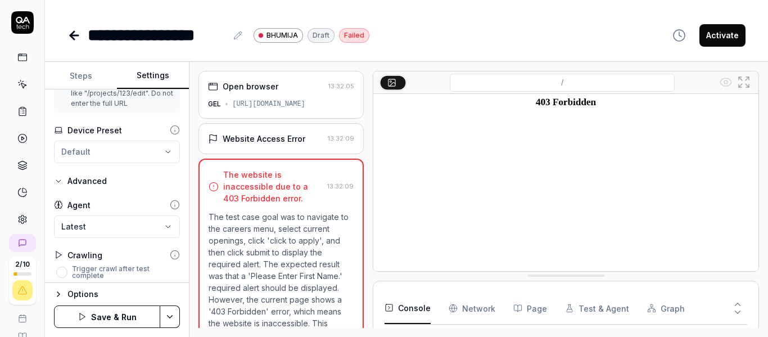
scroll to position [345, 0]
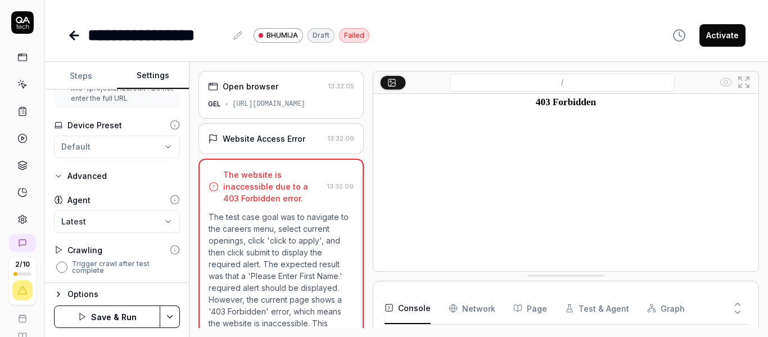
click at [65, 266] on button "Trigger crawl after test complete" at bounding box center [61, 266] width 11 height 11
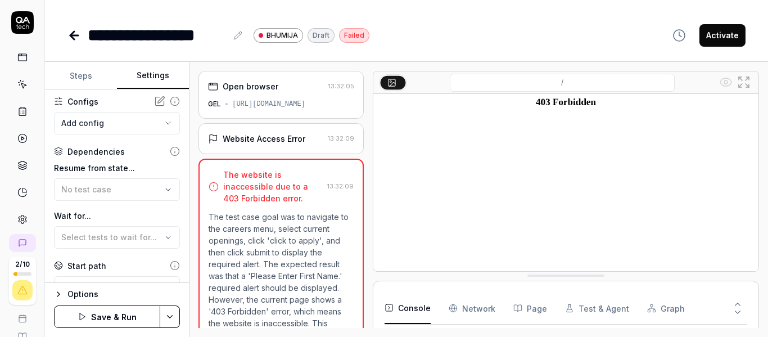
scroll to position [0, 0]
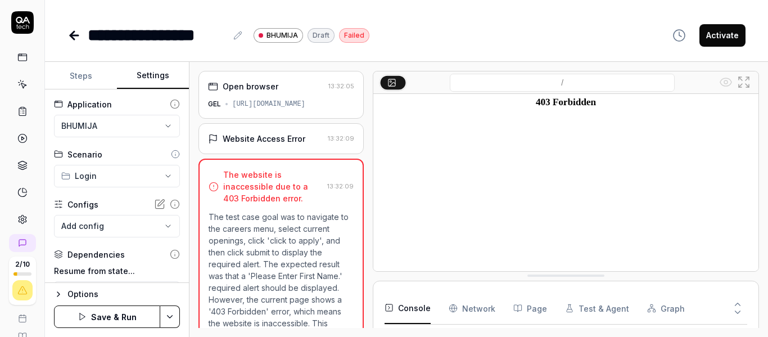
click at [90, 85] on button "Steps" at bounding box center [81, 75] width 72 height 27
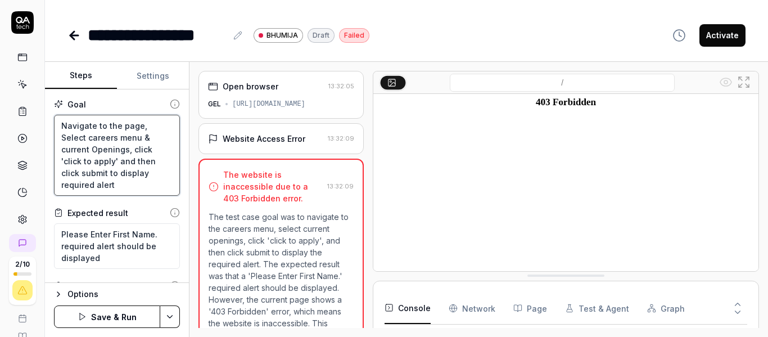
drag, startPoint x: 119, startPoint y: 189, endPoint x: 49, endPoint y: 115, distance: 101.8
click at [49, 115] on div "Goal Navigate to the page, Select careers menu & current Openings, click 'click…" at bounding box center [117, 185] width 144 height 193
type textarea "*"
type textarea "U"
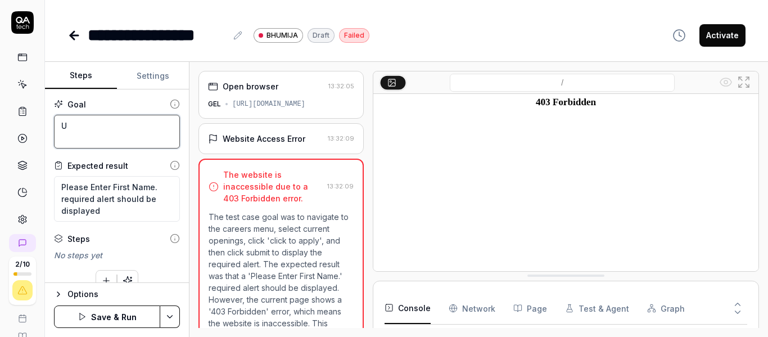
type textarea "*"
type textarea "Us"
type textarea "*"
type textarea "Use"
type textarea "*"
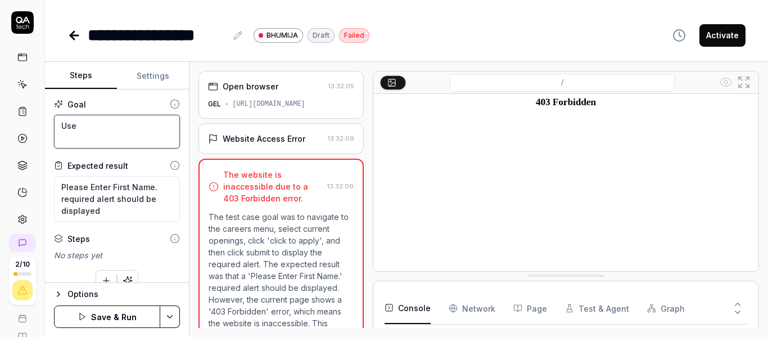
type textarea "User"
type textarea "*"
type textarea "Usern"
type textarea "*"
type textarea "Userna"
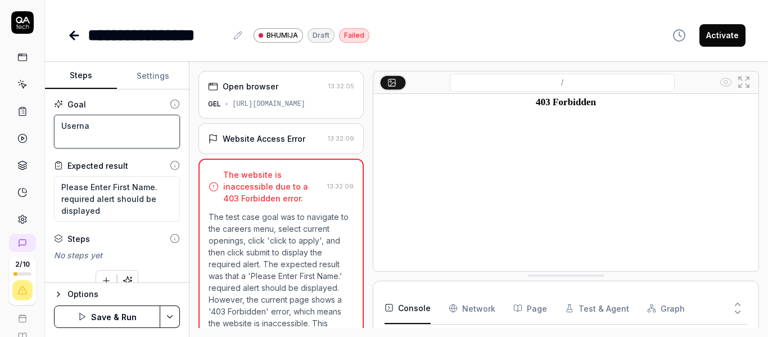
type textarea "*"
type textarea "Usernam"
type textarea "*"
type textarea "Username"
type textarea "*"
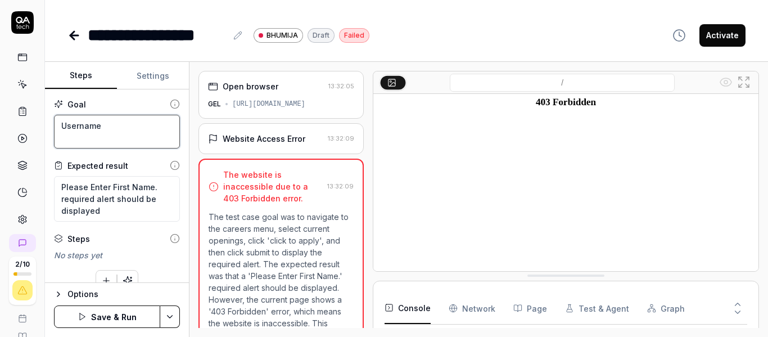
type textarea "Username"
type textarea "*"
type textarea "Username a"
type textarea "*"
type textarea "Username as"
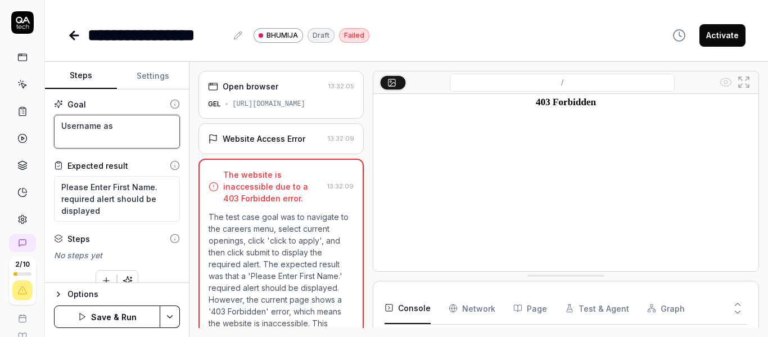
type textarea "*"
type textarea "Username as"
type textarea "*"
type textarea "Username as a"
type textarea "*"
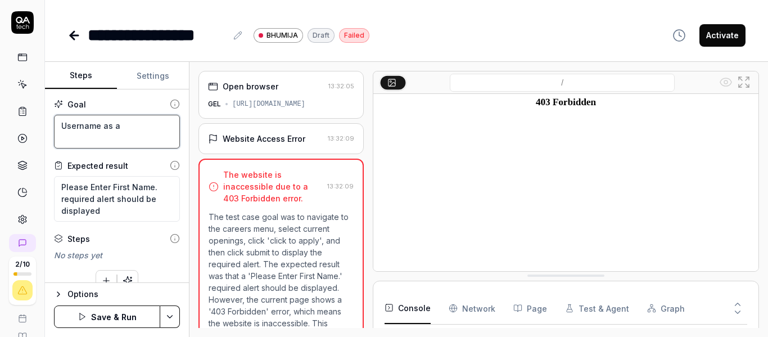
type textarea "Username as as"
type textarea "*"
type textarea "Username as a"
type textarea "*"
type textarea "Username as ;"
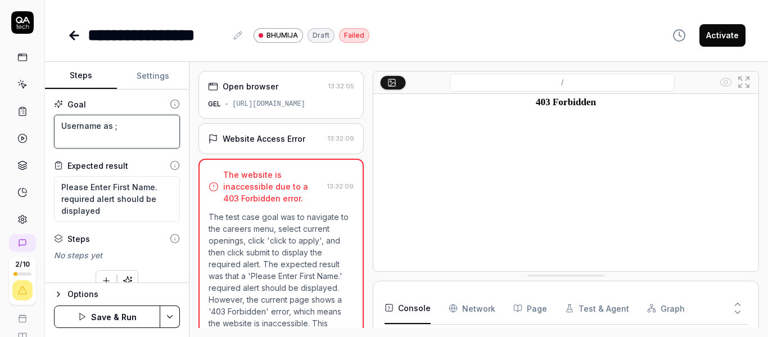
type textarea "*"
type textarea "Username as ;;"
type textarea "*"
type textarea "Username as ;"
type textarea "*"
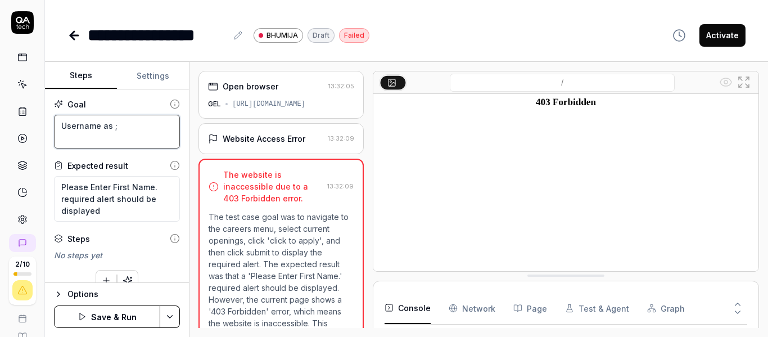
type textarea "Username as"
type textarea "*"
type textarea "Username as ;"
type textarea "*"
type textarea "Username as"
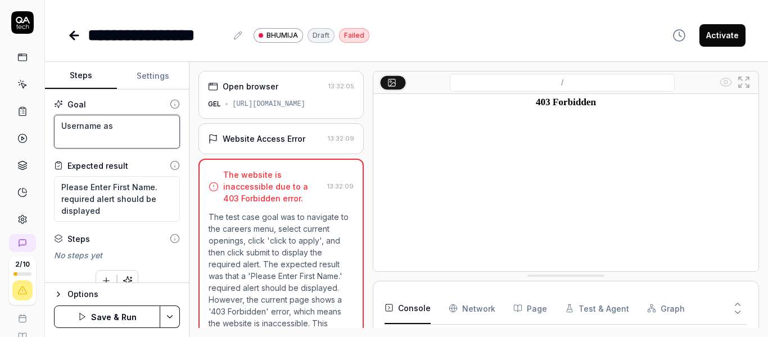
type textarea "*"
type textarea "Username as"
type textarea "*"
type textarea "Username a"
type textarea "*"
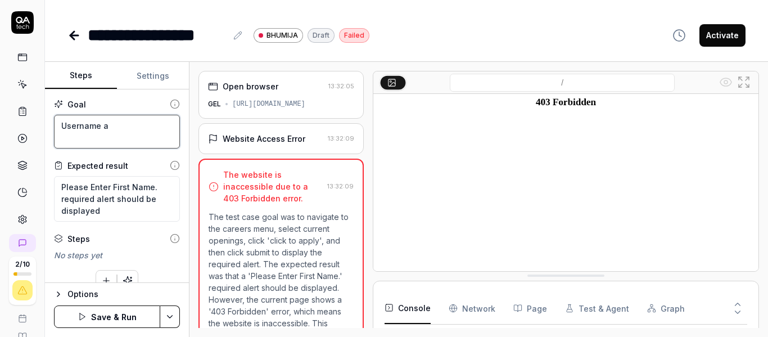
type textarea "Username"
type textarea "*"
type textarea "Username"
type textarea "*"
type textarea "Usernam"
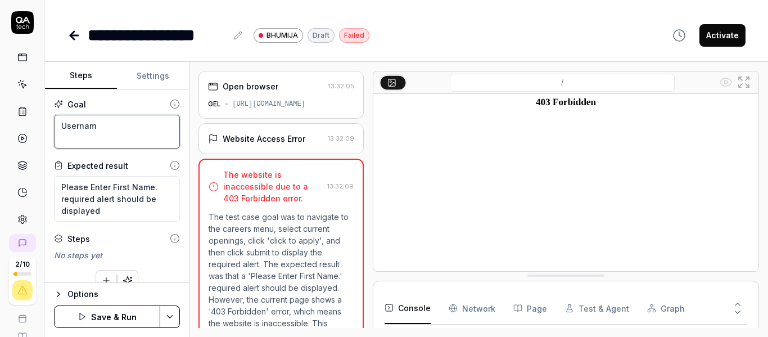
type textarea "*"
type textarea "Userna"
type textarea "*"
type textarea "Usern"
type textarea "*"
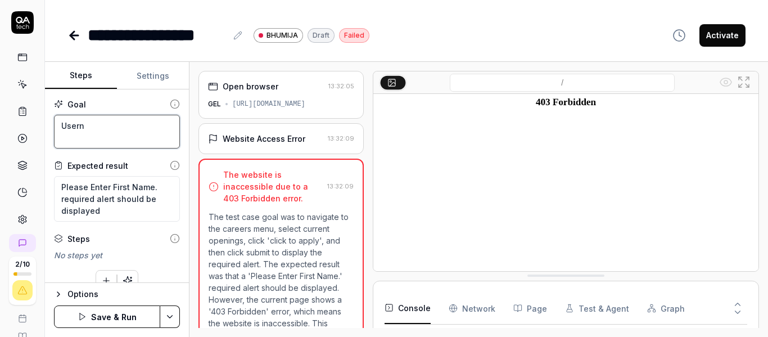
type textarea "User"
type textarea "*"
type textarea "Use"
type textarea "*"
type textarea "Us"
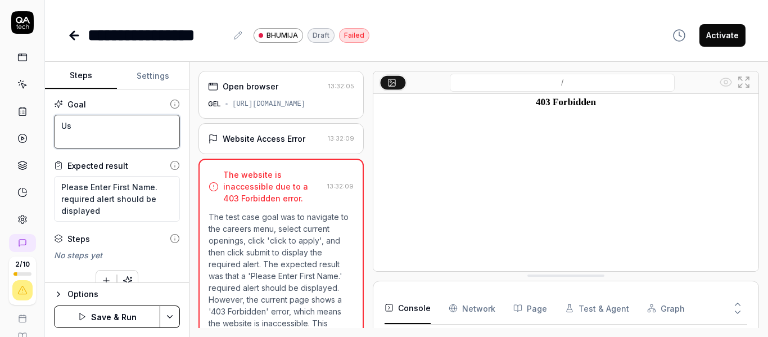
type textarea "*"
type textarea "U"
type textarea "*"
type textarea "L"
type textarea "*"
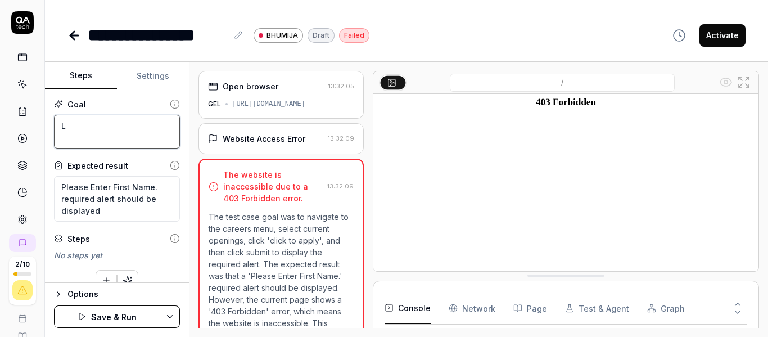
type textarea "Lo"
type textarea "*"
type textarea "Log"
type textarea "*"
type textarea "Logi"
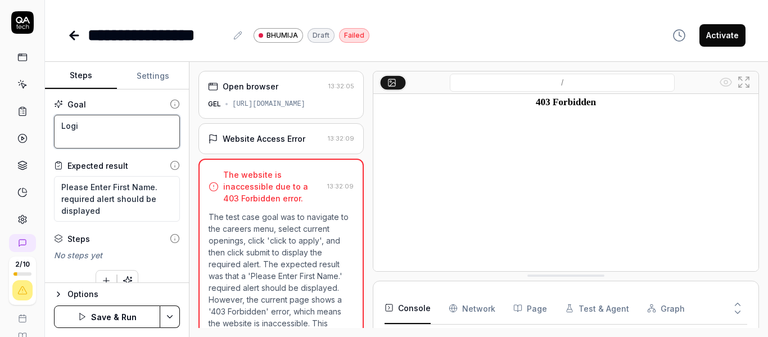
type textarea "*"
type textarea "Login"
type textarea "*"
type textarea "Login"
type textarea "*"
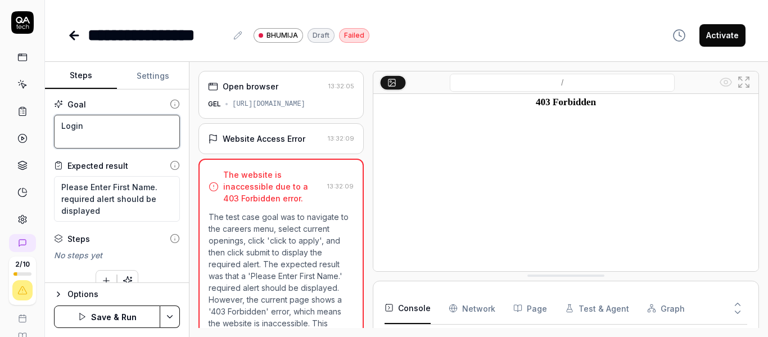
type textarea "Login w"
type textarea "*"
type textarea "Login wi"
type textarea "*"
type textarea "Login wit"
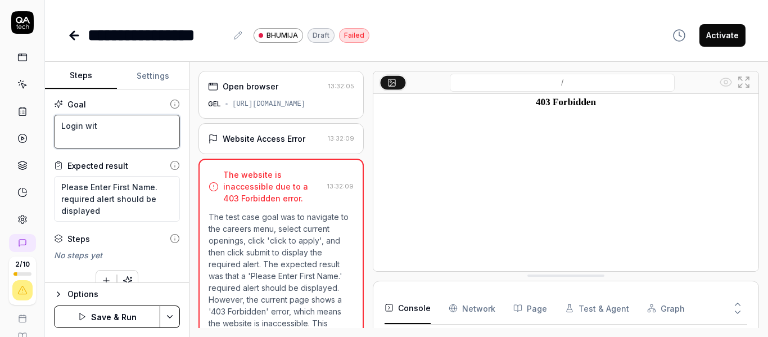
type textarea "*"
type textarea "Login with"
type textarea "*"
type textarea "Login with"
type textarea "*"
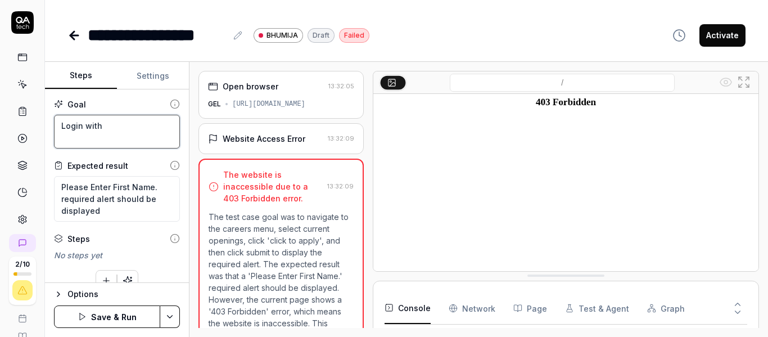
type textarea "Login with u"
type textarea "*"
type textarea "Login with us"
type textarea "*"
type textarea "Login with use"
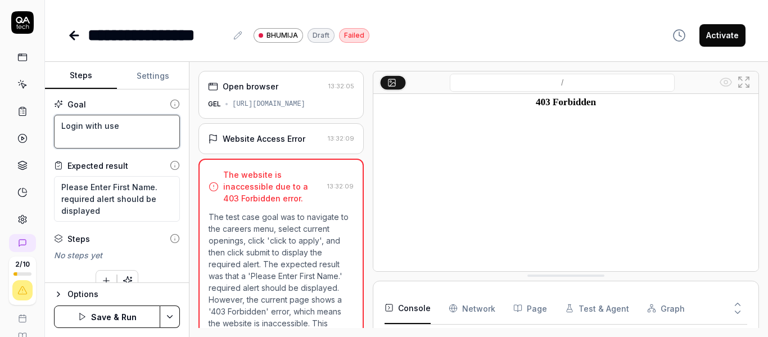
type textarea "*"
type textarea "Login with user"
type textarea "*"
type textarea "Login with usern"
type textarea "*"
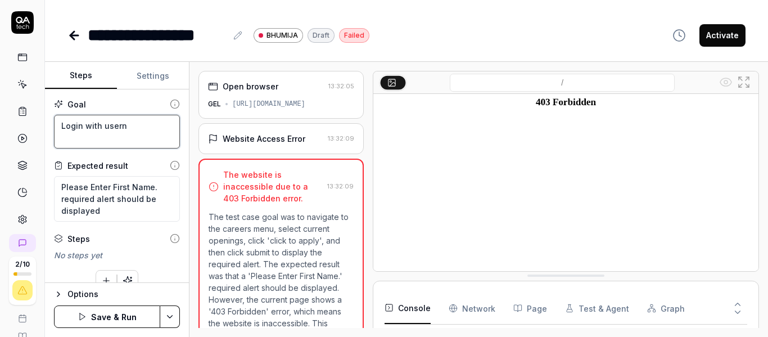
type textarea "Login with userna"
type textarea "*"
type textarea "Login with usernam"
type textarea "*"
type textarea "Login with username"
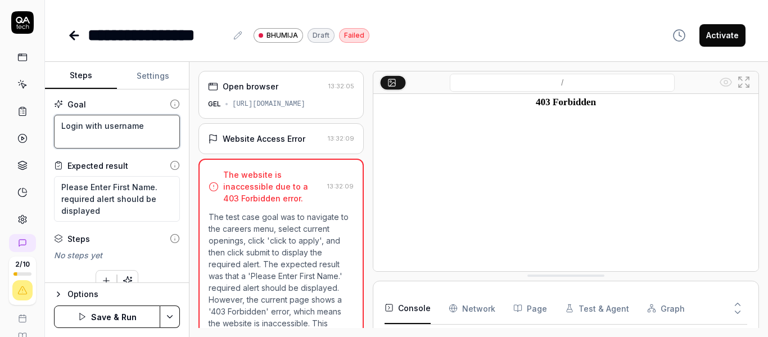
type textarea "*"
type textarea "Login with username"
type textarea "*"
type textarea "Login with username a"
type textarea "*"
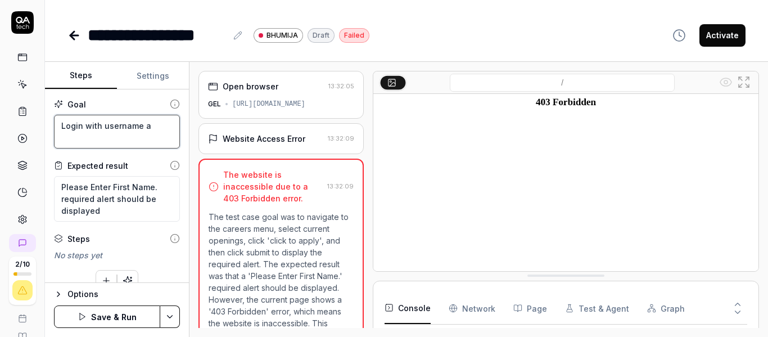
type textarea "Login with username as"
type textarea "*"
type textarea "Login with username as"
type textarea "*"
type textarea "Login with username as '"
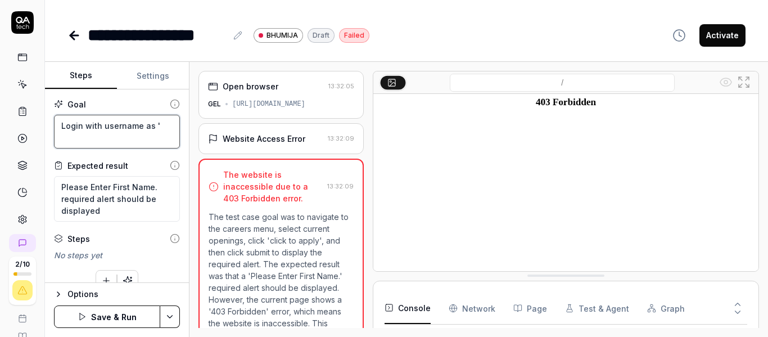
type textarea "*"
type textarea "Login with username as 'a"
type textarea "*"
type textarea "Login with username as 'as"
type textarea "*"
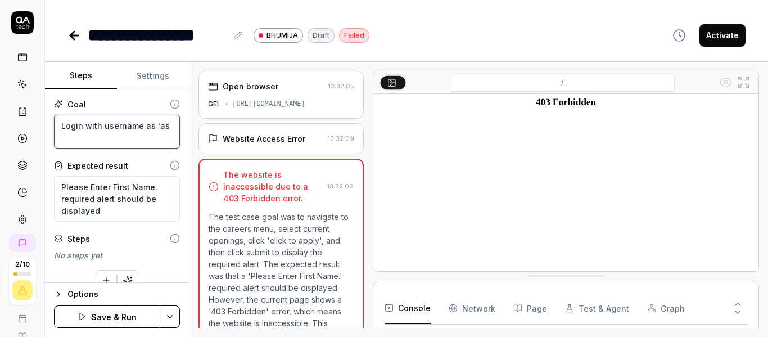
type textarea "Login with username as 'ass"
type textarea "*"
type textarea "Login with username as 'assa"
type textarea "*"
type textarea "Login with username as 'assas"
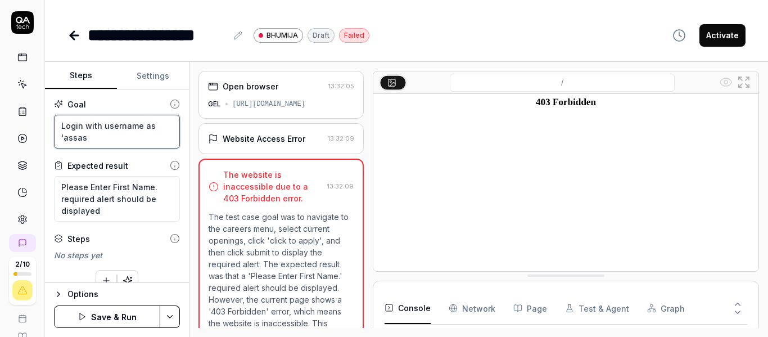
type textarea "*"
type textarea "Login with username as 'assass"
type textarea "*"
type textarea "Login with username as 'assassi"
type textarea "*"
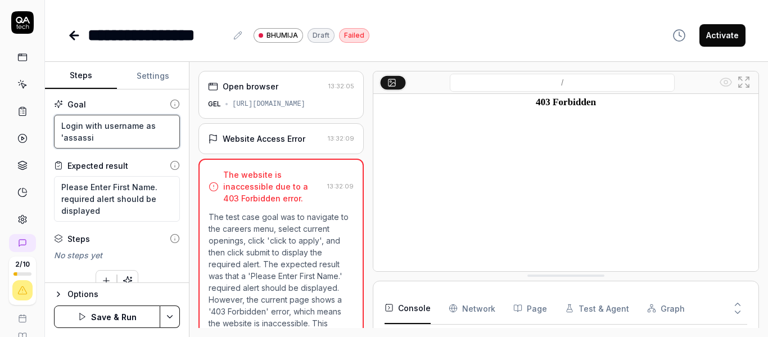
type textarea "Login with username as 'assassin"
type textarea "*"
type textarea "Login with username as 'assassin'"
type textarea "*"
type textarea "Login with username as 'assassin'"
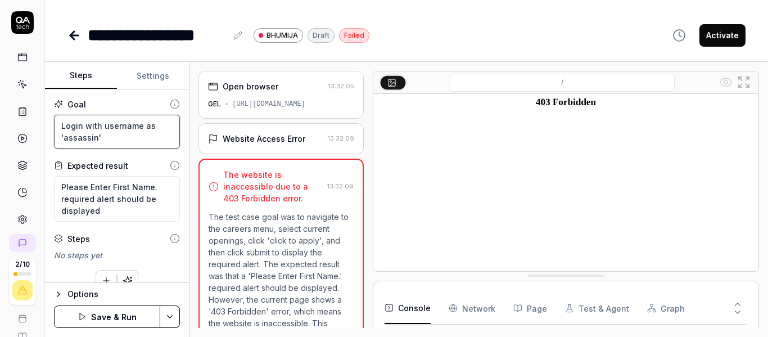
type textarea "*"
type textarea "Login with username as 'assassin' &"
type textarea "*"
type textarea "Login with username as 'assassin' &"
type textarea "*"
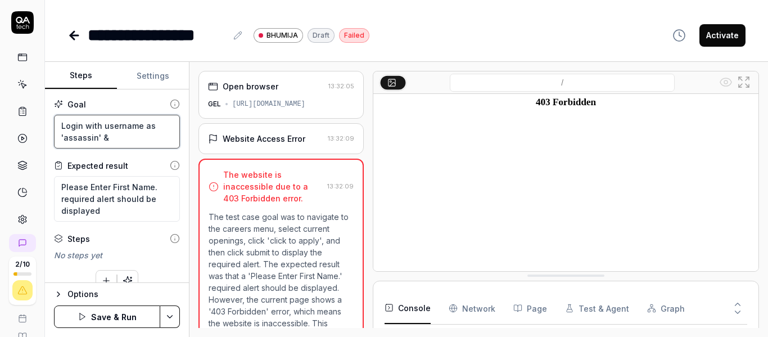
type textarea "Login with username as 'assassin' & p"
type textarea "*"
type textarea "Login with username as 'assassin' & pa"
type textarea "*"
type textarea "Login with username as 'assassin' & pas"
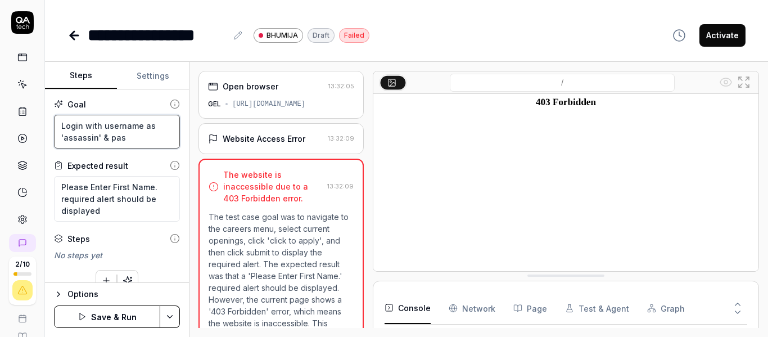
type textarea "*"
type textarea "Login with username as 'assassin' & pass"
type textarea "*"
type textarea "Login with username as 'assassin' & passw"
type textarea "*"
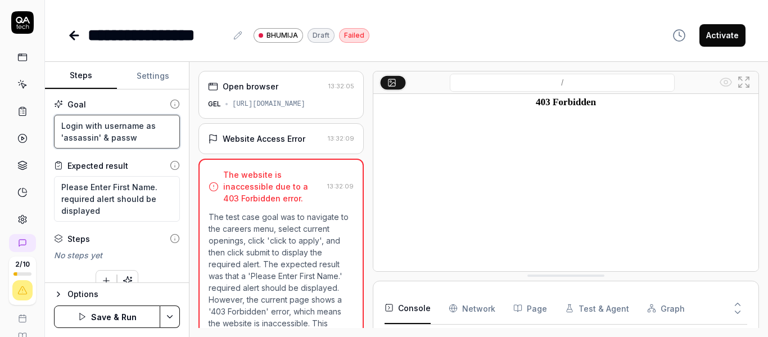
type textarea "Login with username as 'assassin' & passwo"
type textarea "*"
type textarea "Login with username as 'assassin' & passwor"
type textarea "*"
type textarea "Login with username as 'assassin' & password"
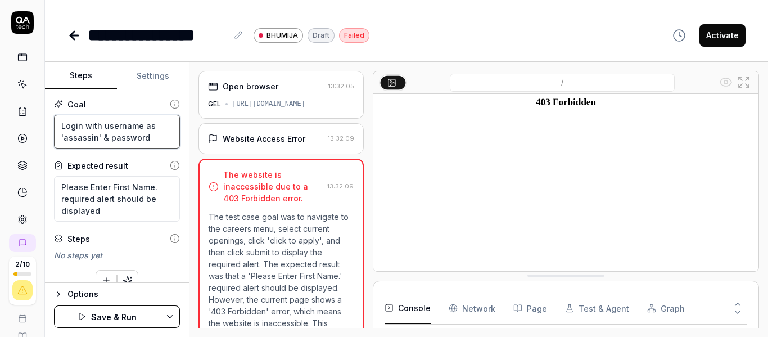
type textarea "*"
type textarea "Login with username as 'assassin' & password"
type textarea "*"
type textarea "Login with username as 'assassin' & password a"
type textarea "*"
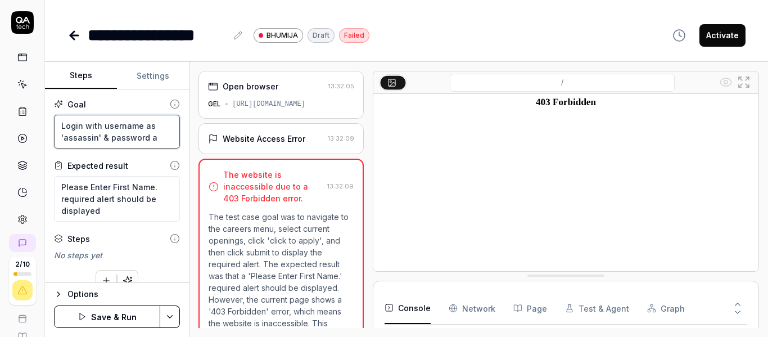
type textarea "Login with username as 'assassin' & password as"
type textarea "*"
type textarea "Login with username as 'assassin' & password as"
type textarea "*"
type textarea "Login with username as 'assassin' & password as '"
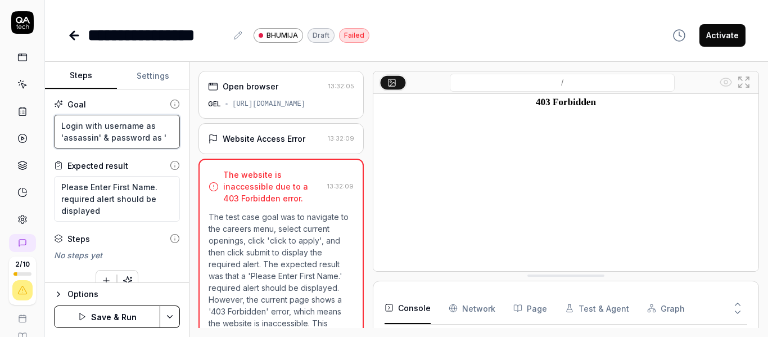
type textarea "*"
type textarea "Login with username as 'assassin' & password as 'P"
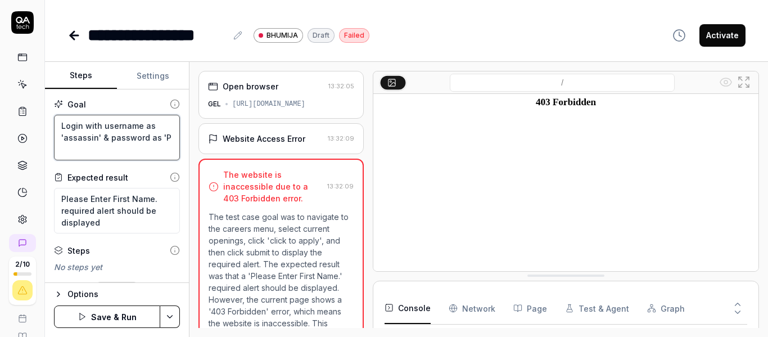
type textarea "*"
type textarea "Login with username as 'assassin' & password as 'Pa"
type textarea "*"
type textarea "Login with username as 'assassin' & password as 'Pas"
type textarea "*"
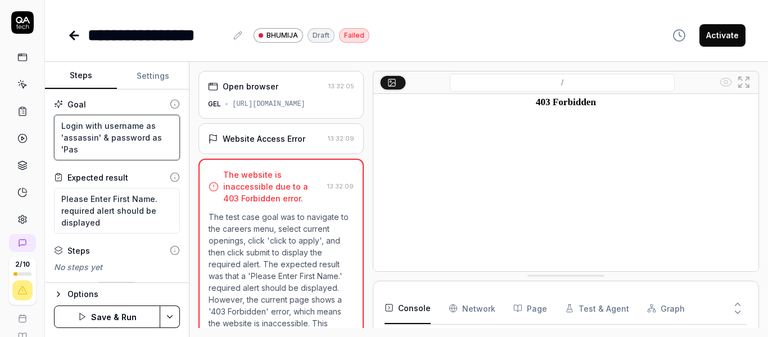
type textarea "Login with username as 'assassin' & password as 'Pass"
type textarea "*"
type textarea "Login with username as 'assassin' & password as 'Pass@"
type textarea "*"
type textarea "Login with username as 'assassin' & password as 'Pass@1"
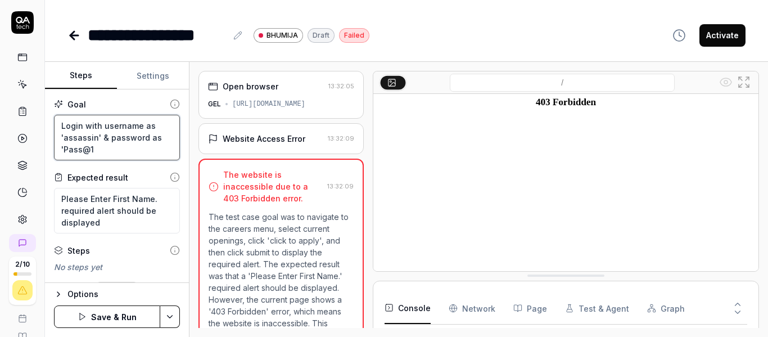
type textarea "*"
type textarea "Login with username as 'assassin' & password as 'Pass@12"
type textarea "*"
type textarea "Login with username as 'assassin' & password as 'Pass@123"
type textarea "*"
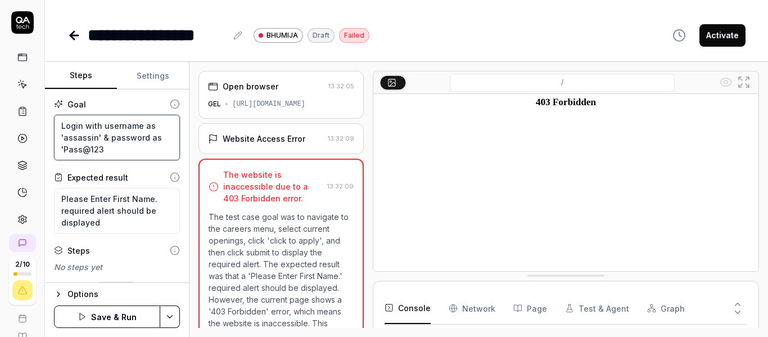
type textarea "Login with username as 'assassin' & password as 'Pass@123'"
type textarea "*"
type textarea "Login with username as 'assassin' & password as 'Pass@123'"
type textarea "*"
type textarea "Login with username as 'assassin' & password as 'Pass@123' &"
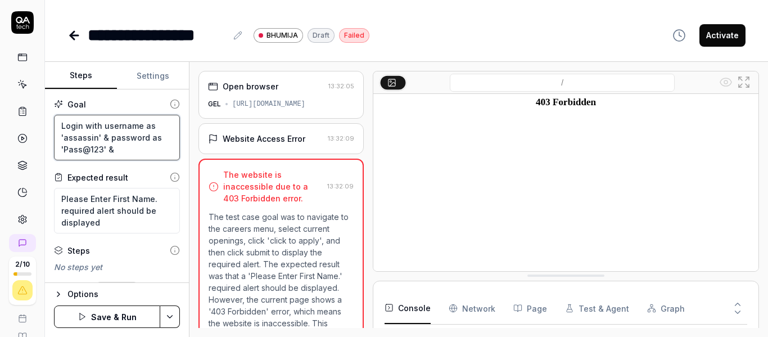
type textarea "*"
type textarea "Login with username as 'assassin' & password as 'Pass@123' &"
type textarea "*"
type textarea "Login with username as 'assassin' & password as 'Pass@123' & a"
type textarea "*"
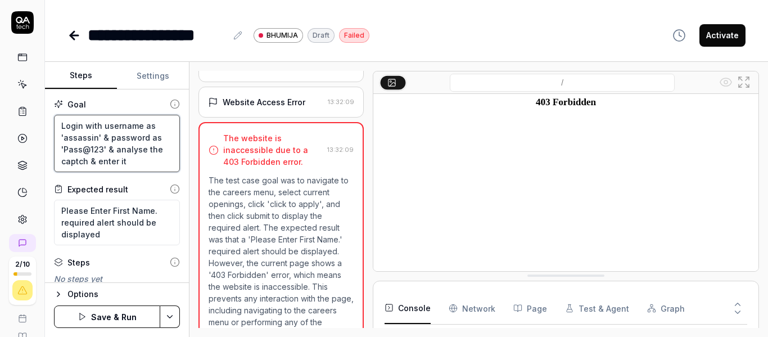
scroll to position [108, 0]
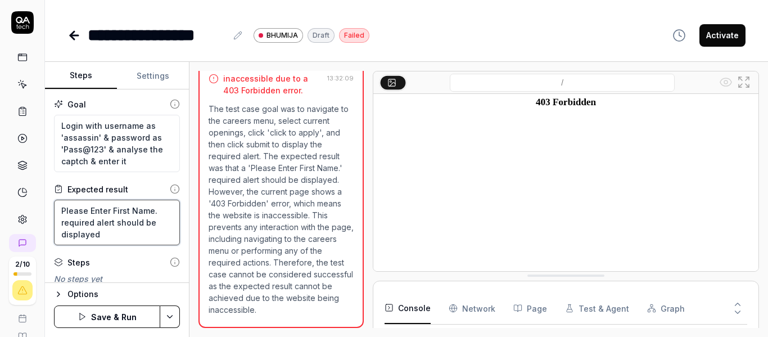
drag, startPoint x: 107, startPoint y: 236, endPoint x: 45, endPoint y: 211, distance: 66.6
click at [45, 211] on div "Goal Login with username as 'assassin' & password as 'Pass@123' & analyse the c…" at bounding box center [117, 185] width 144 height 193
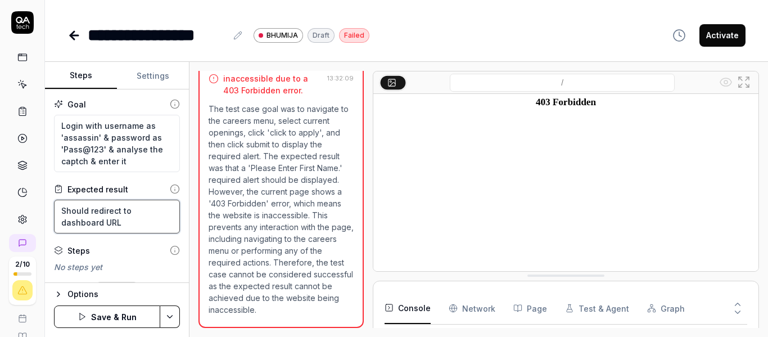
scroll to position [29, 0]
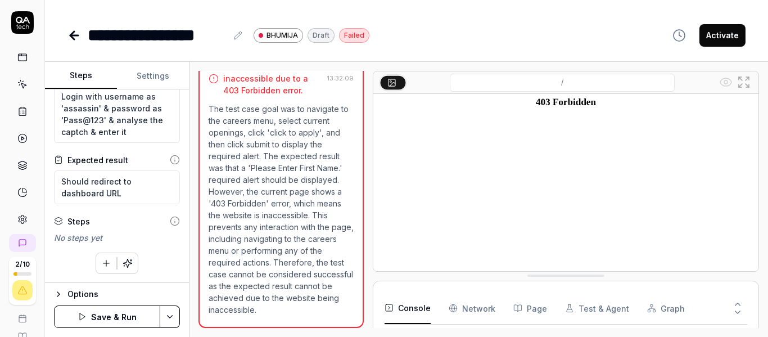
click at [119, 317] on button "Save & Run" at bounding box center [107, 316] width 106 height 22
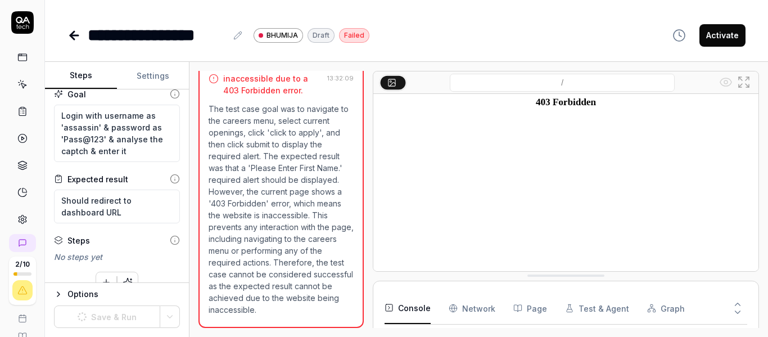
scroll to position [0, 0]
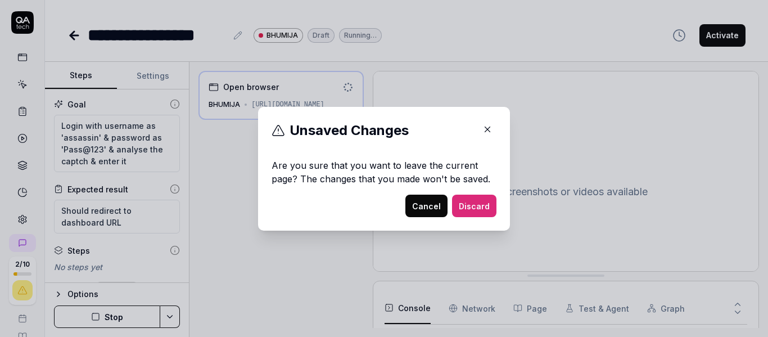
click at [467, 201] on button "Discard" at bounding box center [474, 205] width 44 height 22
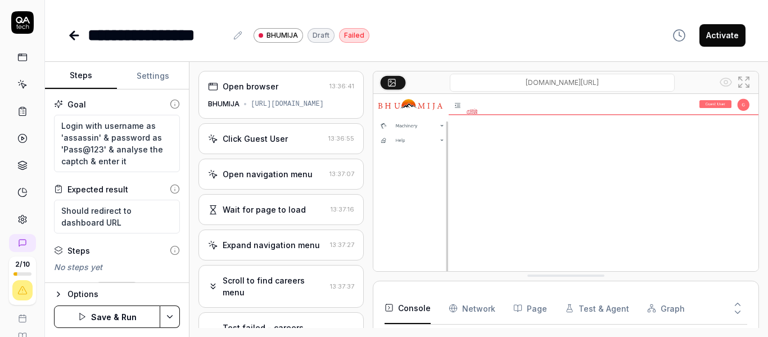
click at [146, 74] on button "Settings" at bounding box center [153, 75] width 72 height 27
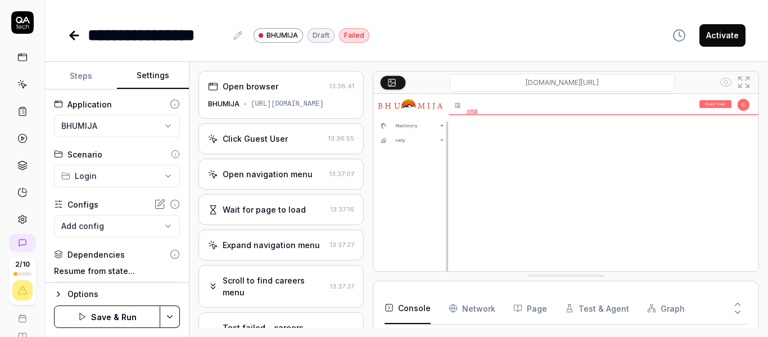
click at [73, 31] on icon at bounding box center [73, 35] width 13 height 13
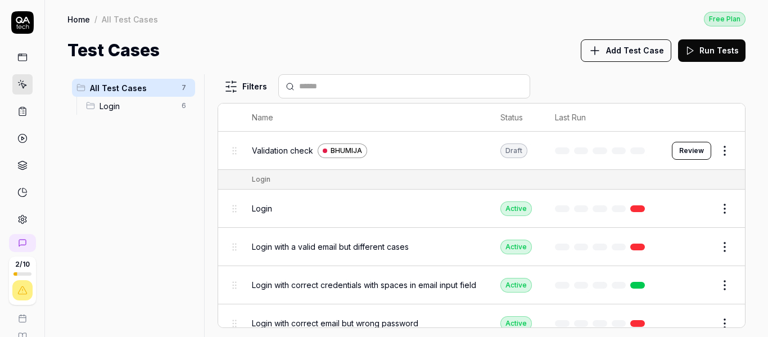
click at [710, 152] on html "2 / 10 a G Home / All Test Cases Free Plan Home / All Test Cases Free Plan Test…" at bounding box center [384, 168] width 768 height 337
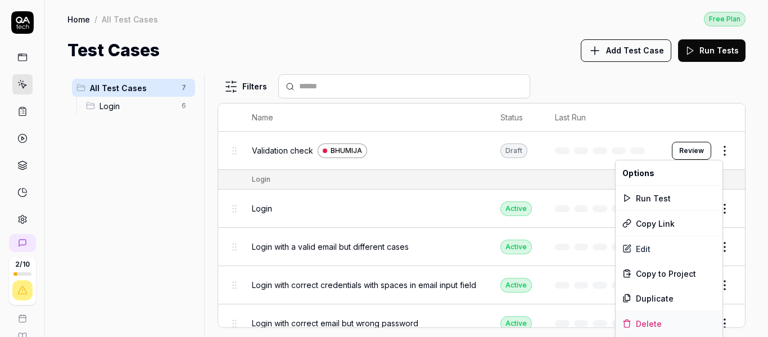
click at [654, 321] on div "Delete" at bounding box center [668, 323] width 107 height 25
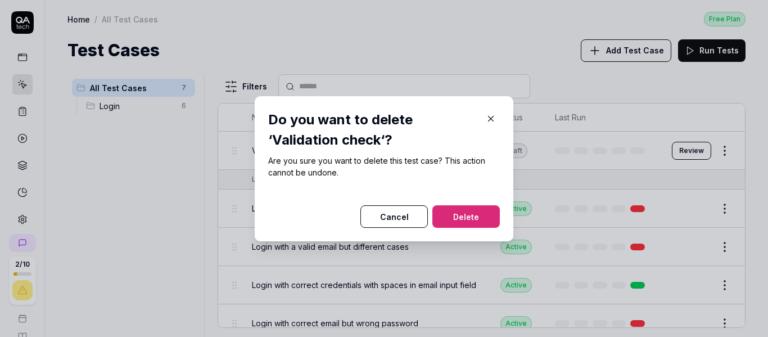
click at [475, 220] on button "Delete" at bounding box center [465, 216] width 67 height 22
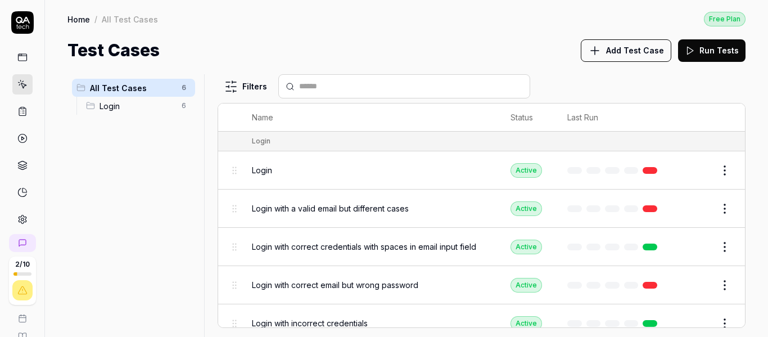
click at [625, 49] on span "Add Test Case" at bounding box center [635, 50] width 58 height 12
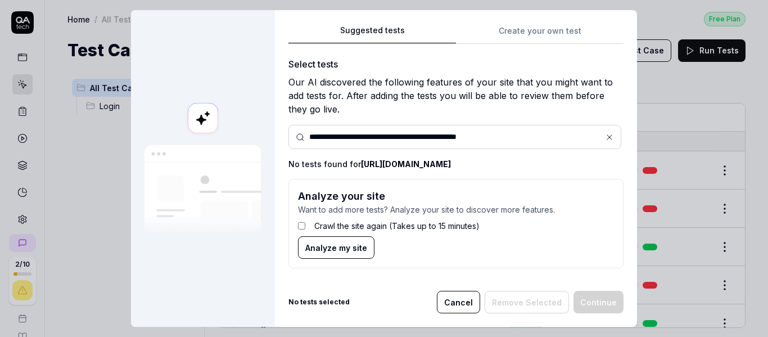
click at [605, 137] on icon at bounding box center [609, 137] width 9 height 9
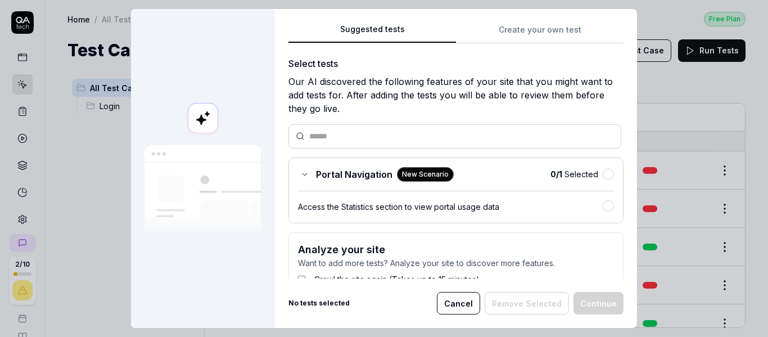
click at [534, 137] on input "text" at bounding box center [461, 136] width 305 height 12
paste input "**********"
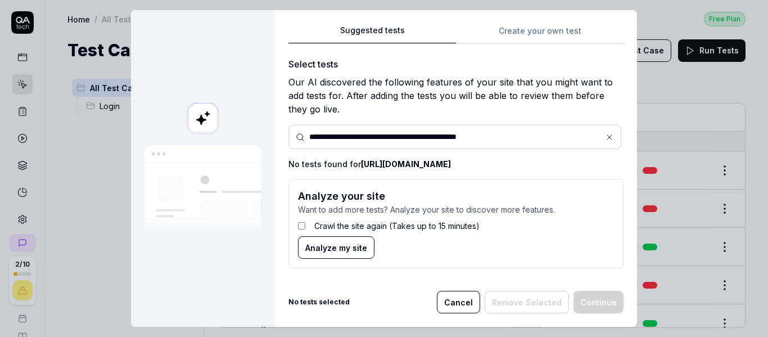
click at [608, 134] on icon at bounding box center [609, 137] width 9 height 9
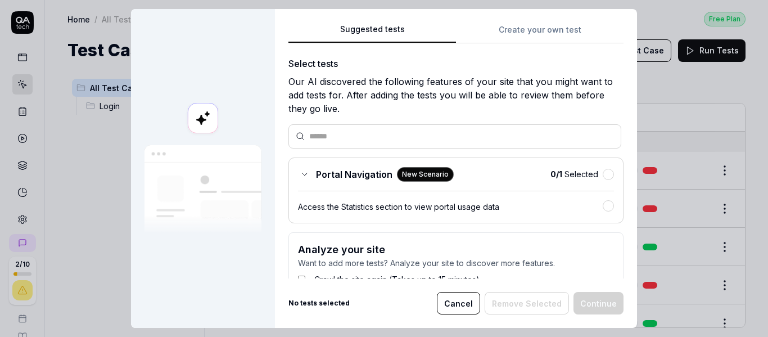
click at [517, 29] on button "Create your own test" at bounding box center [539, 33] width 167 height 20
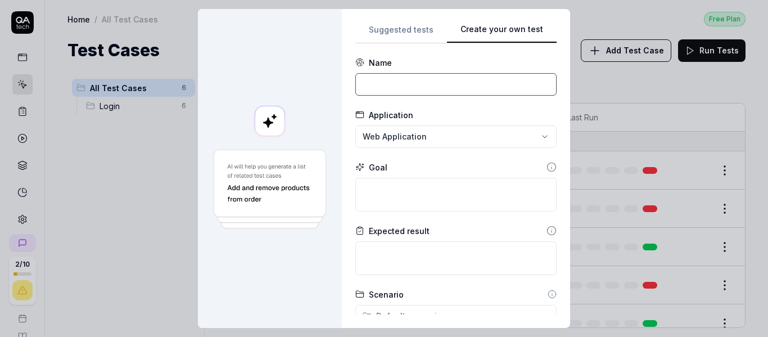
click at [429, 80] on input at bounding box center [455, 84] width 201 height 22
click at [376, 133] on div "**********" at bounding box center [384, 168] width 768 height 337
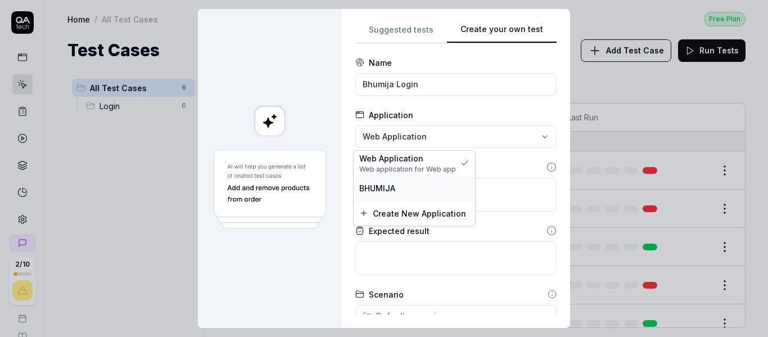
click at [397, 189] on div "BHUMIJA" at bounding box center [414, 188] width 110 height 12
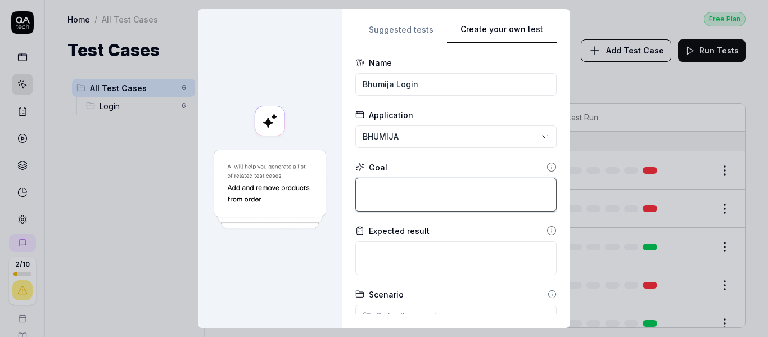
click at [406, 187] on textarea at bounding box center [455, 195] width 201 height 34
paste textarea "https://go.geleservices.com/BhumijaTest/#/auth/login"
drag, startPoint x: 402, startPoint y: 207, endPoint x: 294, endPoint y: 174, distance: 112.2
click at [294, 174] on div "**********" at bounding box center [384, 168] width 372 height 319
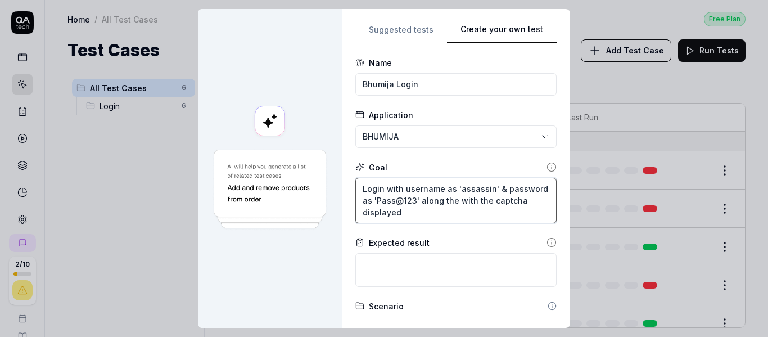
scroll to position [112, 0]
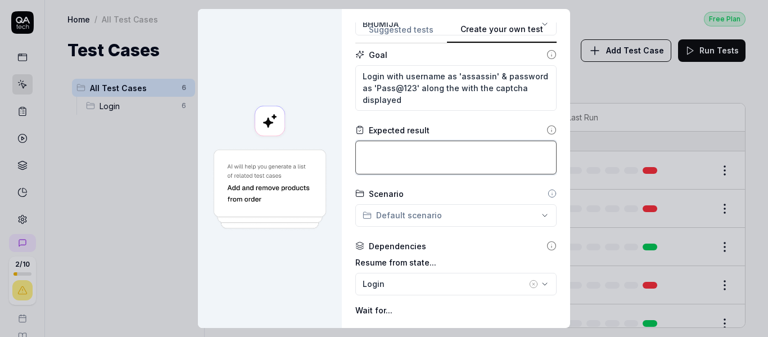
click at [407, 157] on textarea at bounding box center [455, 157] width 201 height 34
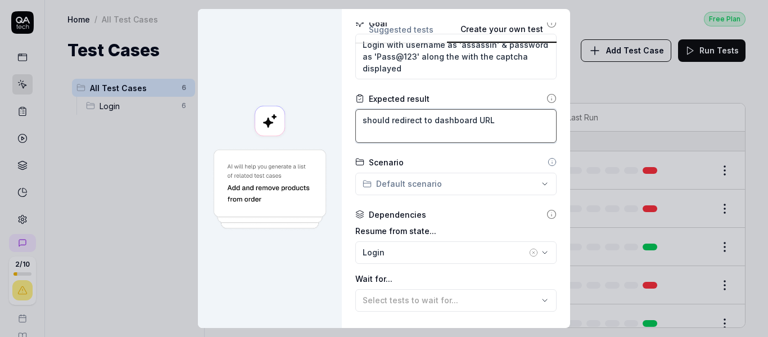
scroll to position [169, 0]
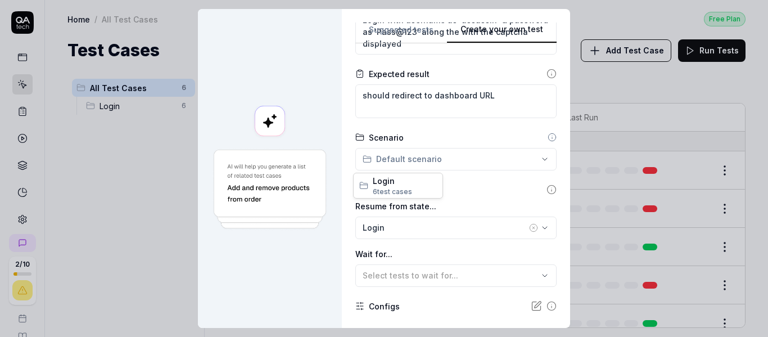
click at [420, 158] on div "**********" at bounding box center [384, 168] width 768 height 337
click at [438, 138] on div "**********" at bounding box center [384, 168] width 768 height 337
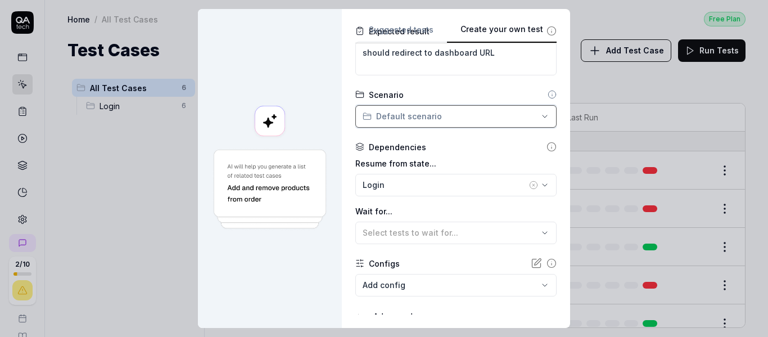
scroll to position [256, 0]
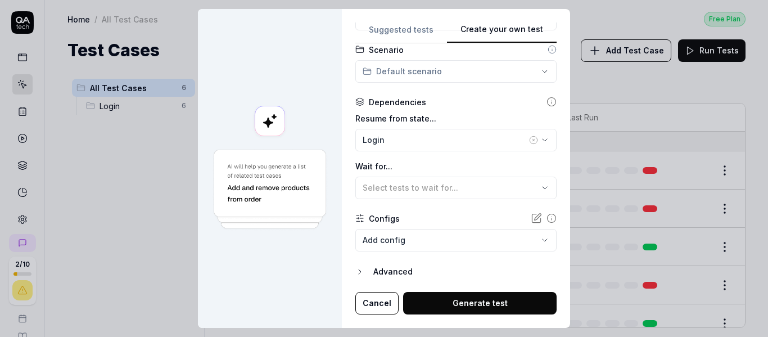
click at [529, 141] on icon "button" at bounding box center [533, 139] width 9 height 9
click at [433, 306] on button "Generate test" at bounding box center [479, 303] width 153 height 22
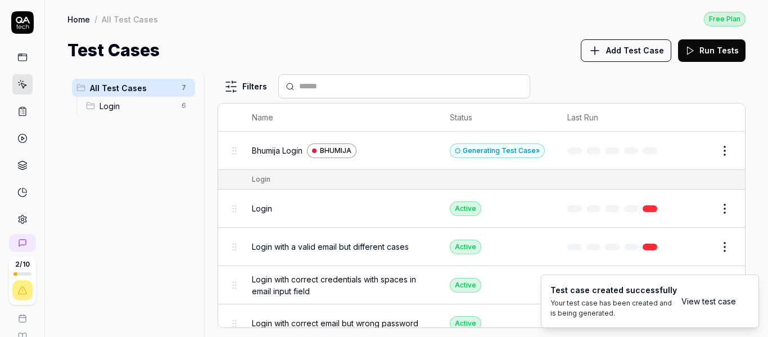
click at [717, 151] on html "2 / 10 a G Home / All Test Cases Free Plan Home / All Test Cases Free Plan Test…" at bounding box center [384, 168] width 768 height 337
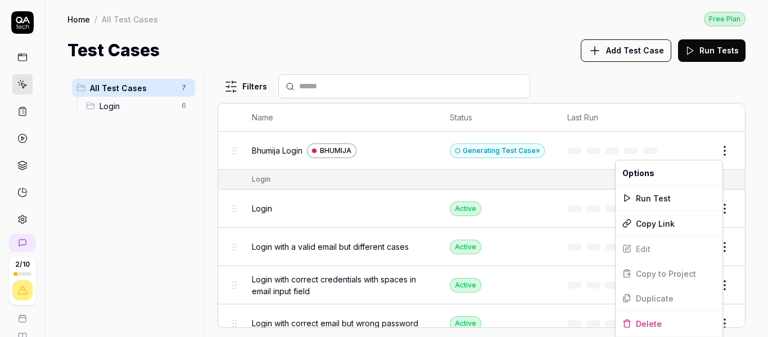
click at [501, 178] on html "2 / 10 a G Home / All Test Cases Free Plan Home / All Test Cases Free Plan Test…" at bounding box center [384, 168] width 768 height 337
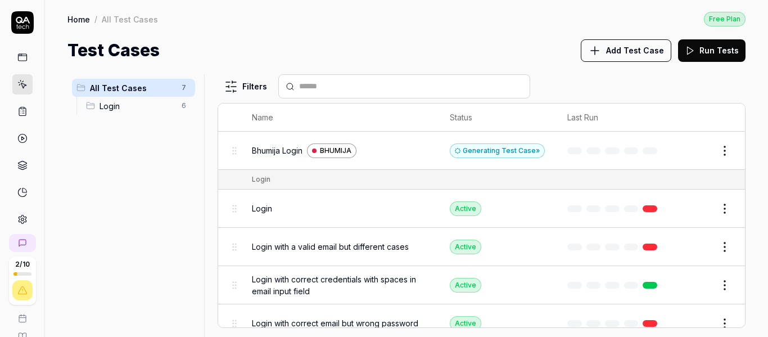
click at [692, 148] on button "Edit" at bounding box center [697, 151] width 27 height 18
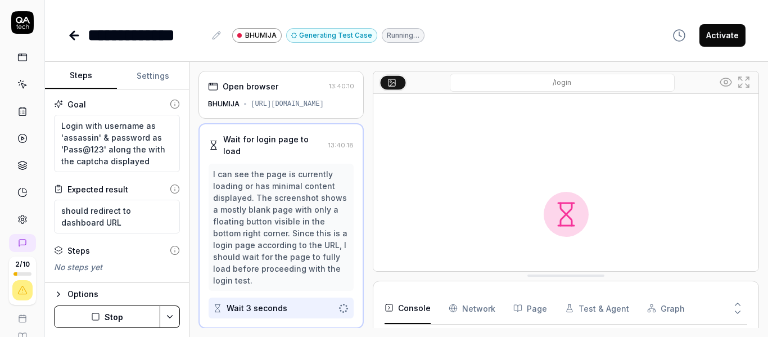
scroll to position [151, 0]
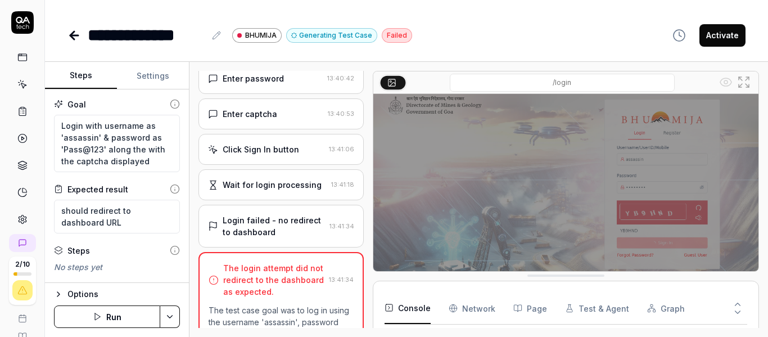
scroll to position [104, 0]
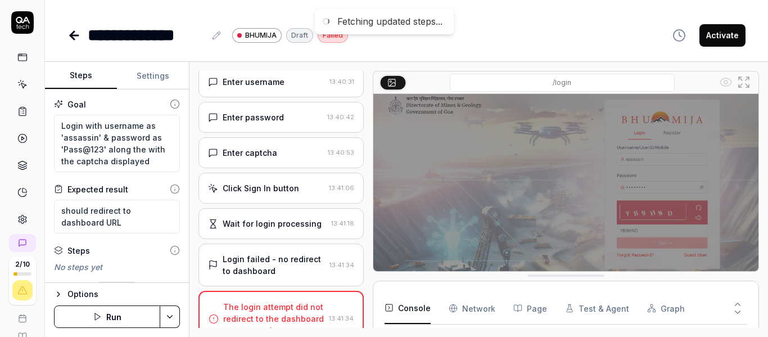
click at [280, 190] on div "Click Sign In button" at bounding box center [261, 188] width 76 height 12
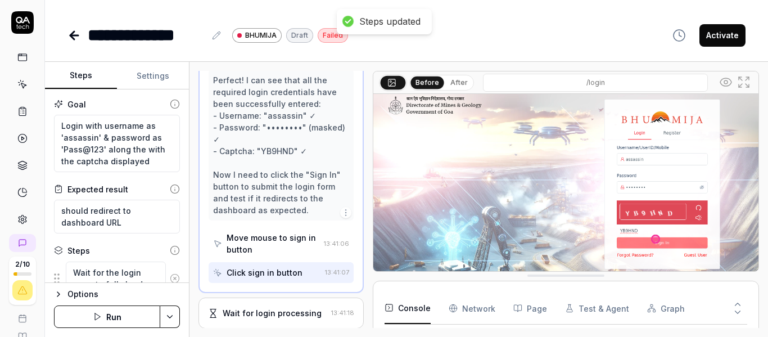
scroll to position [342, 0]
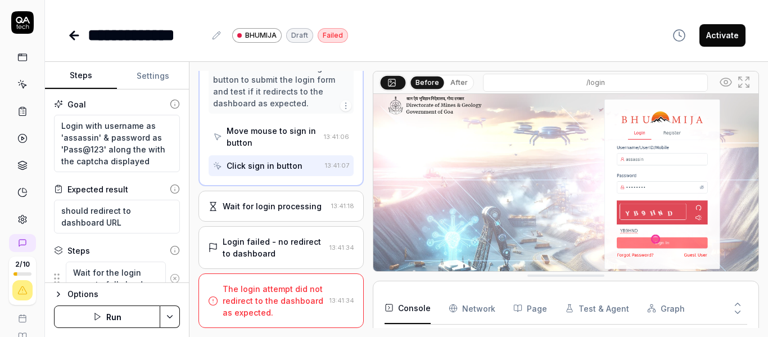
click at [650, 237] on img at bounding box center [565, 214] width 385 height 240
click at [452, 80] on button "After" at bounding box center [459, 82] width 26 height 12
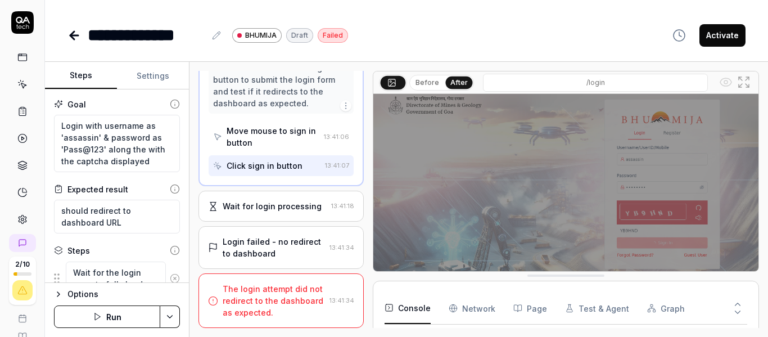
click at [430, 80] on button "Before" at bounding box center [427, 82] width 33 height 12
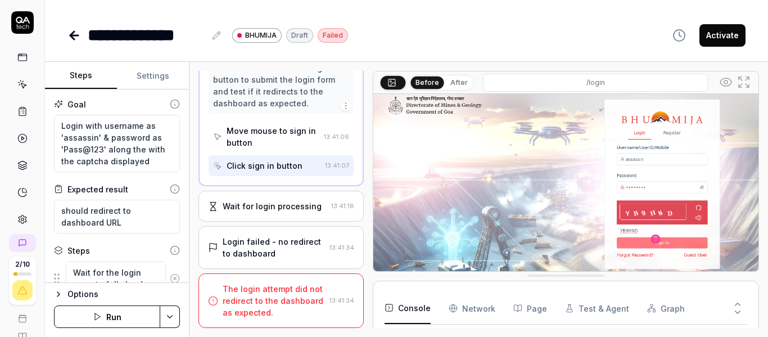
click at [455, 80] on button "After" at bounding box center [459, 82] width 26 height 12
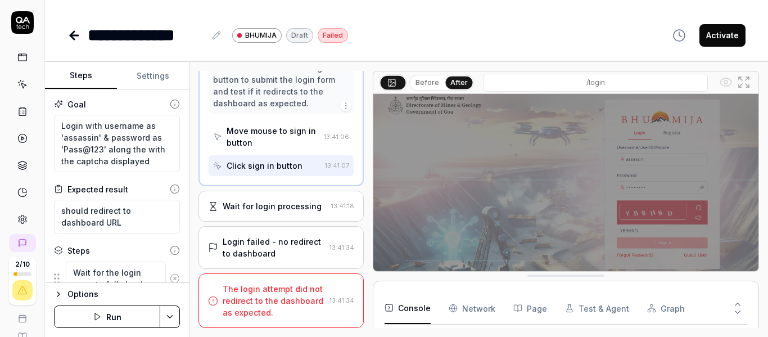
click at [419, 81] on button "Before" at bounding box center [427, 82] width 33 height 12
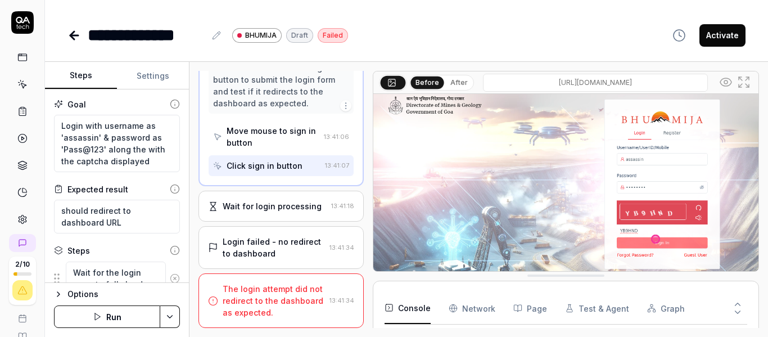
click at [601, 85] on input "/login" at bounding box center [595, 83] width 225 height 18
click at [655, 81] on input "/login" at bounding box center [595, 83] width 225 height 18
click at [726, 85] on icon at bounding box center [725, 81] width 13 height 13
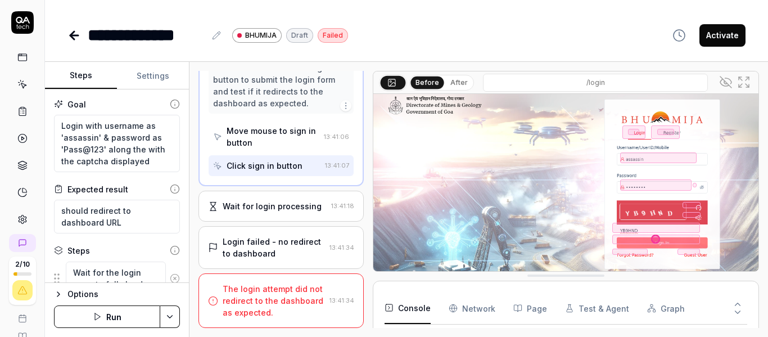
click at [726, 85] on icon at bounding box center [725, 81] width 13 height 13
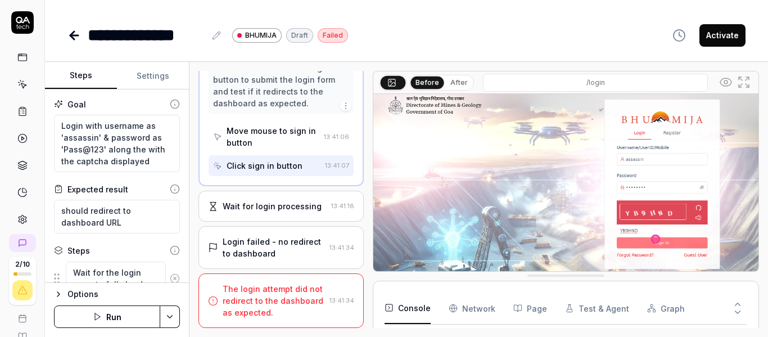
click at [726, 85] on icon at bounding box center [725, 81] width 13 height 13
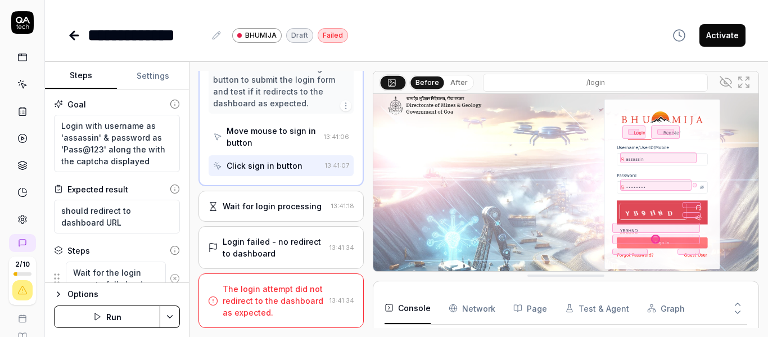
click at [726, 85] on icon at bounding box center [725, 81] width 13 height 13
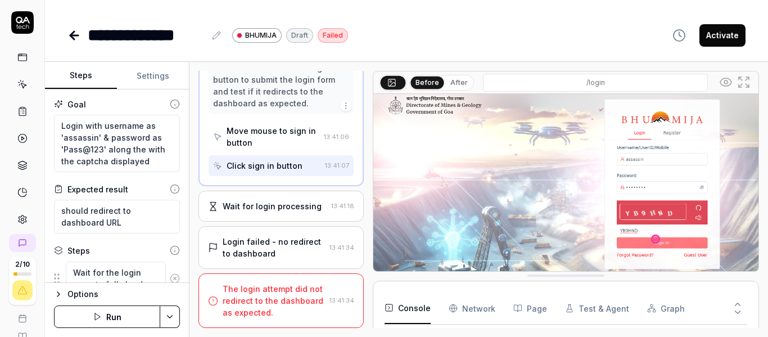
click at [273, 203] on div "Wait for login processing" at bounding box center [272, 206] width 99 height 12
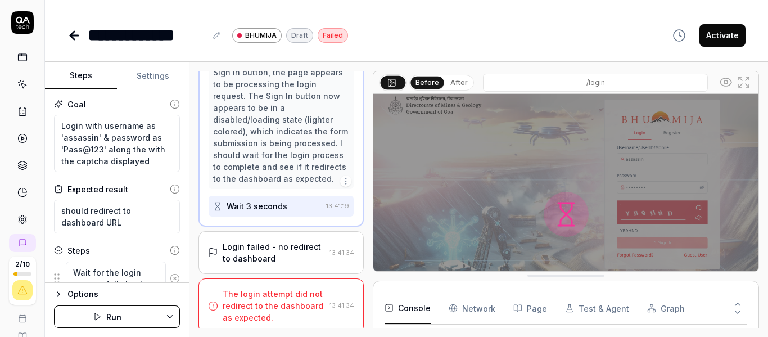
scroll to position [307, 0]
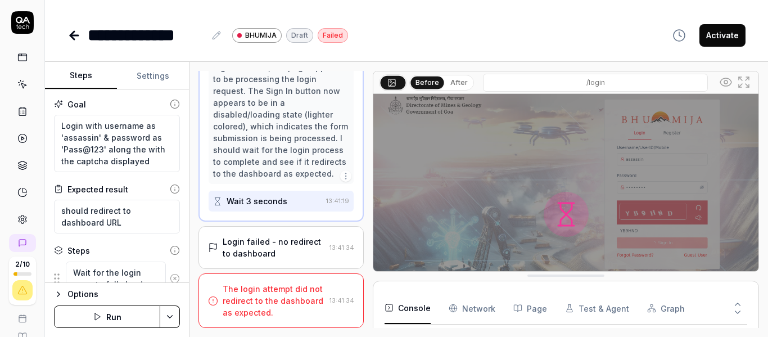
click at [267, 197] on div "Wait 3 seconds" at bounding box center [256, 201] width 61 height 12
click at [262, 243] on div "Login failed - no redirect to dashboard" at bounding box center [274, 247] width 102 height 24
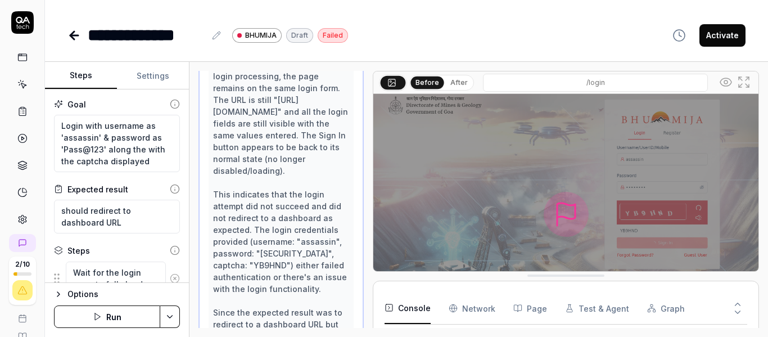
scroll to position [375, 0]
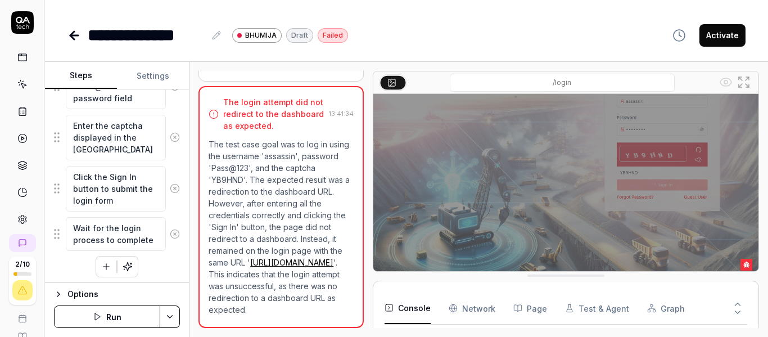
scroll to position [292, 0]
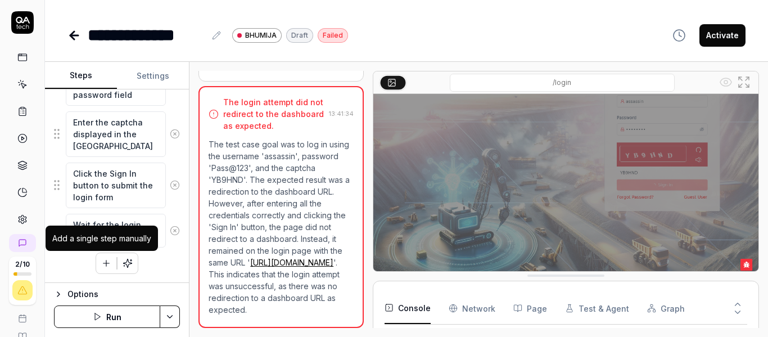
click at [101, 262] on icon "button" at bounding box center [106, 263] width 10 height 10
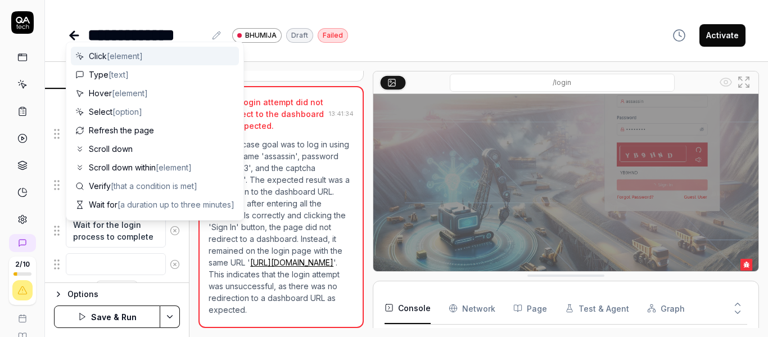
scroll to position [320, 0]
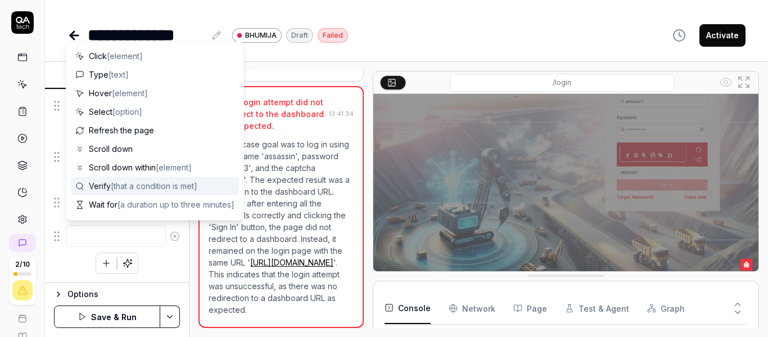
click at [139, 189] on span "[that a condition is met]" at bounding box center [154, 186] width 87 height 10
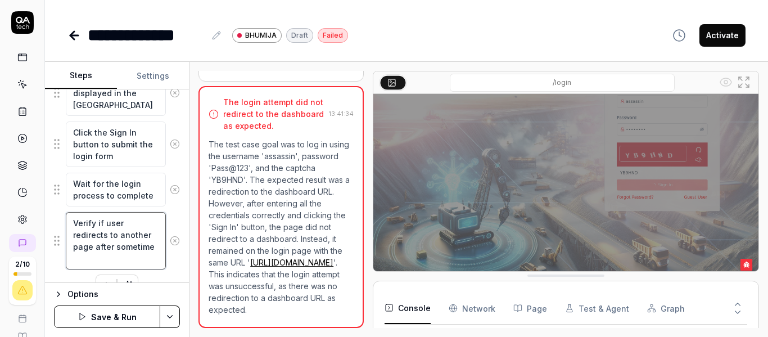
scroll to position [355, 0]
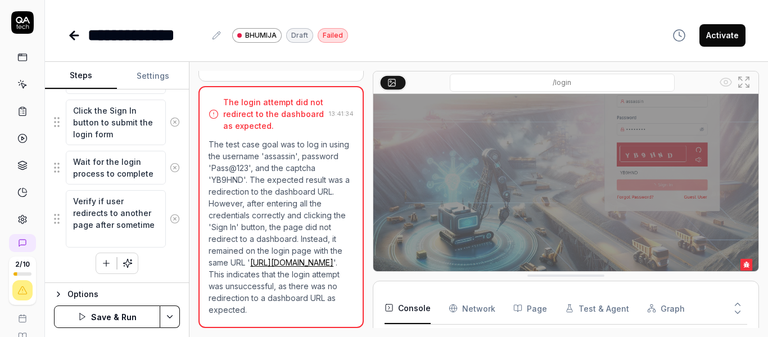
click at [152, 261] on div "Wait for the login page to fully load Enter the username 'assassin' in the user…" at bounding box center [117, 89] width 126 height 367
click at [104, 317] on button "Save & Run" at bounding box center [107, 316] width 106 height 22
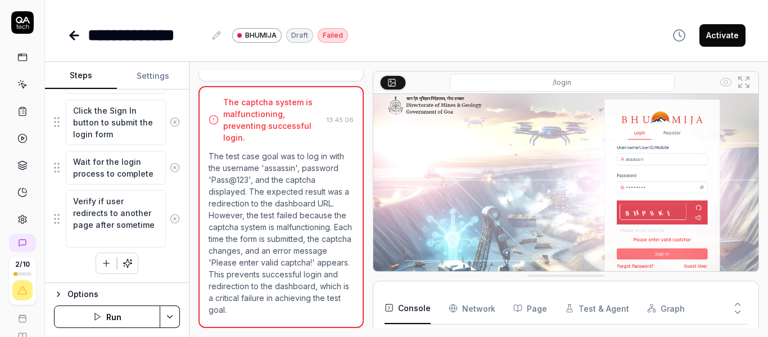
scroll to position [379, 0]
click at [24, 219] on link at bounding box center [22, 219] width 20 height 20
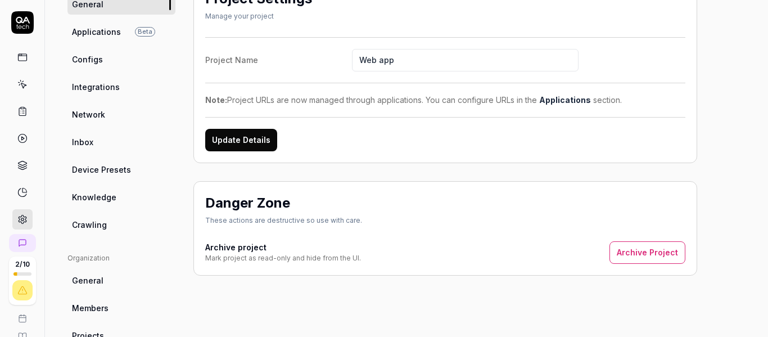
scroll to position [52, 0]
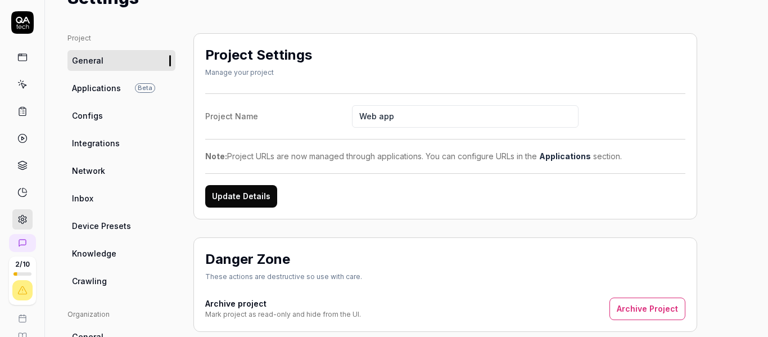
click at [108, 168] on link "Network" at bounding box center [121, 170] width 108 height 21
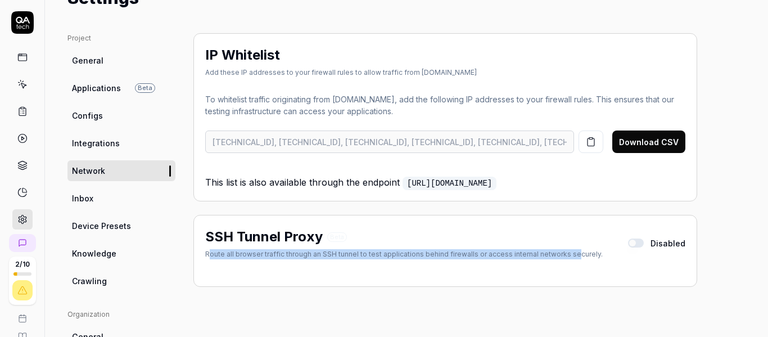
drag, startPoint x: 209, startPoint y: 257, endPoint x: 583, endPoint y: 260, distance: 373.7
click at [578, 260] on div "SSH Tunnel Proxy Beta Route all browser traffic through an SSH tunnel to test a…" at bounding box center [445, 244] width 480 height 37
click at [641, 243] on button "button" at bounding box center [636, 242] width 16 height 9
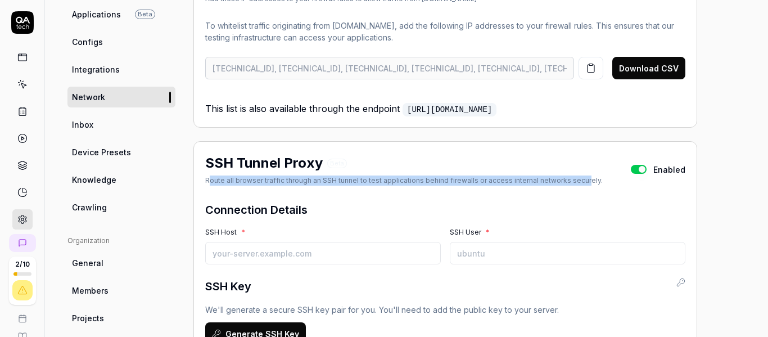
scroll to position [221, 0]
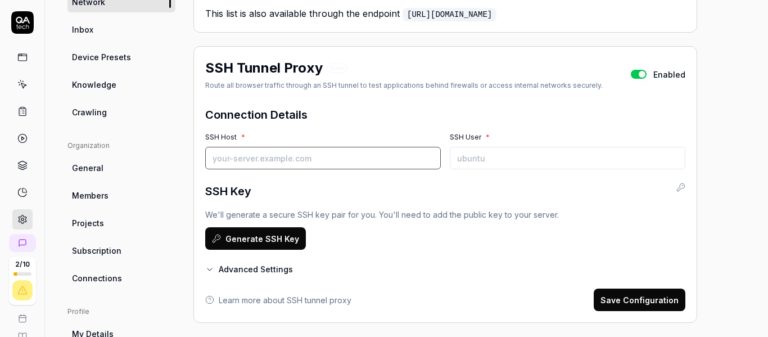
click at [340, 160] on input "SSH Host *" at bounding box center [322, 158] width 235 height 22
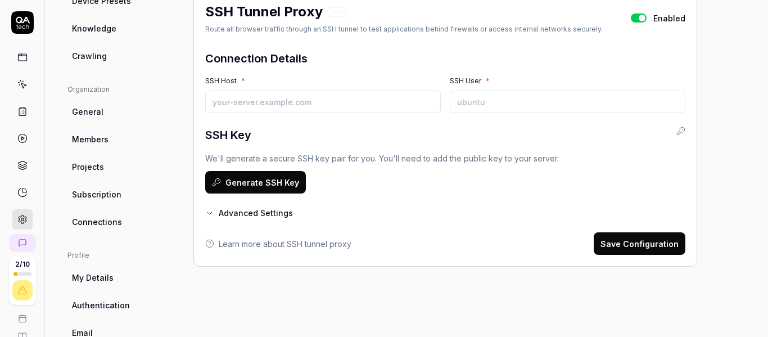
click at [220, 213] on button "Advanced Settings" at bounding box center [249, 213] width 88 height 12
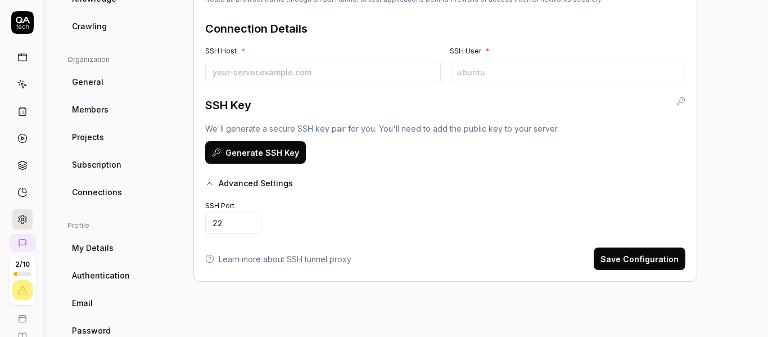
scroll to position [333, 0]
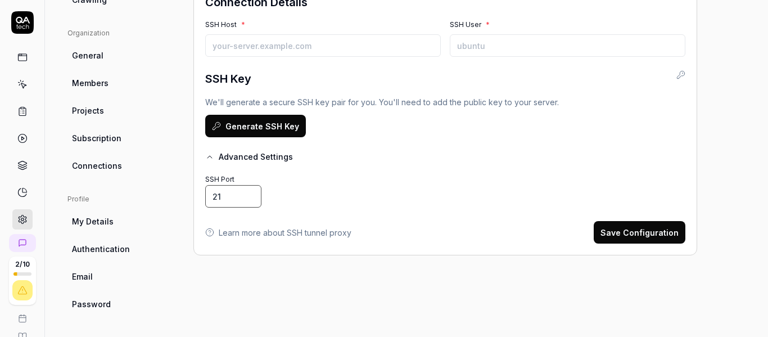
drag, startPoint x: 240, startPoint y: 196, endPoint x: 153, endPoint y: 190, distance: 87.2
click at [205, 191] on input "21" at bounding box center [233, 196] width 56 height 22
drag, startPoint x: 233, startPoint y: 196, endPoint x: 179, endPoint y: 197, distance: 53.4
click at [179, 197] on div "Project General Applications Beta Configs Integrations Network Inbox Device Pre…" at bounding box center [406, 33] width 678 height 562
type input "10443"
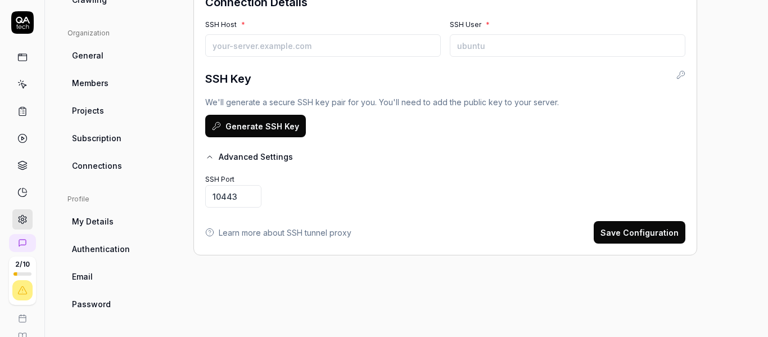
click at [429, 191] on div "SSH Port 10443" at bounding box center [445, 189] width 480 height 36
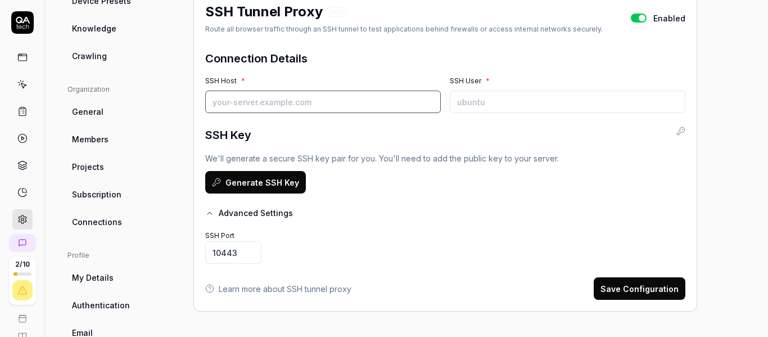
click at [302, 96] on input "SSH Host *" at bounding box center [322, 101] width 235 height 22
click at [271, 105] on input "SSH Host *" at bounding box center [322, 101] width 235 height 22
paste input "[URL][TECHNICAL_ID]"
click at [411, 160] on p "We'll generate a secure SSH key pair for you. You'll need to add the public key…" at bounding box center [445, 158] width 480 height 12
drag, startPoint x: 368, startPoint y: 101, endPoint x: 318, endPoint y: 101, distance: 50.0
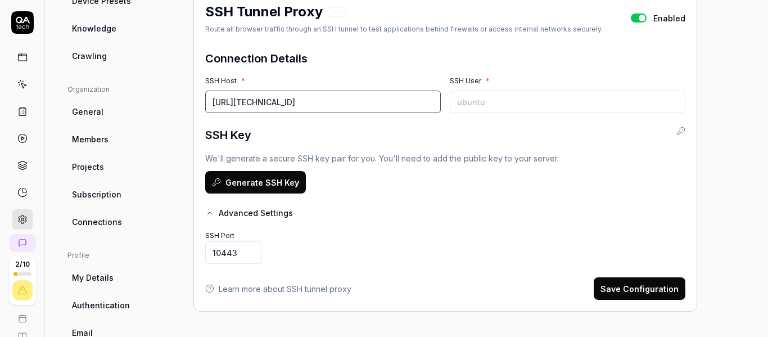
click at [318, 101] on input "[URL][TECHNICAL_ID]" at bounding box center [322, 101] width 235 height 22
type input "[URL][TECHNICAL_ID]"
click at [429, 160] on p "We'll generate a secure SSH key pair for you. You'll need to add the public key…" at bounding box center [445, 158] width 480 height 12
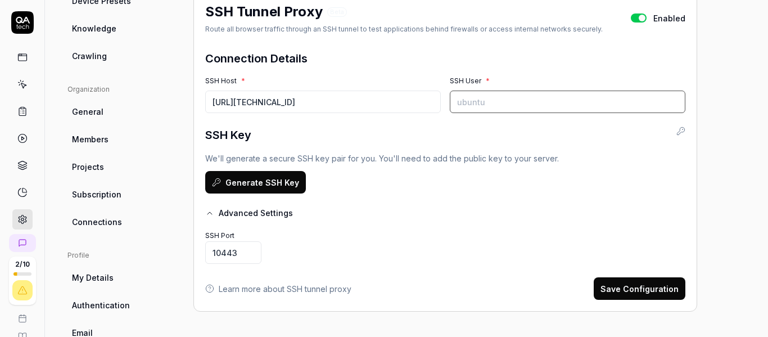
click at [491, 97] on input "SSH User *" at bounding box center [567, 101] width 235 height 22
type input "hotshot"
click at [415, 180] on div "We'll generate a secure SSH key pair for you. You'll need to add the public key…" at bounding box center [445, 172] width 480 height 41
click at [256, 179] on button "Generate SSH Key" at bounding box center [255, 182] width 101 height 22
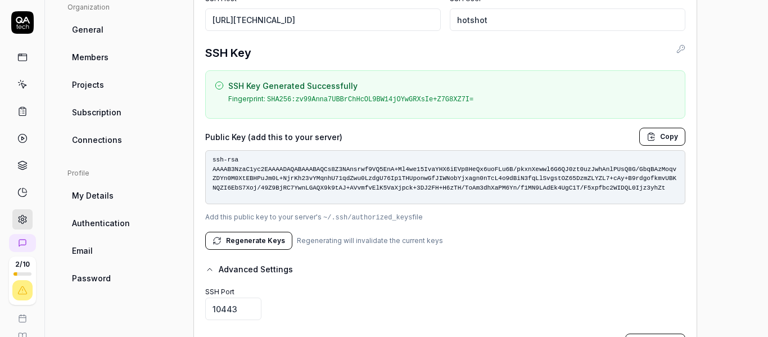
scroll to position [333, 0]
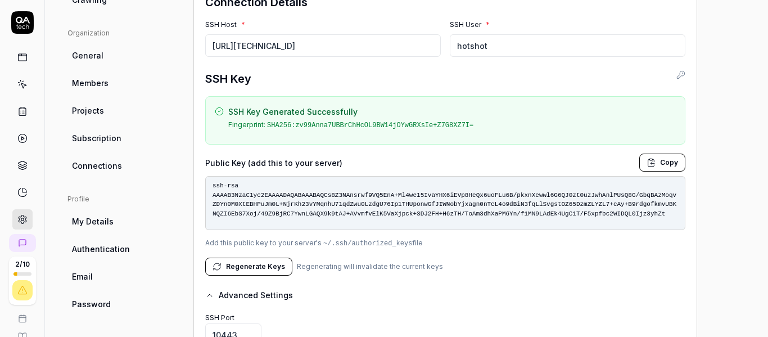
click at [676, 286] on form "Connection Details SSH Host * [URL][TECHNICAL_ID] SSH User * hotshot SSH Key SS…" at bounding box center [445, 222] width 480 height 457
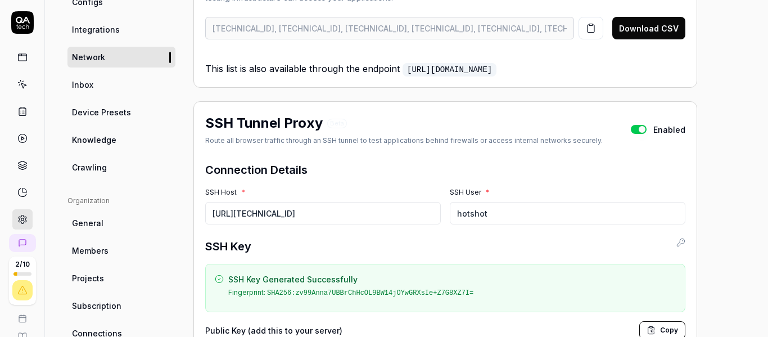
scroll to position [169, 0]
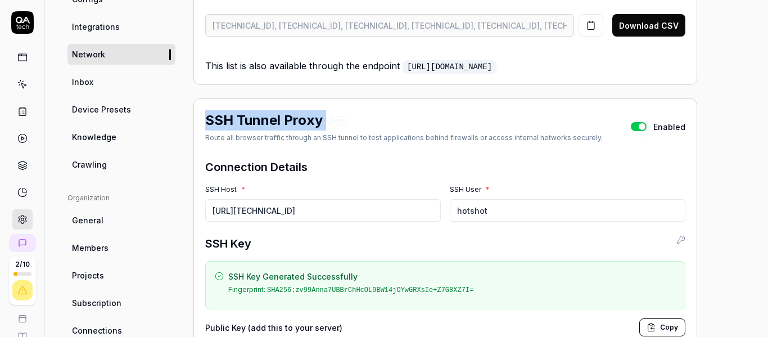
drag, startPoint x: 205, startPoint y: 116, endPoint x: 325, endPoint y: 117, distance: 120.2
copy h2 "SSH Tunnel Proxy"
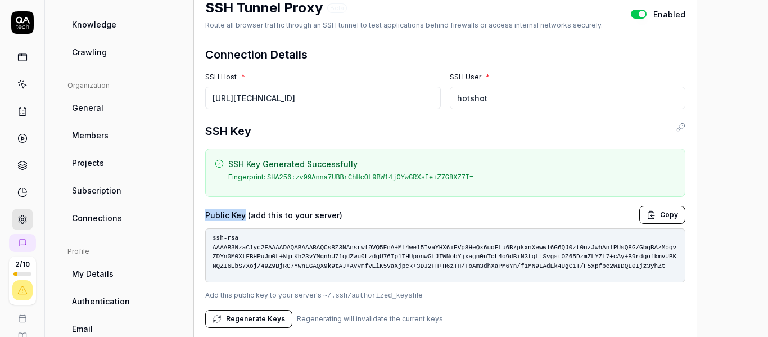
drag, startPoint x: 203, startPoint y: 212, endPoint x: 242, endPoint y: 215, distance: 38.9
click at [242, 215] on div "SSH Tunnel Proxy Beta Route all browser traffic through an SSH tunnel to test a…" at bounding box center [444, 250] width 503 height 529
copy label "Public Key"
